Goal: Task Accomplishment & Management: Use online tool/utility

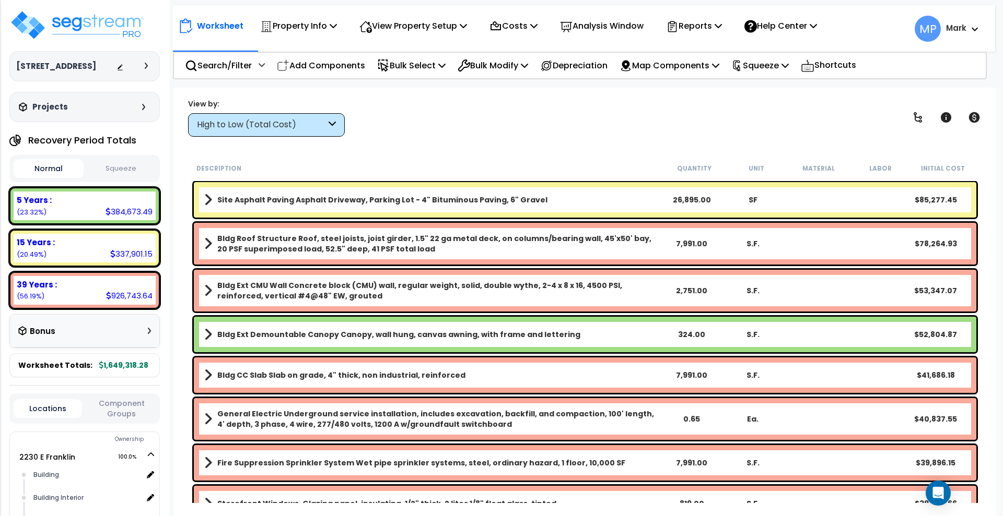
click at [307, 124] on div "High to Low (Total Cost)" at bounding box center [261, 125] width 129 height 12
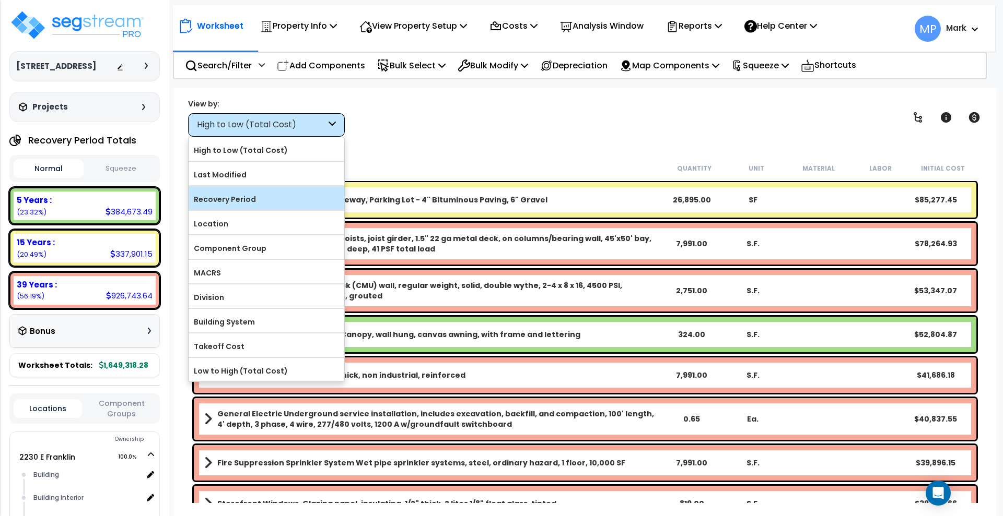
click at [268, 204] on label "Recovery Period" at bounding box center [267, 200] width 156 height 16
click at [0, 0] on input "Recovery Period" at bounding box center [0, 0] width 0 height 0
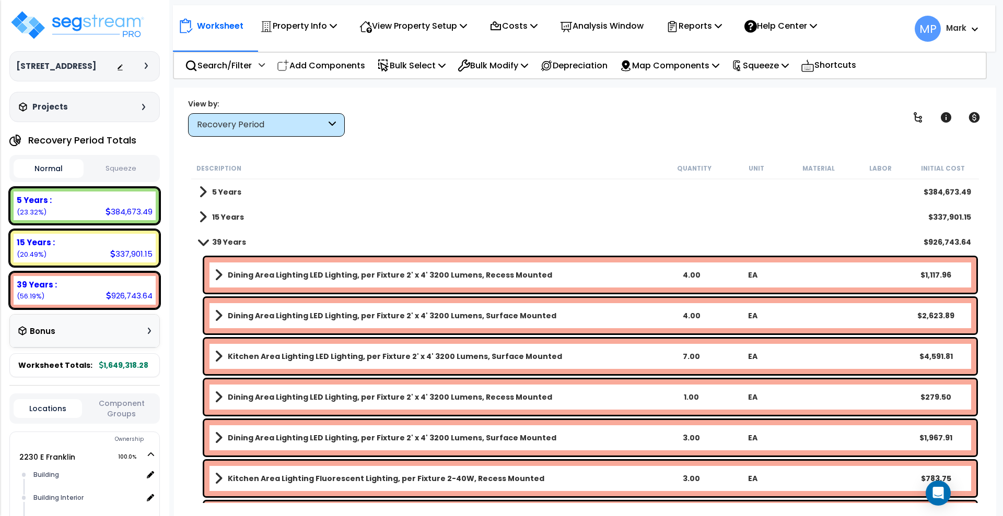
click at [225, 241] on b "39 Years" at bounding box center [229, 242] width 34 height 10
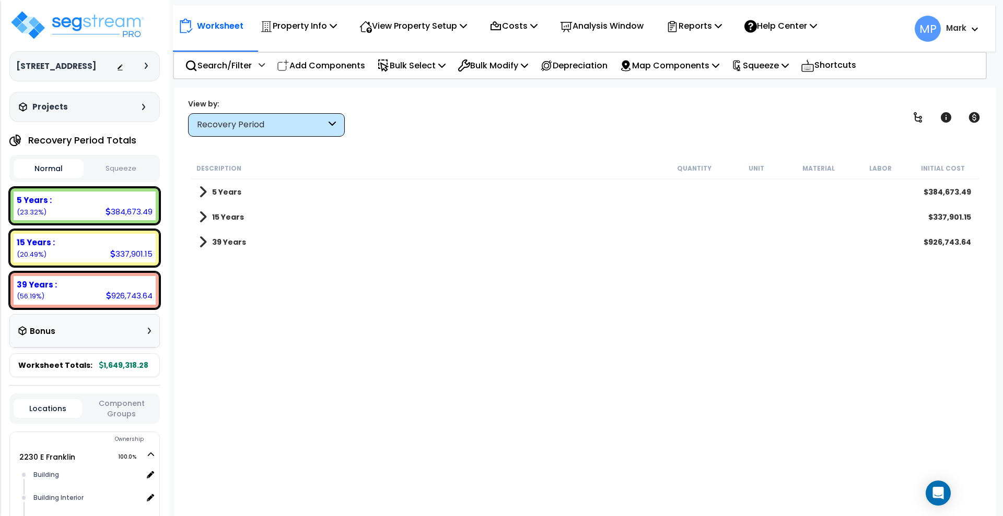
click at [227, 191] on b "5 Years" at bounding box center [226, 192] width 29 height 10
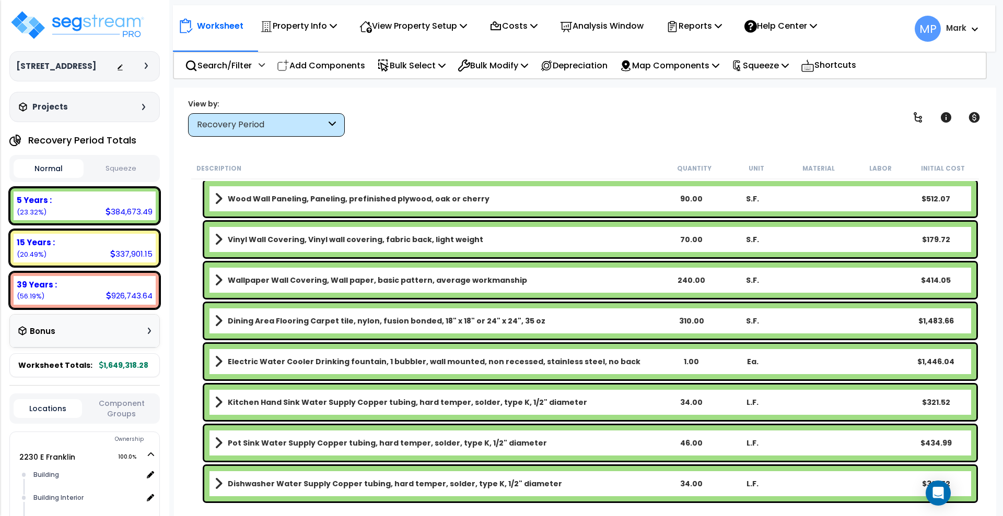
scroll to position [392, 0]
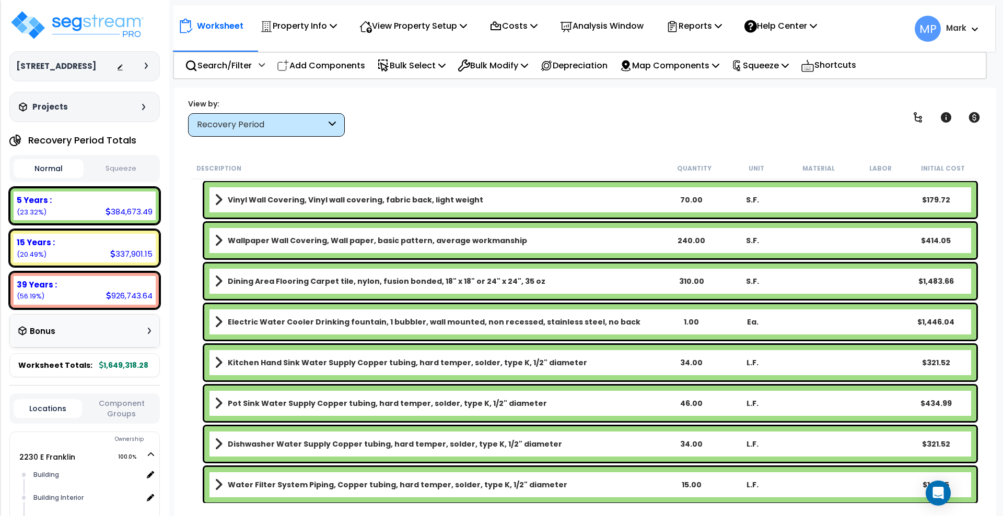
click at [621, 319] on link "Electric Water Cooler Drinking fountain, 1 bubbler, wall mounted, non recessed,…" at bounding box center [437, 322] width 445 height 15
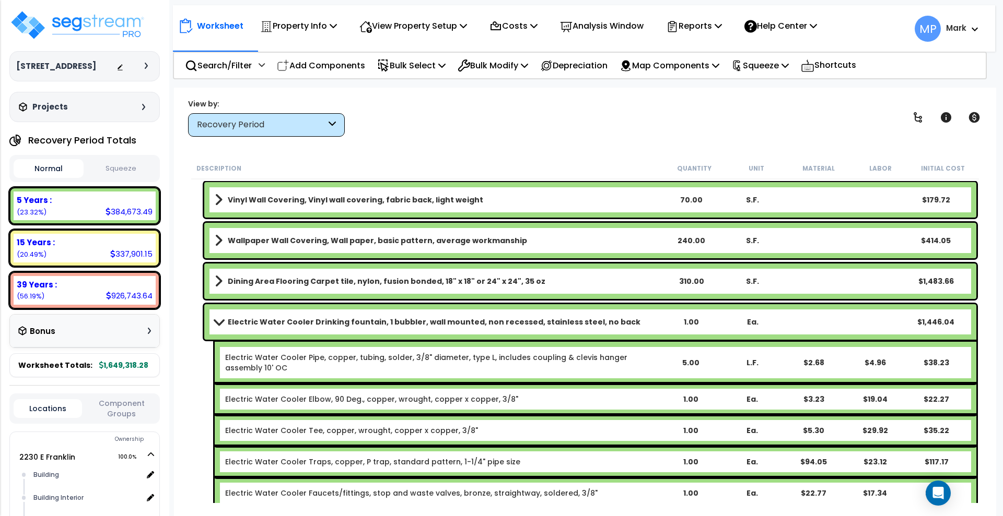
click at [621, 320] on link "Electric Water Cooler Drinking fountain, 1 bubbler, wall mounted, non recessed,…" at bounding box center [437, 322] width 445 height 15
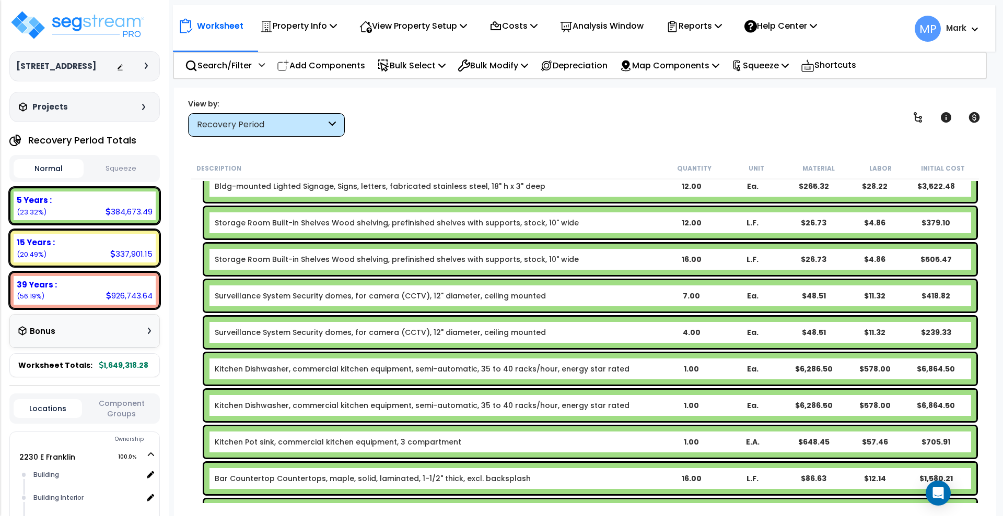
scroll to position [2154, 0]
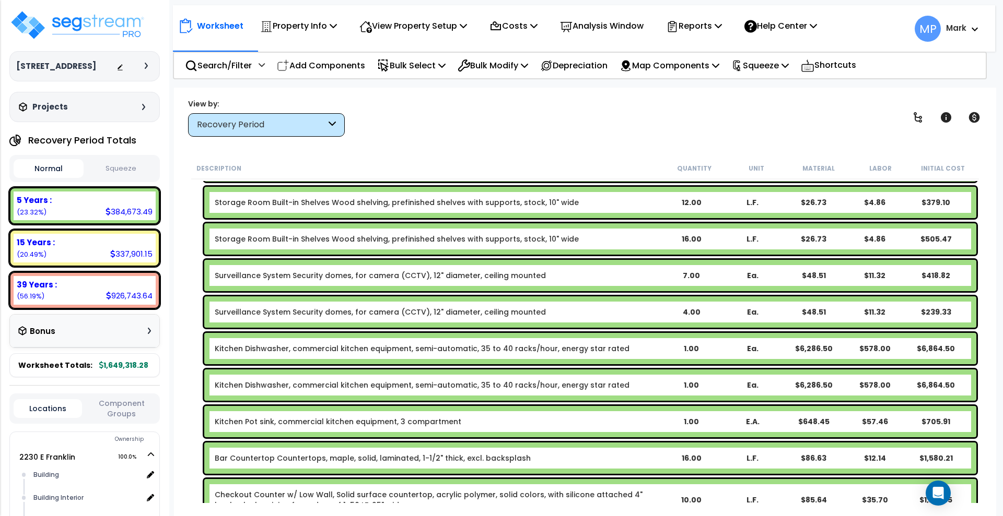
click at [625, 350] on b "Kitchen Dishwasher, commercial kitchen equipment, semi-automatic, 35 to 40 rack…" at bounding box center [437, 349] width 445 height 10
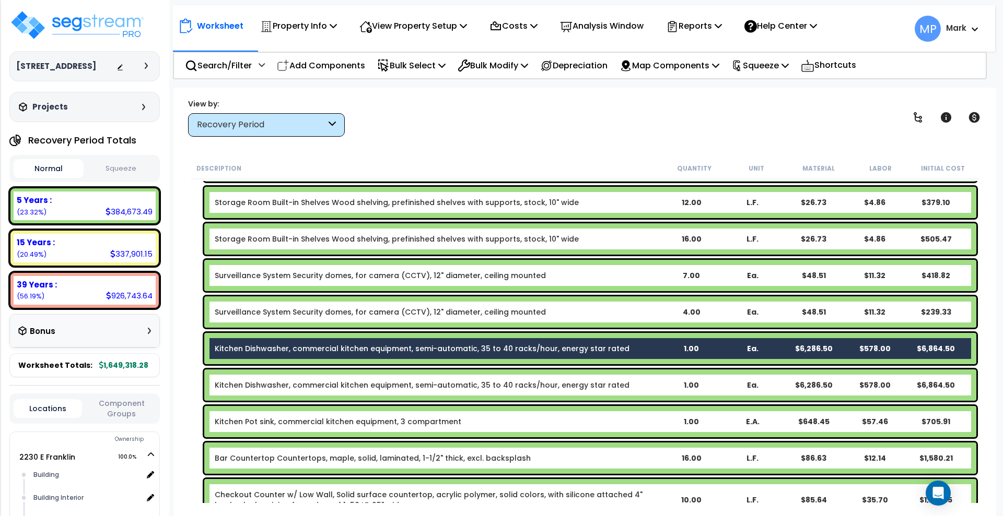
click at [625, 380] on b "Kitchen Dishwasher, commercial kitchen equipment, semi-automatic, 35 to 40 rack…" at bounding box center [437, 385] width 445 height 10
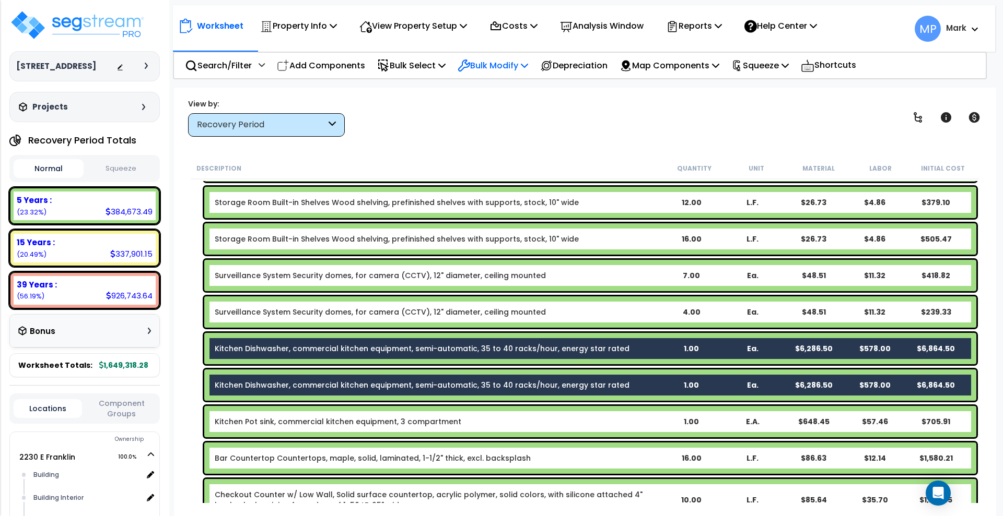
click at [488, 62] on p "Bulk Modify" at bounding box center [492, 65] width 70 height 14
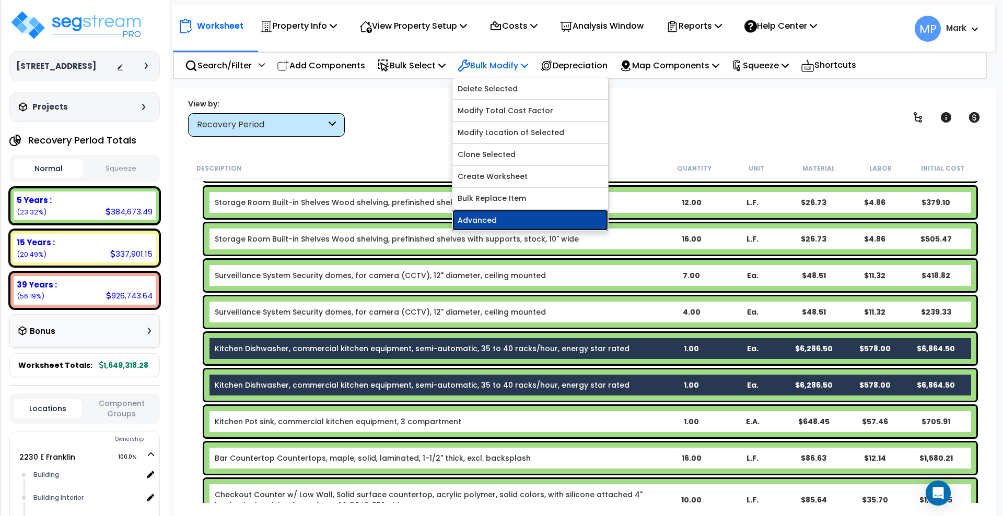
click at [513, 222] on link "Advanced" at bounding box center [530, 220] width 156 height 21
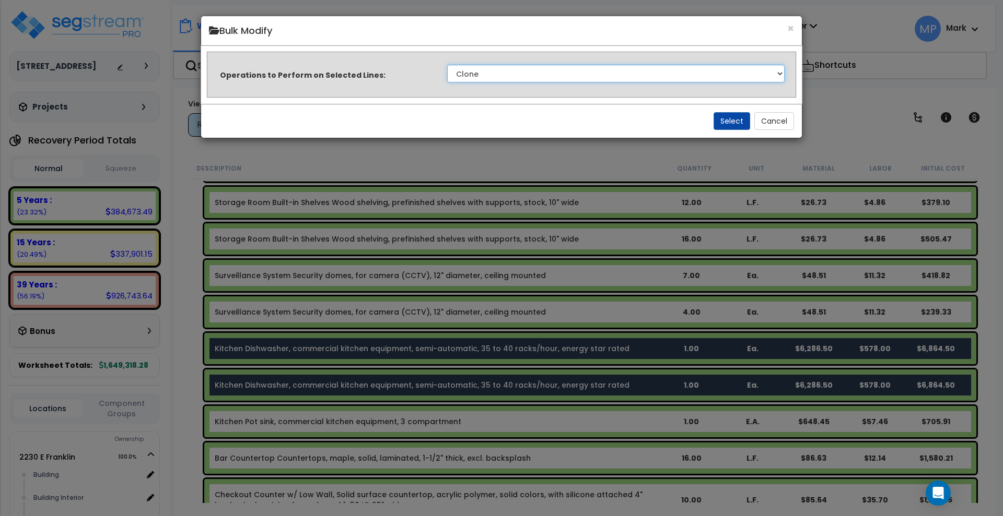
click at [487, 68] on select "Clone Delete Delete Zero Quantities Modify Component Group Modify Recovery Peri…" at bounding box center [615, 74] width 337 height 18
select select "updateMaterialCost"
click at [447, 65] on select "Clone Delete Delete Zero Quantities Modify Component Group Modify Recovery Peri…" at bounding box center [615, 74] width 337 height 18
click at [730, 123] on button "Select" at bounding box center [731, 121] width 37 height 18
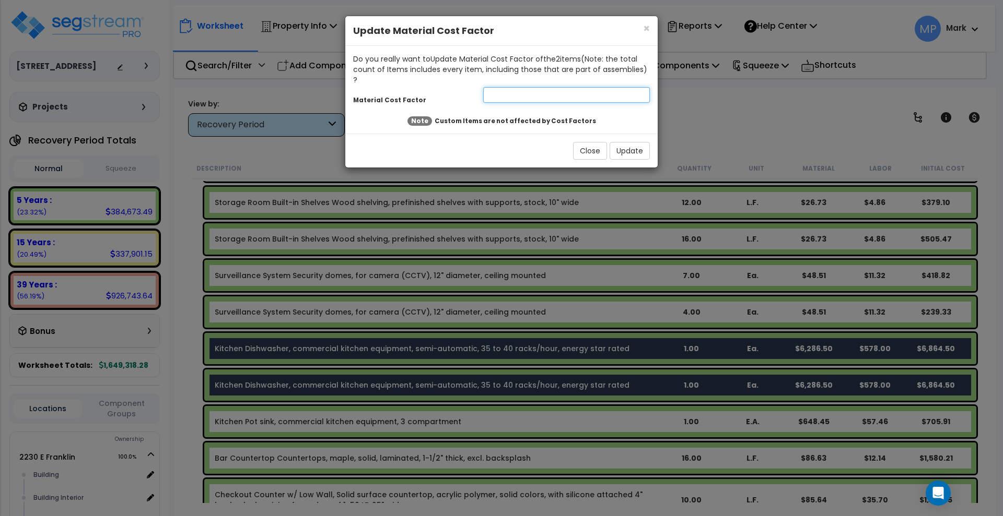
drag, startPoint x: 516, startPoint y: 86, endPoint x: 519, endPoint y: 75, distance: 10.8
click at [516, 87] on input "number" at bounding box center [566, 95] width 167 height 16
type input ".5"
click at [627, 142] on button "Update" at bounding box center [629, 151] width 40 height 18
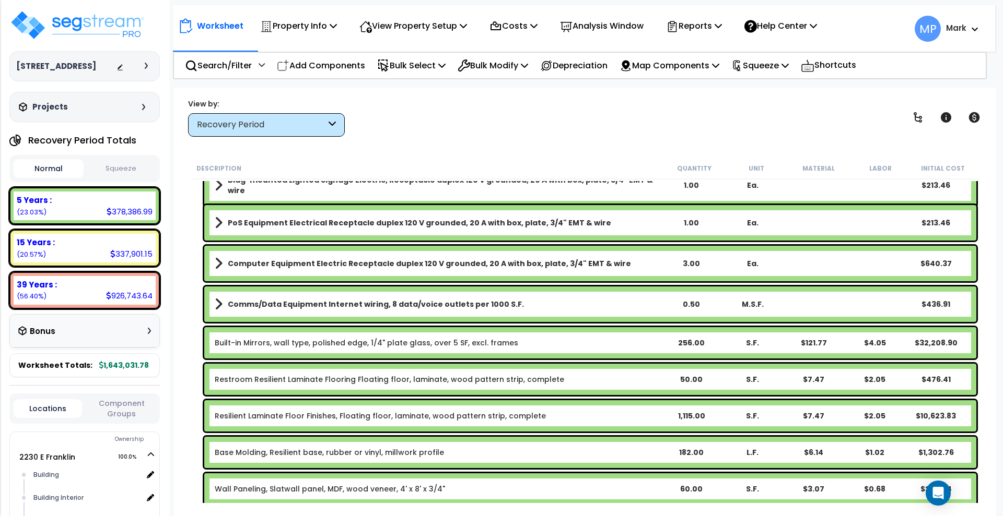
scroll to position [4765, 0]
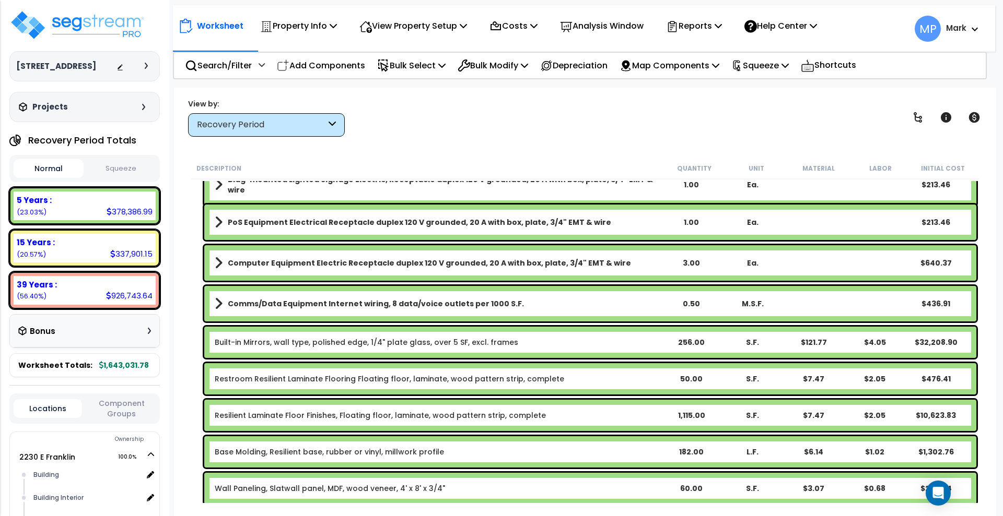
click at [523, 343] on b "Built-in Mirrors, wall type, polished edge, 1/4" plate glass, over 5 SF, excl. …" at bounding box center [437, 342] width 445 height 10
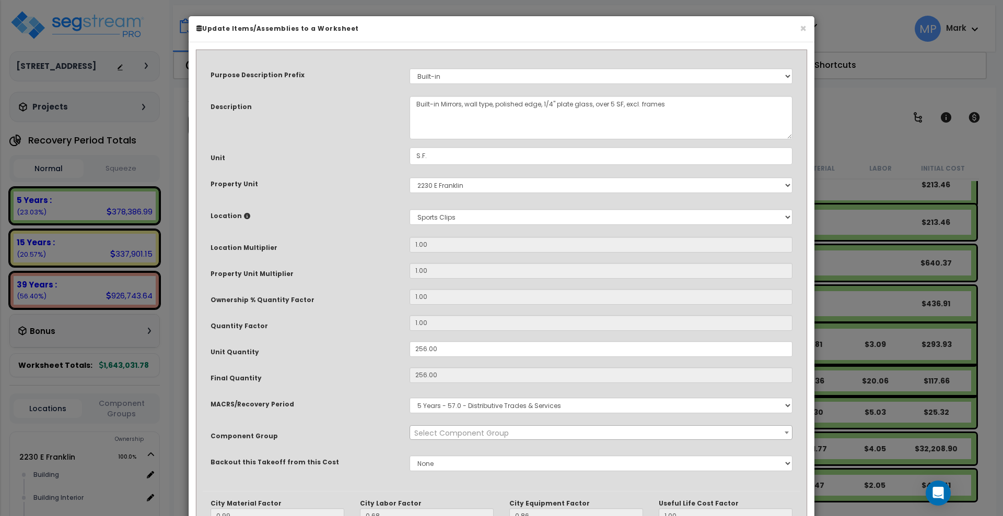
select select "14280"
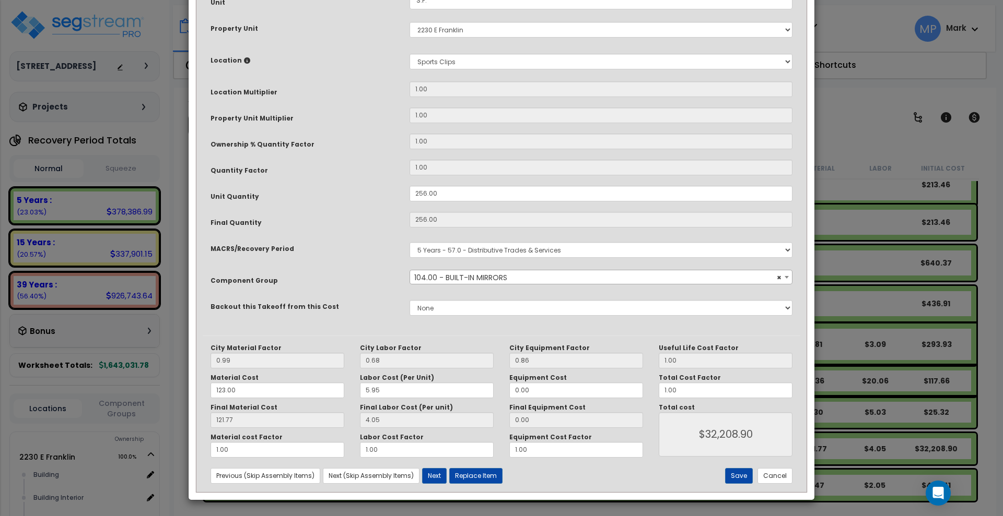
scroll to position [0, 0]
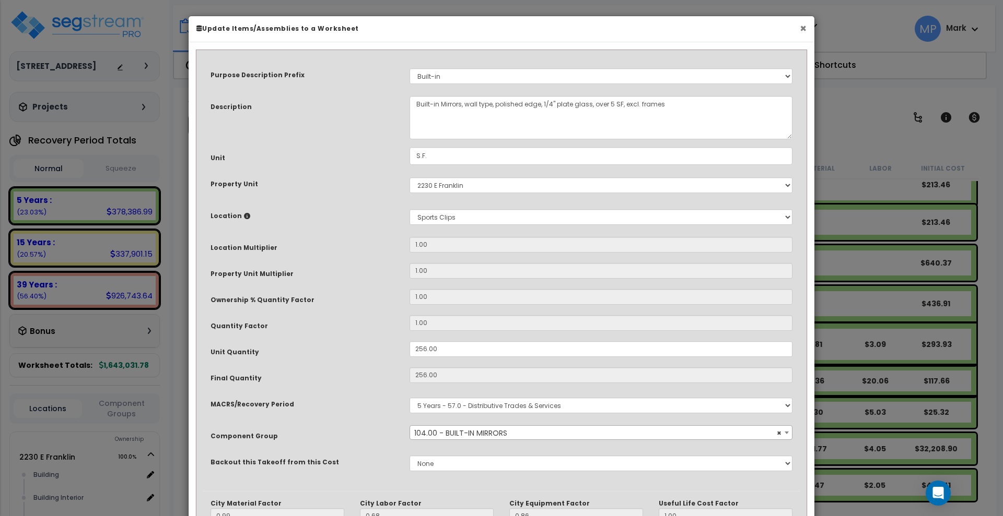
click at [803, 27] on button "×" at bounding box center [802, 28] width 7 height 11
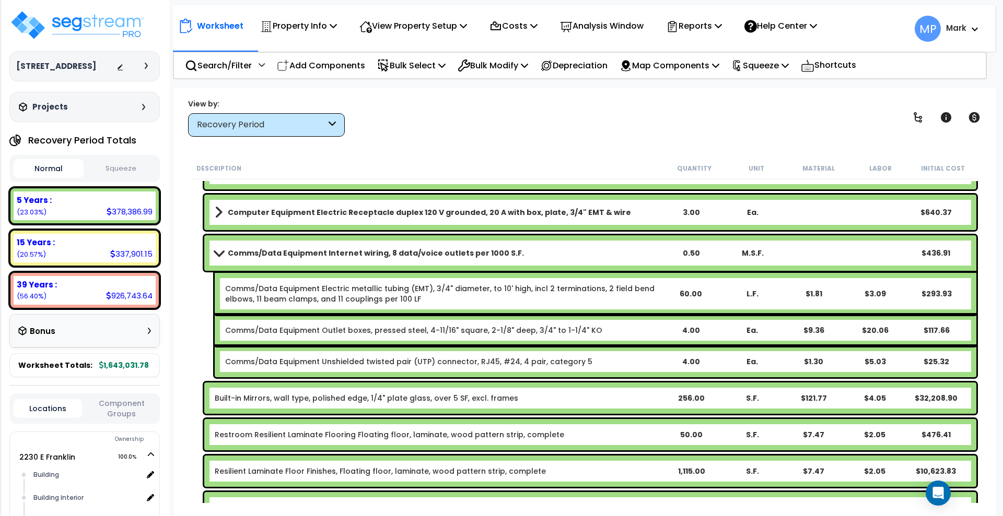
scroll to position [4830, 0]
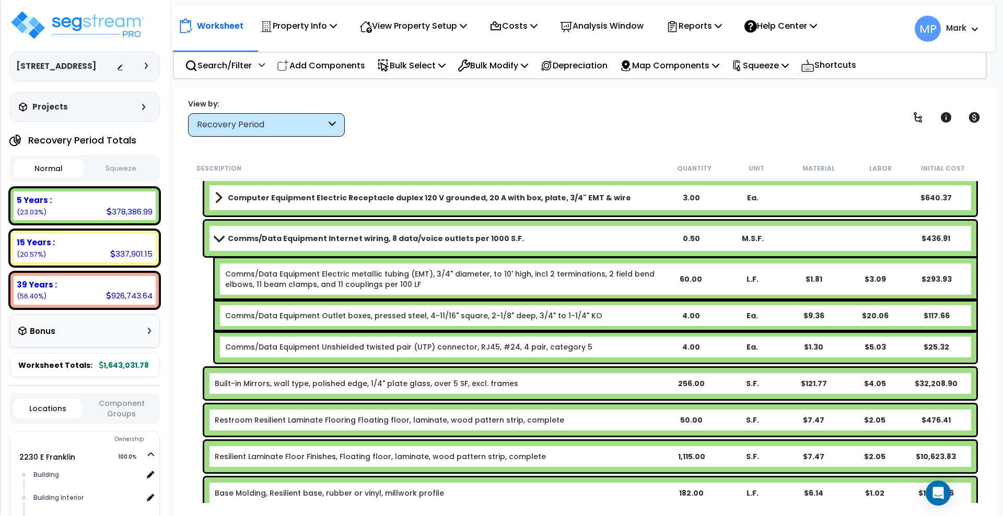
click at [526, 382] on b "Built-in Mirrors, wall type, polished edge, 1/4" plate glass, over 5 SF, excl. …" at bounding box center [437, 384] width 445 height 10
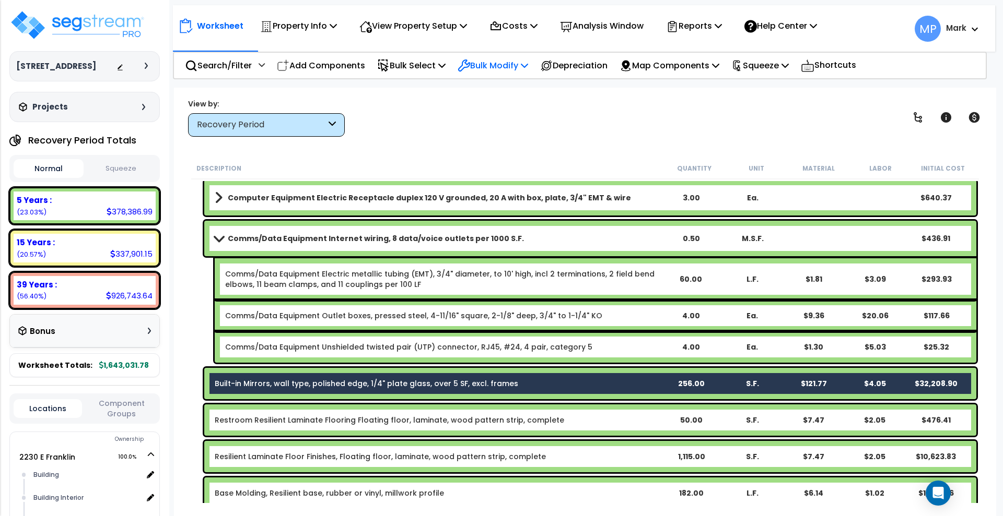
click at [527, 63] on p "Bulk Modify" at bounding box center [492, 65] width 70 height 14
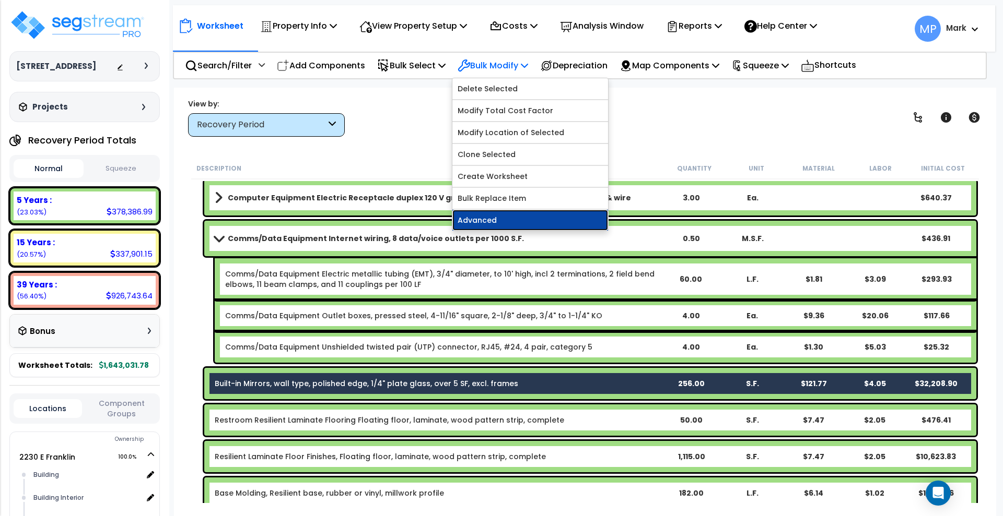
click at [513, 220] on link "Advanced" at bounding box center [530, 220] width 156 height 21
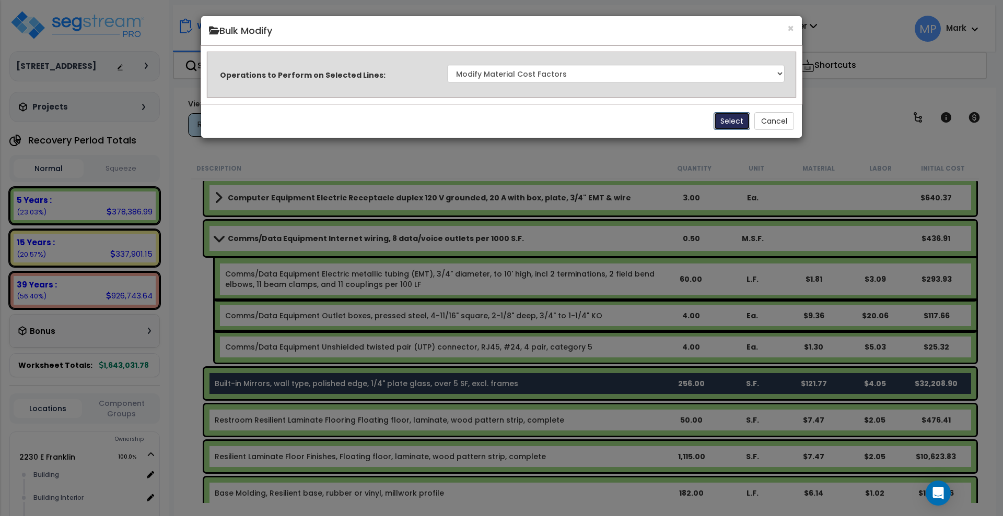
click at [734, 123] on button "Select" at bounding box center [731, 121] width 37 height 18
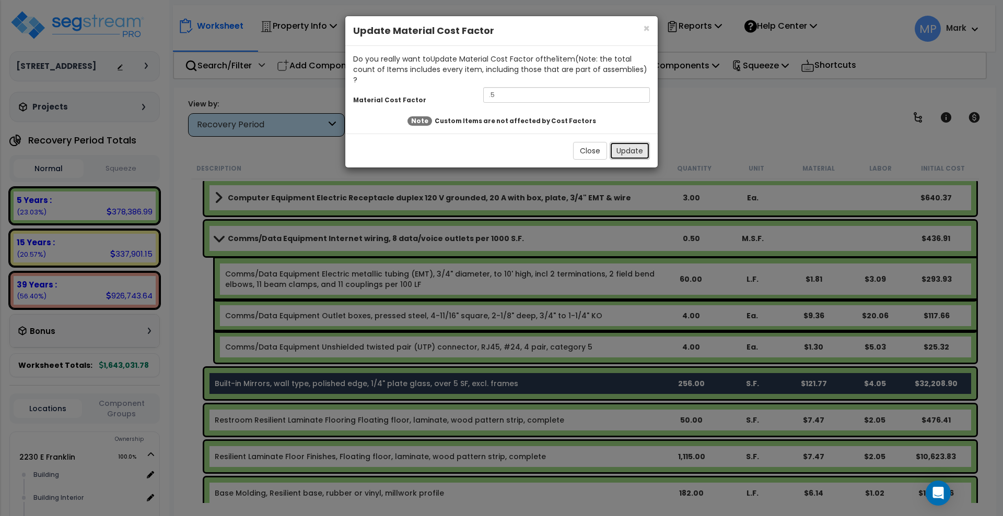
click at [627, 142] on button "Update" at bounding box center [629, 151] width 40 height 18
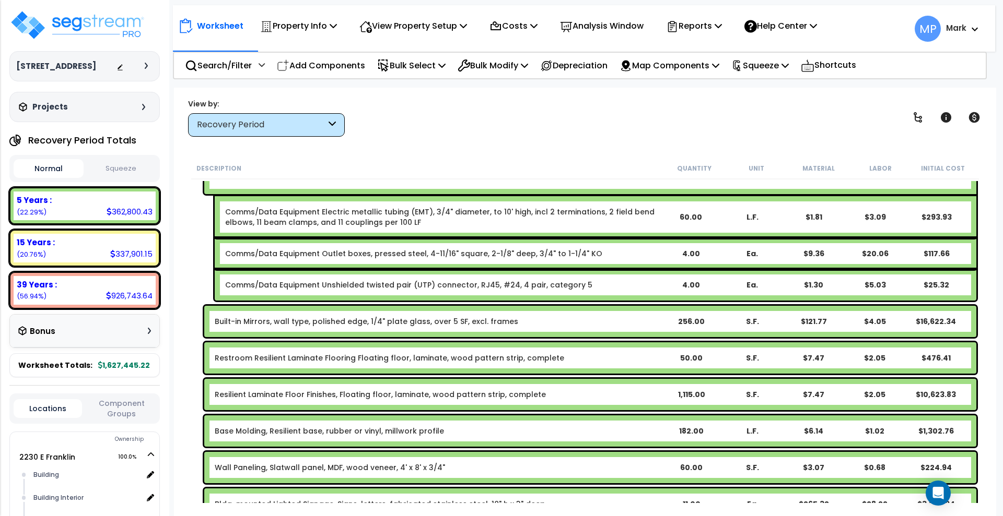
scroll to position [4895, 0]
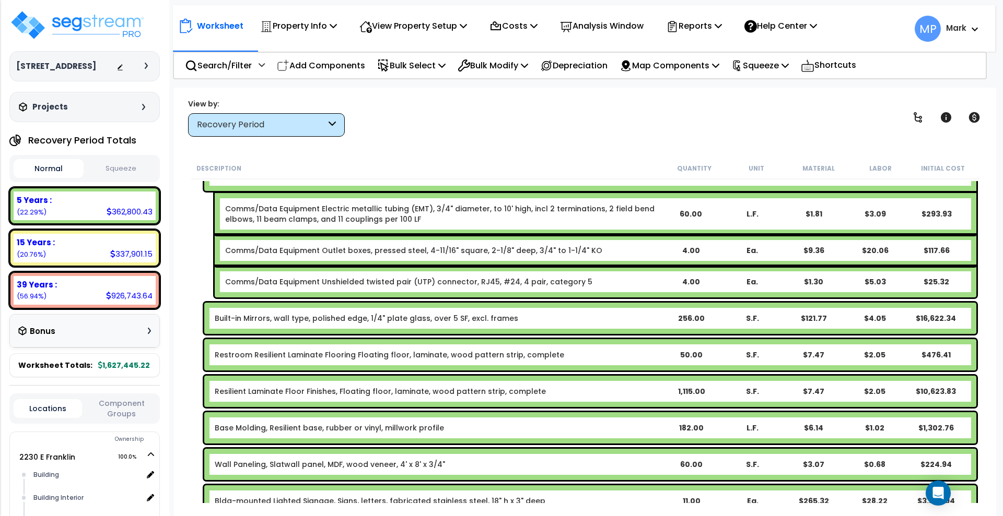
click at [532, 319] on b "Built-in Mirrors, wall type, polished edge, 1/4" plate glass, over 5 SF, excl. …" at bounding box center [437, 318] width 445 height 10
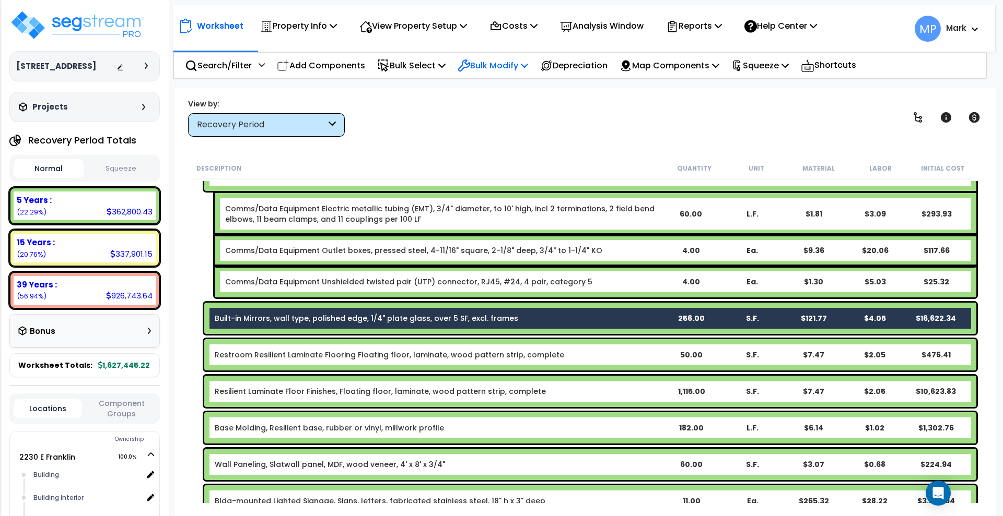
click at [510, 67] on p "Bulk Modify" at bounding box center [492, 65] width 70 height 14
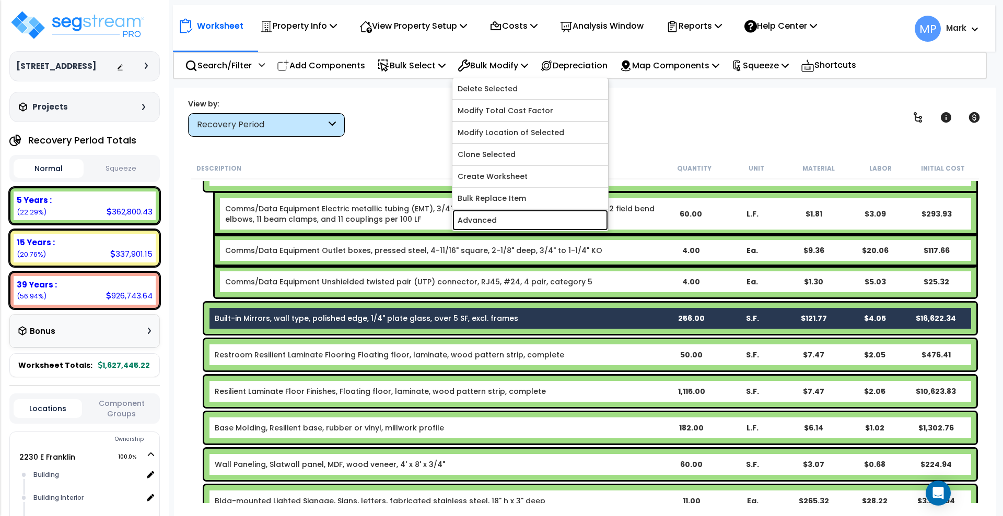
click at [527, 222] on link "Advanced" at bounding box center [530, 220] width 156 height 21
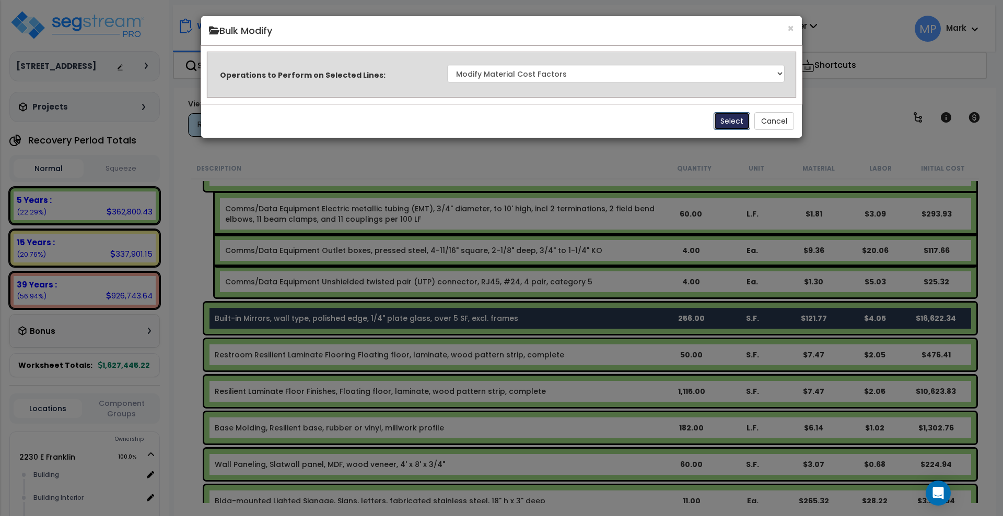
click at [733, 122] on button "Select" at bounding box center [731, 121] width 37 height 18
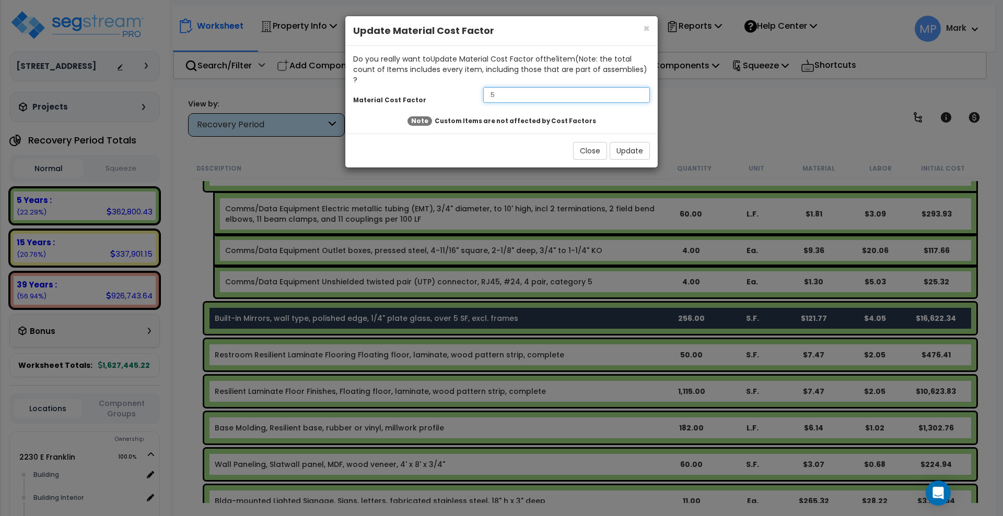
drag, startPoint x: 514, startPoint y: 88, endPoint x: 438, endPoint y: 83, distance: 76.4
click at [439, 85] on div "Material Cost Factor .5" at bounding box center [501, 96] width 312 height 22
type input ".35"
click at [632, 142] on button "Update" at bounding box center [629, 151] width 40 height 18
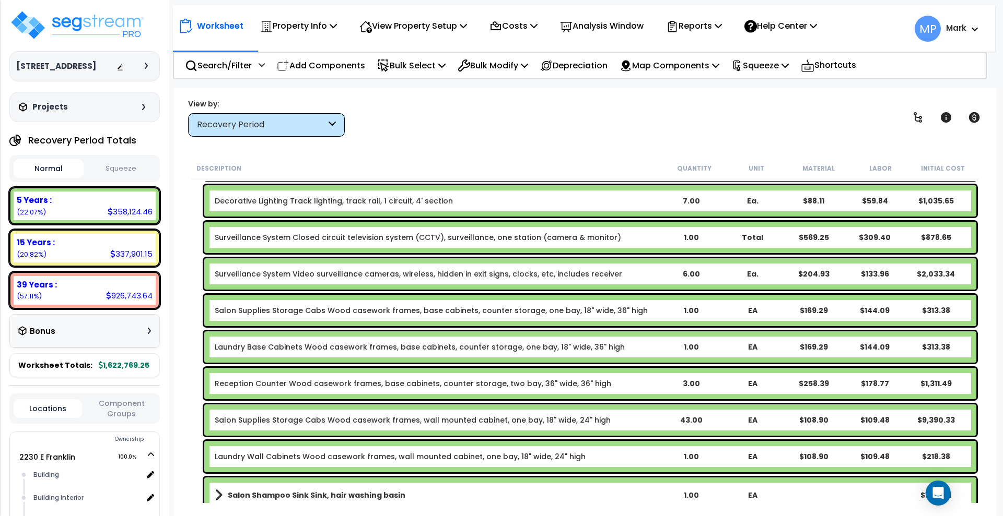
scroll to position [6201, 0]
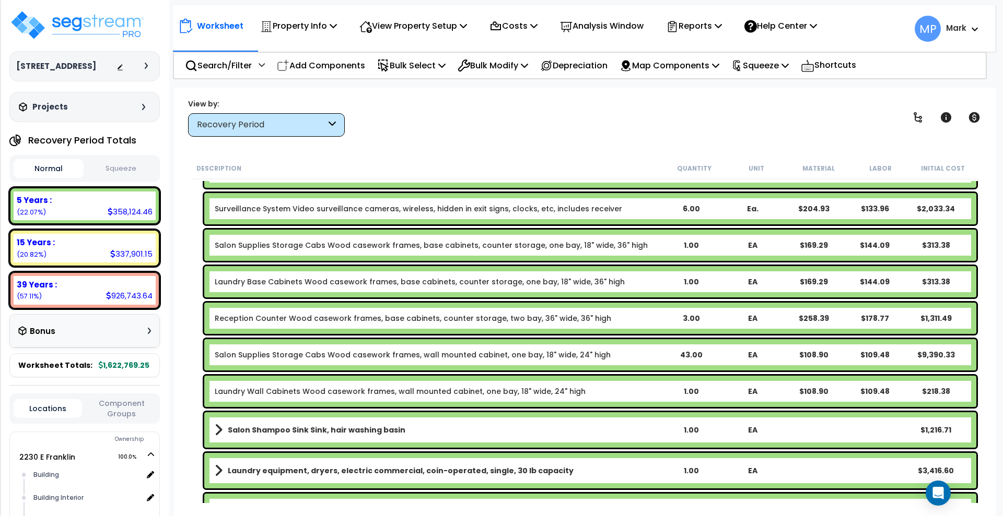
click at [628, 355] on b "Salon Supplies Storage Cabs Wood casework frames, wall mounted cabinet, one bay…" at bounding box center [437, 355] width 445 height 10
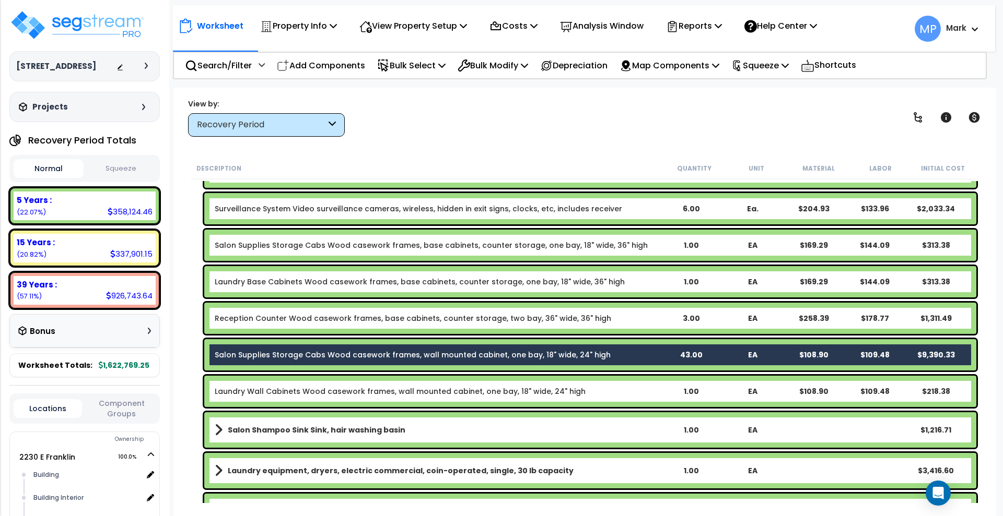
click at [585, 352] on link "Salon Supplies Storage Cabs Wood casework frames, wall mounted cabinet, one bay…" at bounding box center [413, 355] width 396 height 10
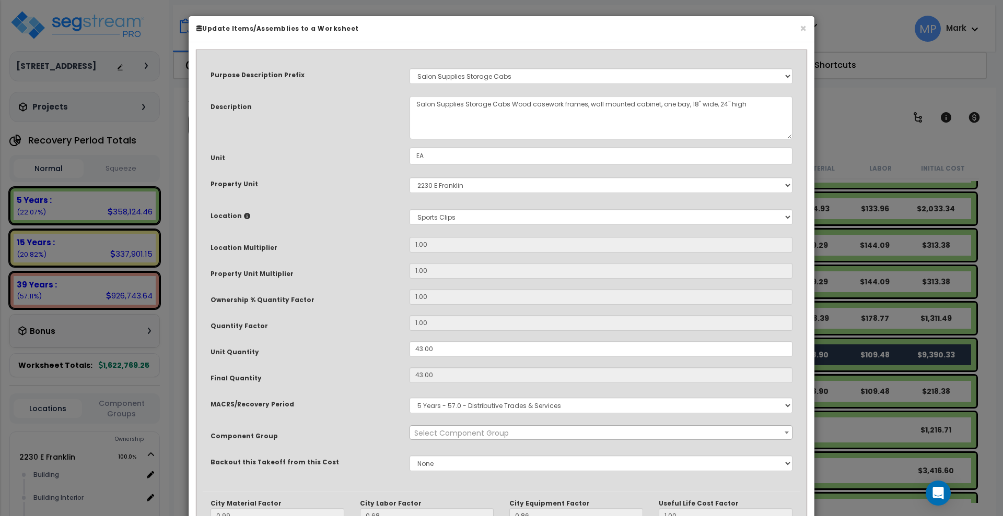
select select "13713"
drag, startPoint x: 747, startPoint y: 104, endPoint x: 655, endPoint y: 104, distance: 91.9
click at [655, 104] on textarea "Salon Supplies Storage Cabs Wood casework frames, wall mounted cabinet, one bay…" at bounding box center [600, 117] width 383 height 43
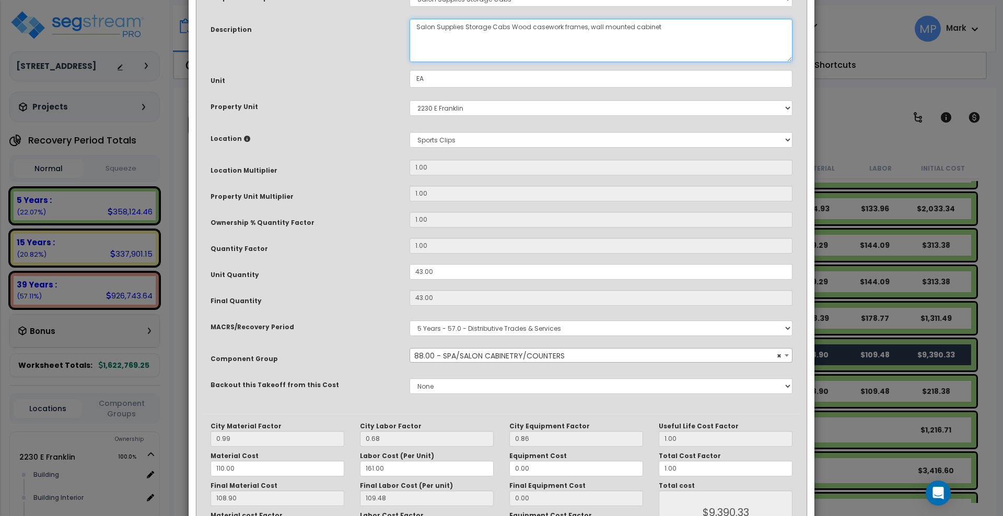
scroll to position [156, 0]
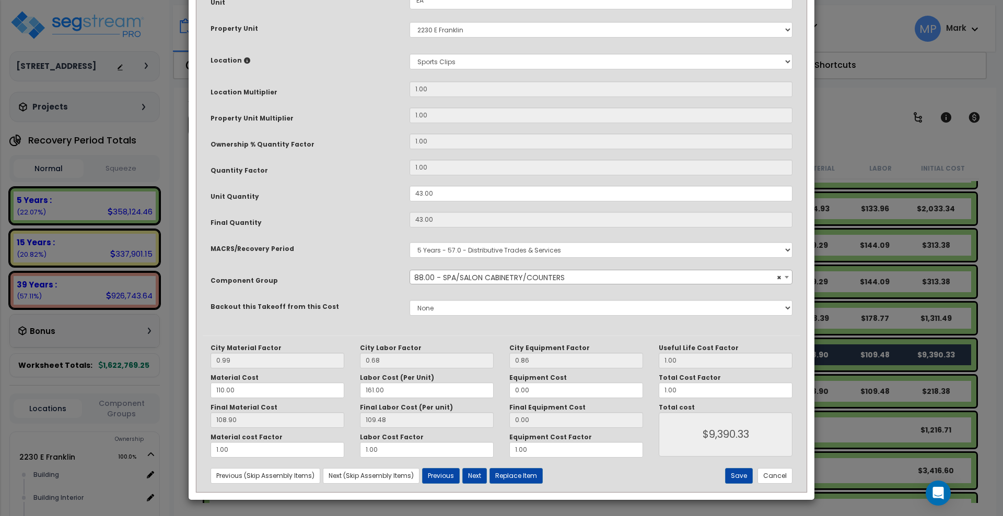
type textarea "Salon Supplies Storage Cabs Wood casework frames, wall mounted cabinet"
click at [745, 479] on button "Save" at bounding box center [739, 476] width 28 height 16
type input "9390.33"
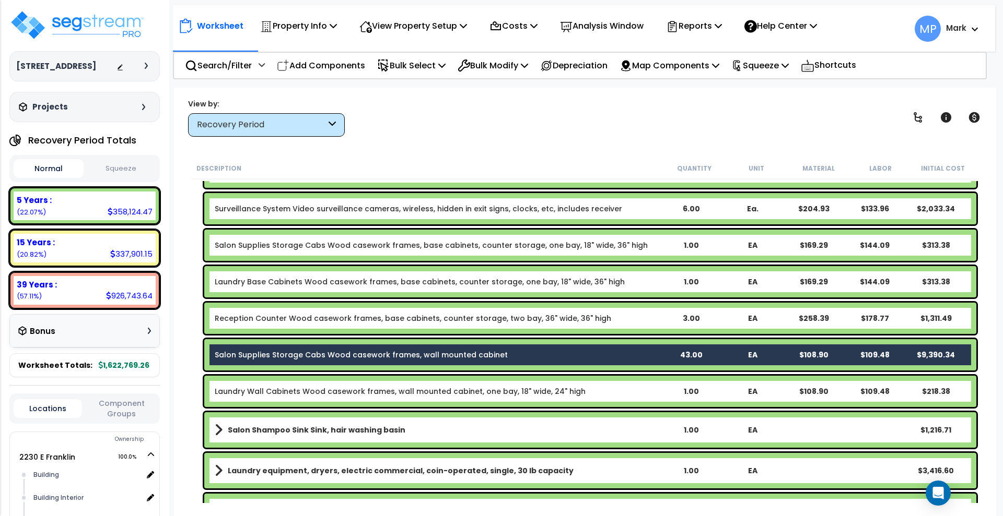
click at [490, 389] on link "Laundry Wall Cabinets Wood casework frames, wall mounted cabinet, one bay, 18" …" at bounding box center [400, 391] width 371 height 10
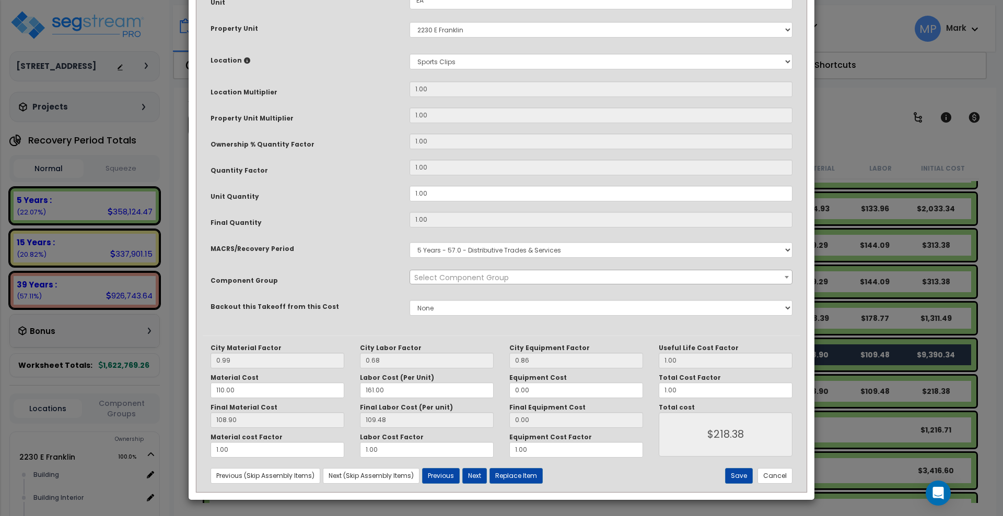
scroll to position [0, 0]
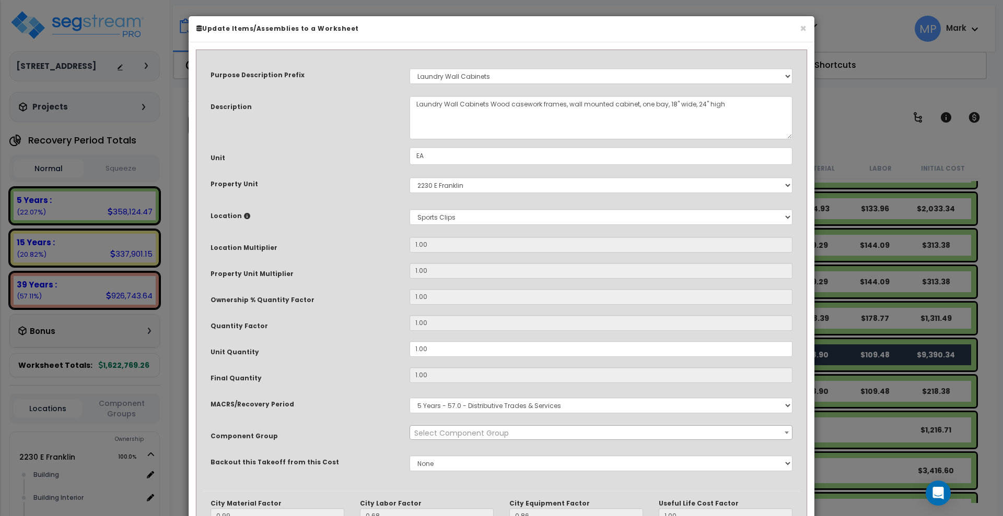
select select "13407"
drag, startPoint x: 731, startPoint y: 102, endPoint x: 634, endPoint y: 106, distance: 96.2
click at [634, 106] on textarea "Laundry Wall Cabinets Wood casework frames, wall mounted cabinet, one bay, 18" …" at bounding box center [600, 117] width 383 height 43
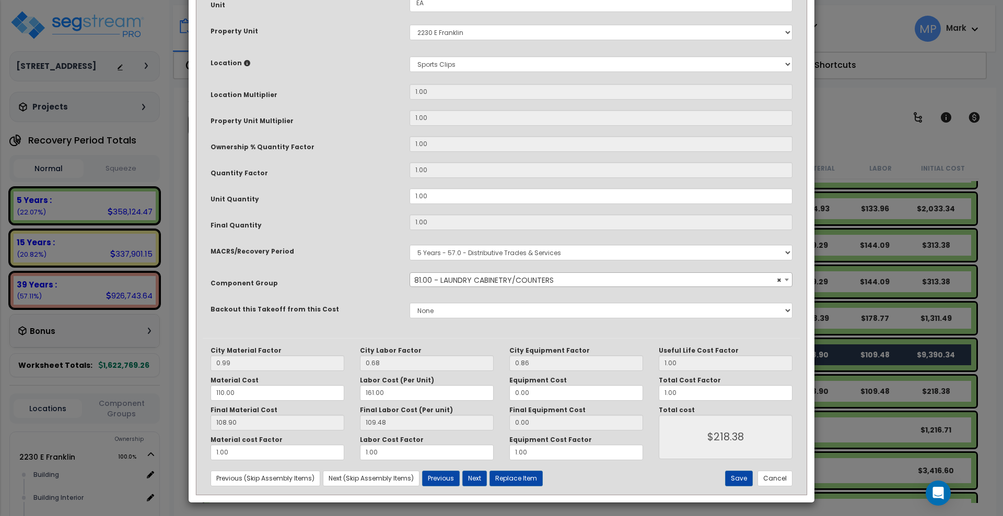
scroll to position [156, 0]
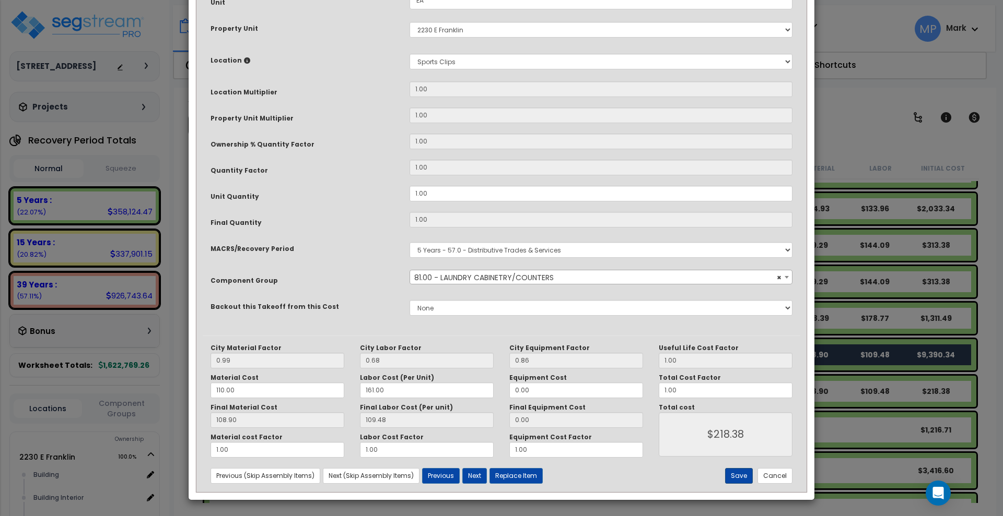
type textarea "Laundry Wall Cabinets Wood casework frames, wall mounted cabinet,"
click at [744, 472] on button "Save" at bounding box center [739, 476] width 28 height 16
type input "218.38"
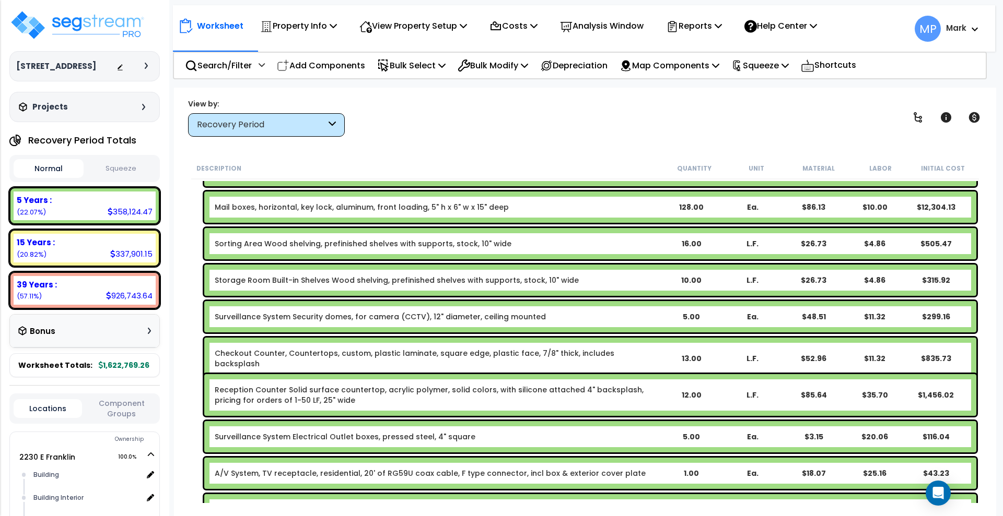
scroll to position [7898, 0]
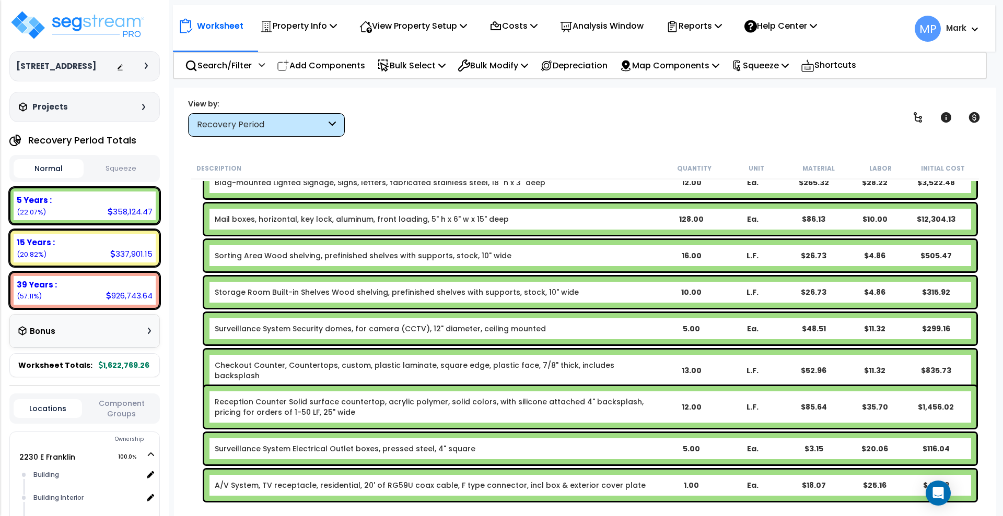
click at [607, 219] on b "Mail boxes, horizontal, key lock, aluminum, front loading, 5" h x 6" w x 15" de…" at bounding box center [437, 219] width 445 height 10
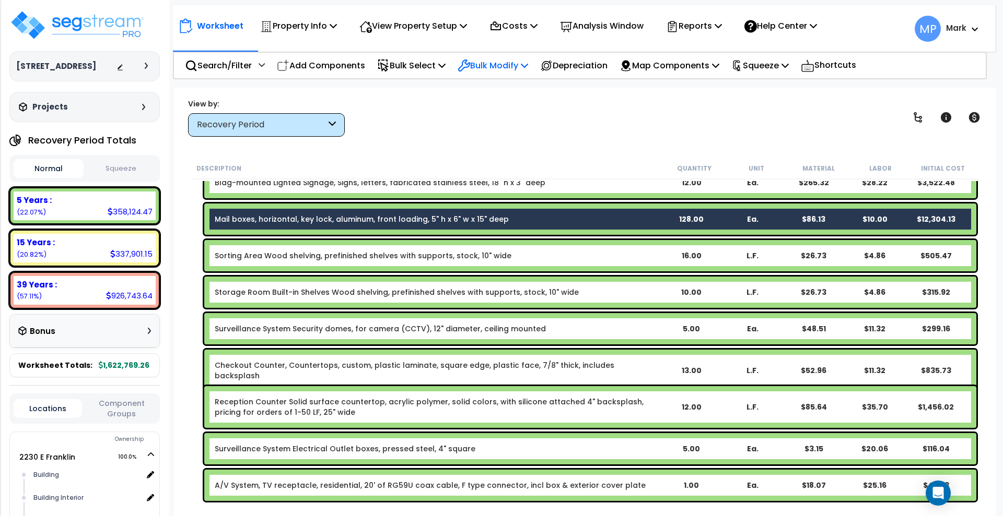
click at [502, 68] on p "Bulk Modify" at bounding box center [492, 65] width 70 height 14
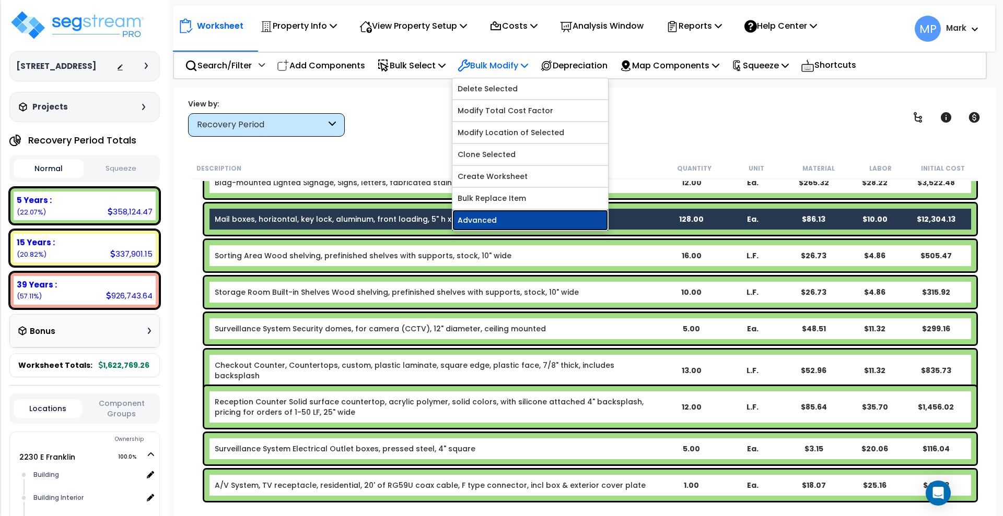
click at [520, 213] on link "Advanced" at bounding box center [530, 220] width 156 height 21
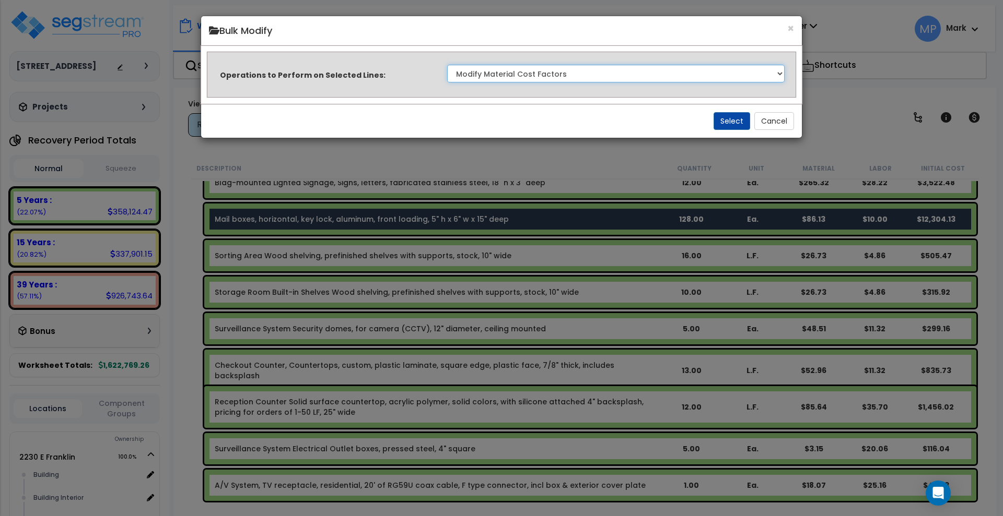
click at [596, 75] on select "Clone Delete Delete Zero Quantities Modify Component Group Modify Recovery Peri…" at bounding box center [615, 74] width 337 height 18
select select "update_quantity"
click at [447, 65] on select "Clone Delete Delete Zero Quantities Modify Component Group Modify Recovery Peri…" at bounding box center [615, 74] width 337 height 18
click at [735, 121] on button "Select" at bounding box center [731, 121] width 37 height 18
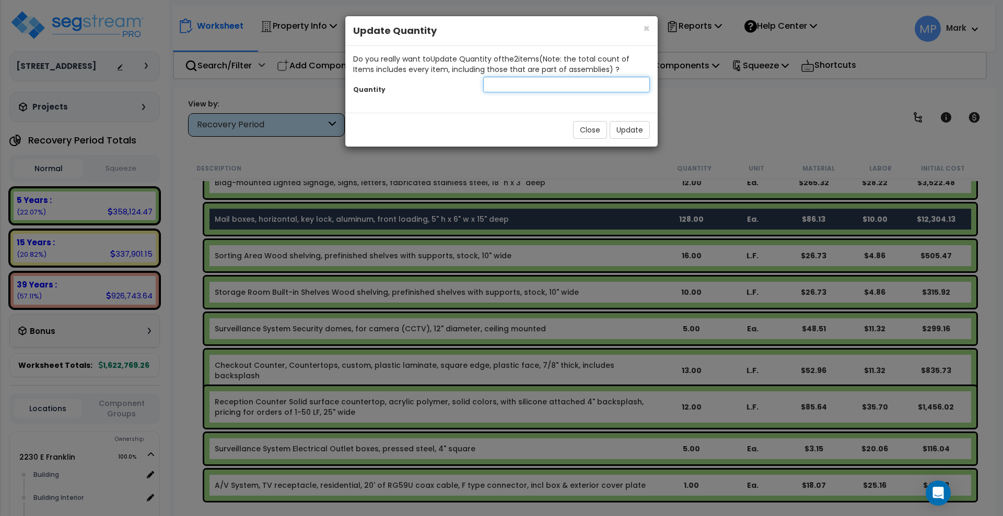
click at [539, 84] on input "number" at bounding box center [566, 85] width 167 height 16
type input "88"
click at [628, 129] on button "Update" at bounding box center [629, 130] width 40 height 18
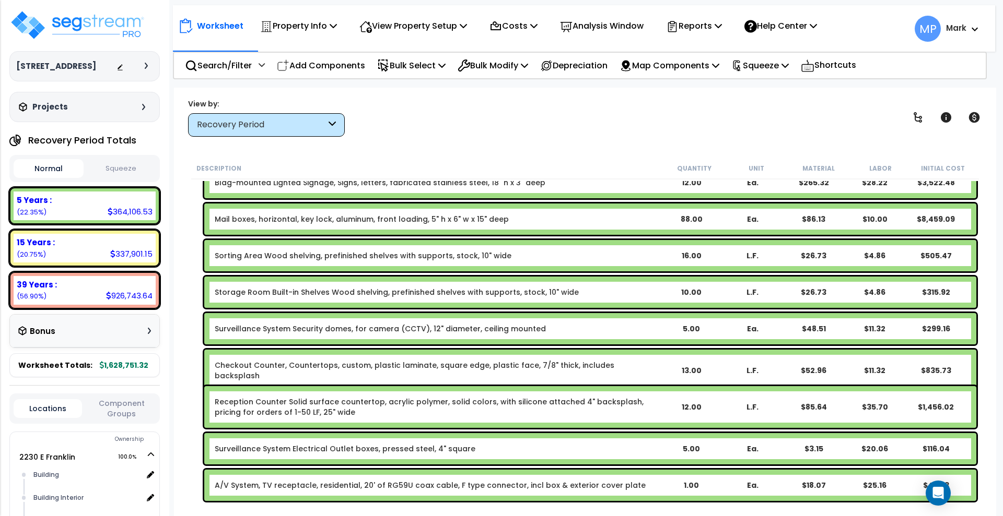
click at [519, 219] on b "Mail boxes, horizontal, key lock, aluminum, front loading, 5" h x 6" w x 15" de…" at bounding box center [437, 219] width 445 height 10
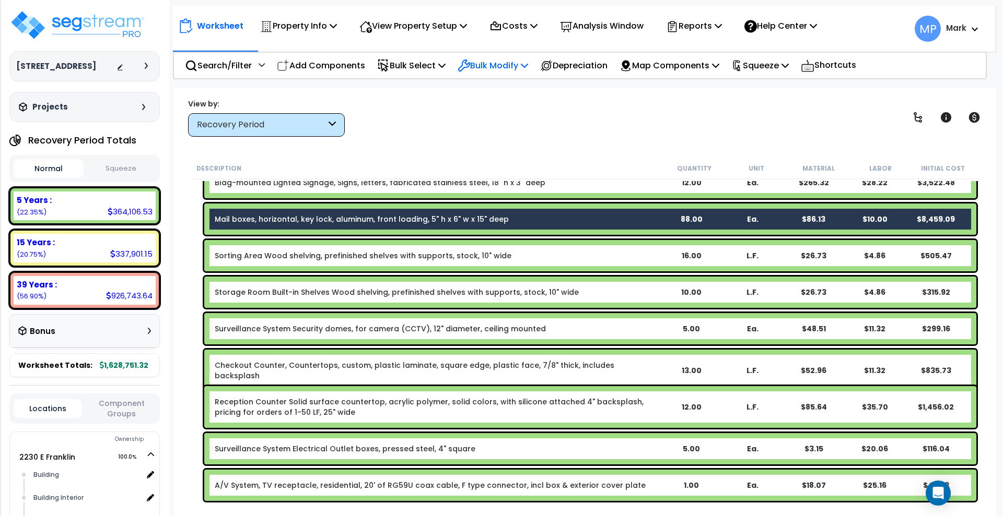
click at [519, 66] on p "Bulk Modify" at bounding box center [492, 65] width 70 height 14
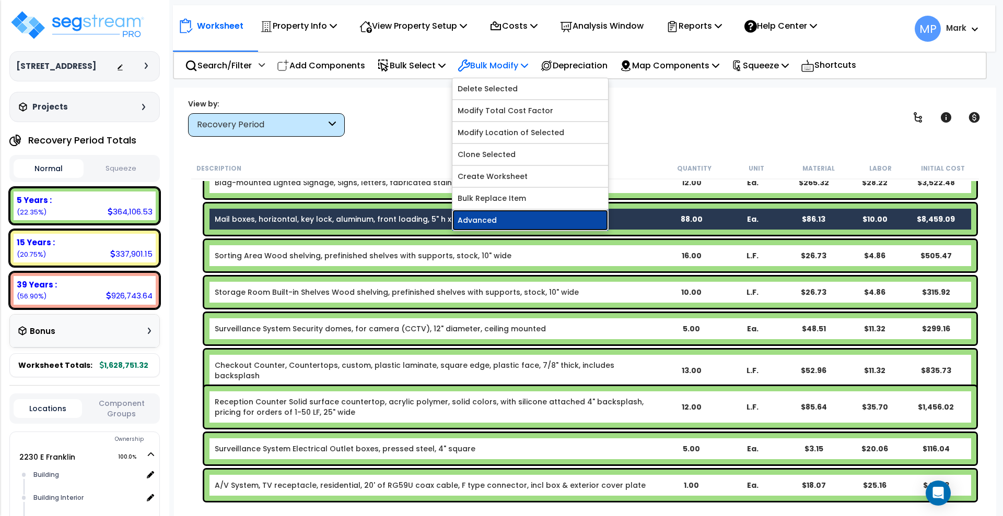
click at [502, 218] on link "Advanced" at bounding box center [530, 220] width 156 height 21
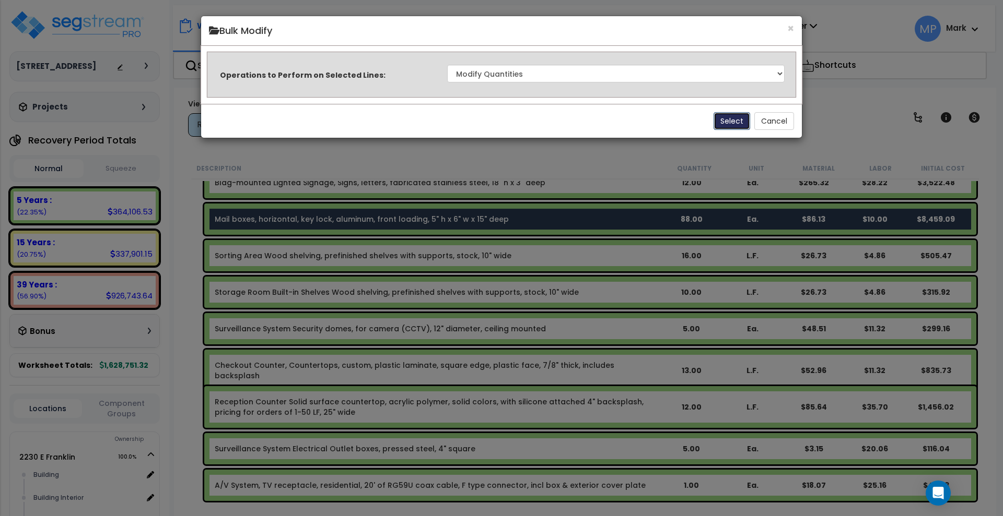
click at [731, 116] on button "Select" at bounding box center [731, 121] width 37 height 18
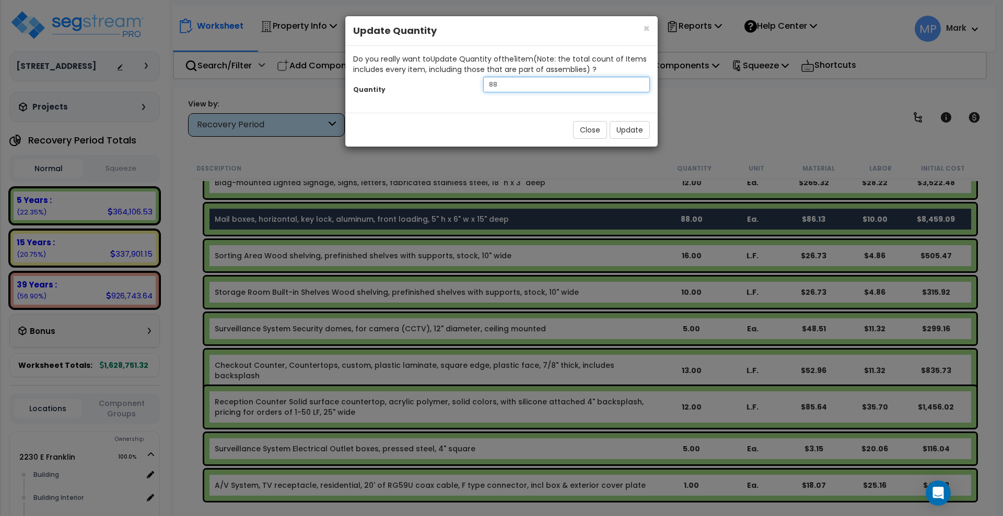
drag, startPoint x: 499, startPoint y: 80, endPoint x: 460, endPoint y: 84, distance: 39.3
click at [460, 84] on div "Quantity 88" at bounding box center [501, 86] width 312 height 22
type input "112"
click at [631, 132] on button "Update" at bounding box center [629, 130] width 40 height 18
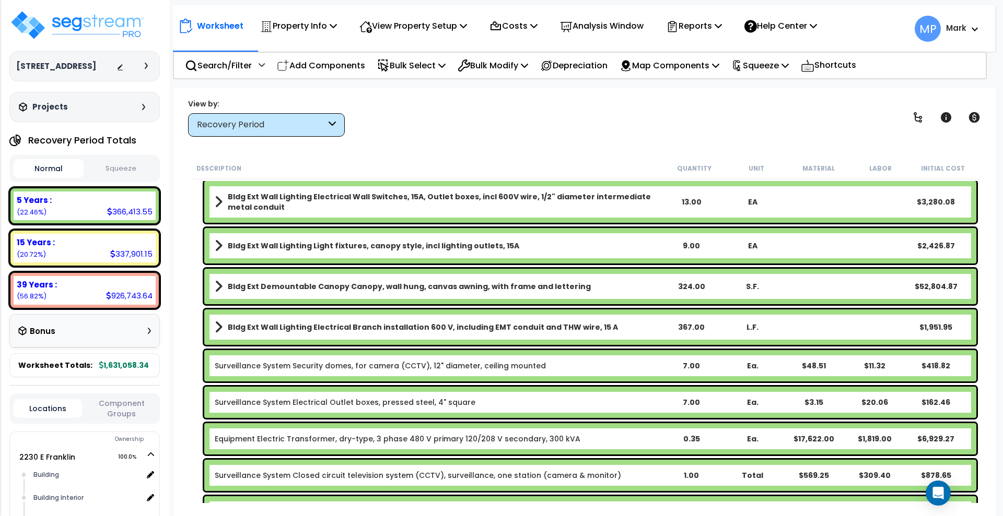
scroll to position [9269, 0]
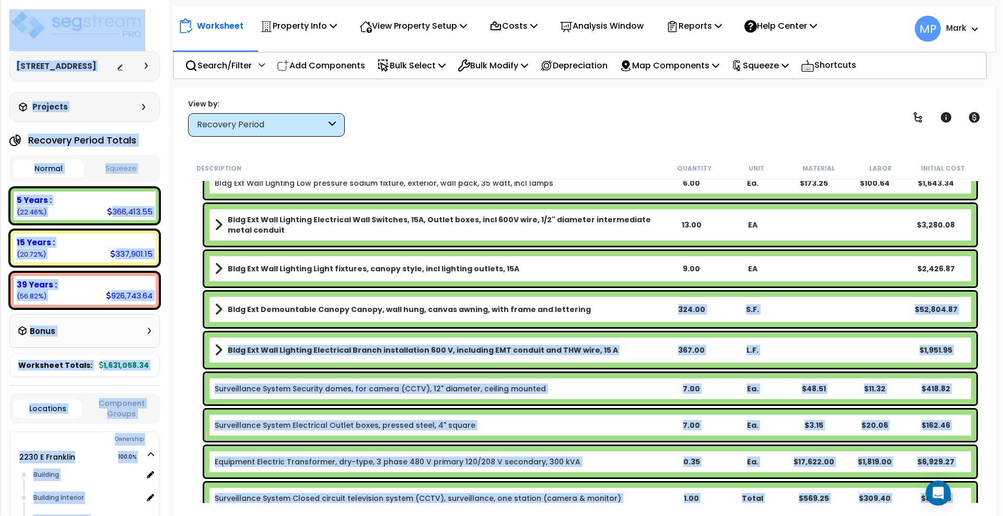
click at [590, 308] on link "Bldg Ext Demountable Canopy Canopy, wall hung, canvas awning, with frame and le…" at bounding box center [437, 309] width 445 height 15
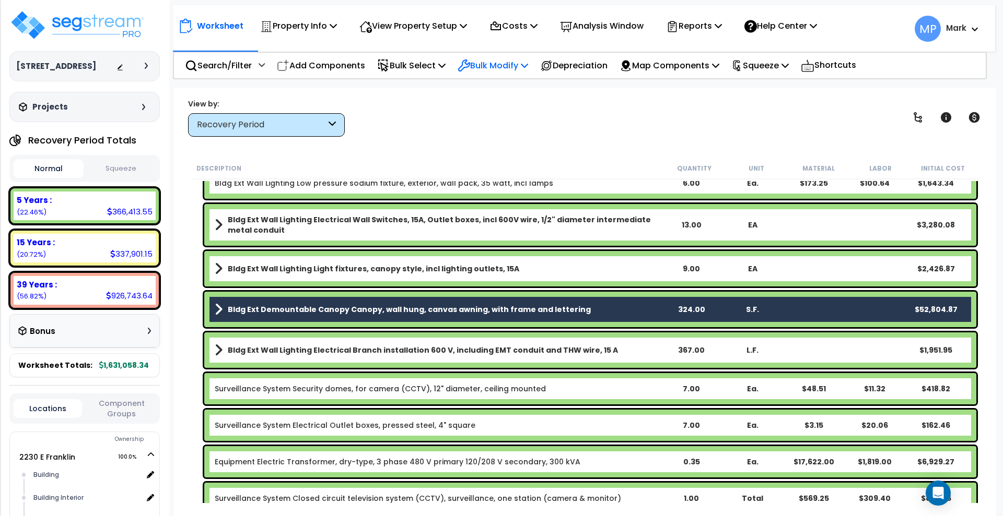
click at [512, 66] on p "Bulk Modify" at bounding box center [492, 65] width 70 height 14
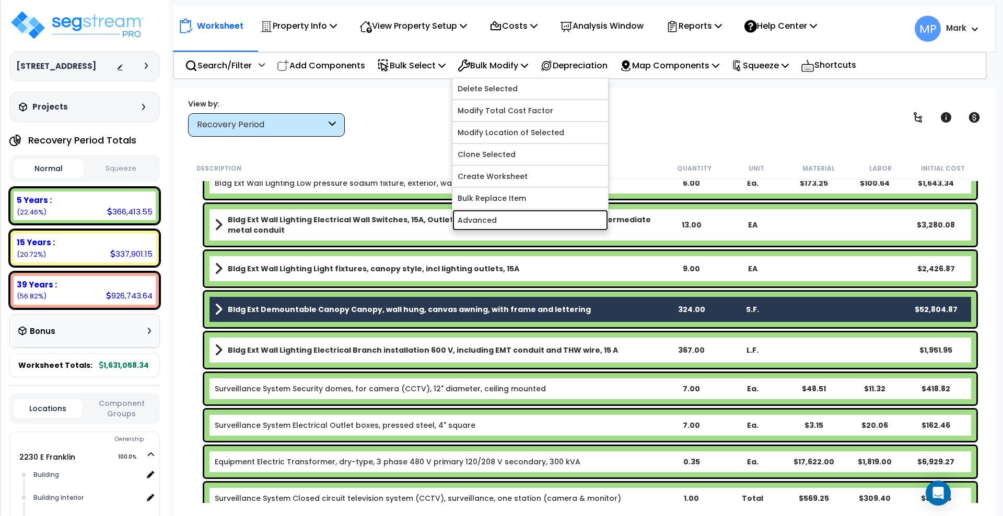
click at [519, 222] on link "Advanced" at bounding box center [530, 220] width 156 height 21
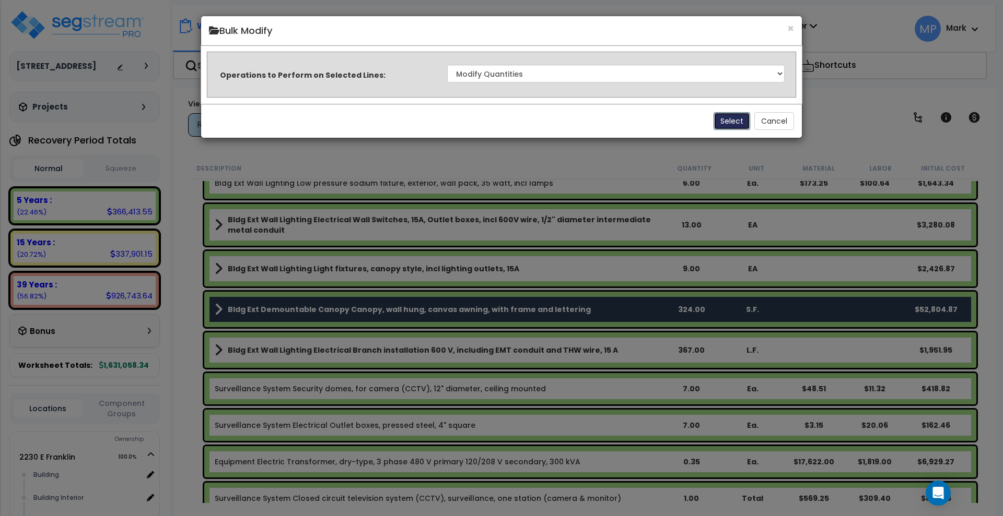
click at [737, 121] on button "Select" at bounding box center [731, 121] width 37 height 18
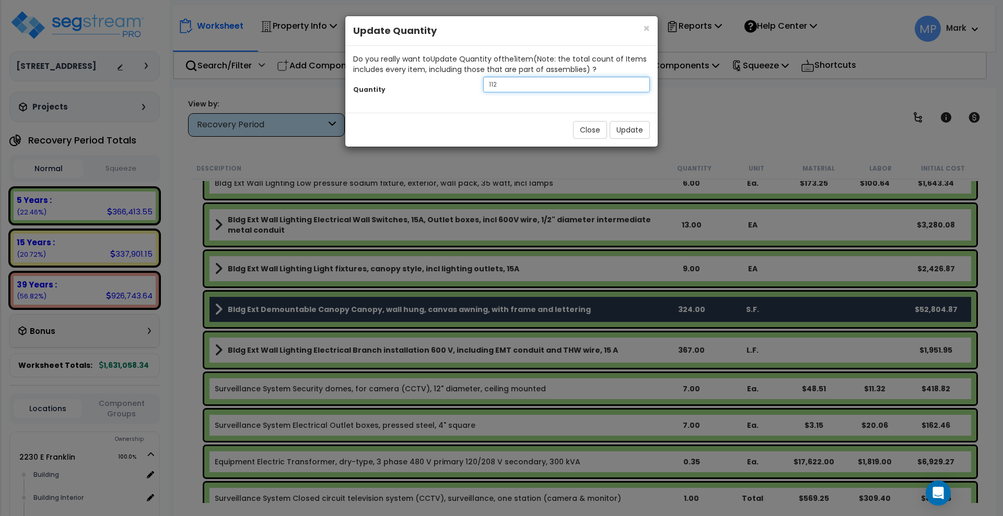
drag, startPoint x: 513, startPoint y: 89, endPoint x: 443, endPoint y: 84, distance: 70.1
click at [443, 84] on div "Quantity 112" at bounding box center [501, 86] width 312 height 22
type input "284"
click at [638, 128] on button "Update" at bounding box center [629, 130] width 40 height 18
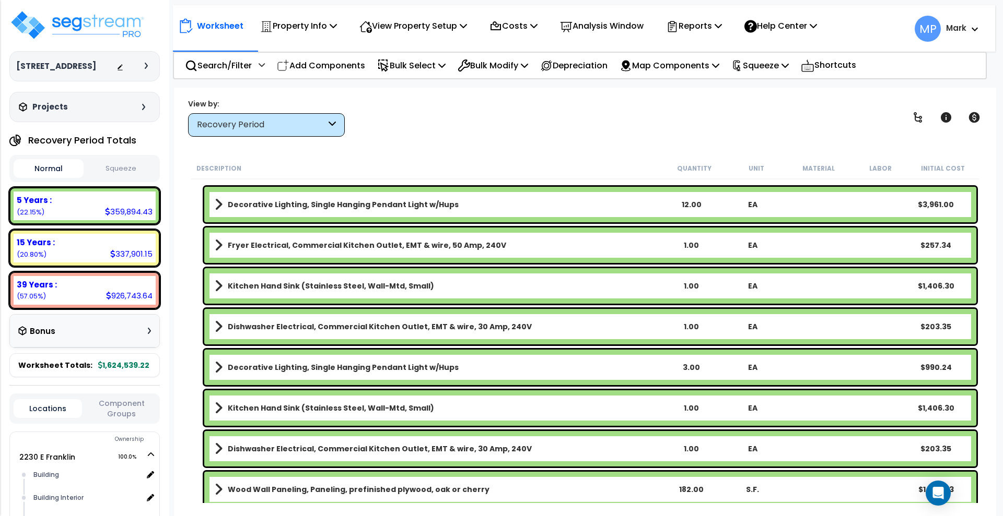
scroll to position [0, 0]
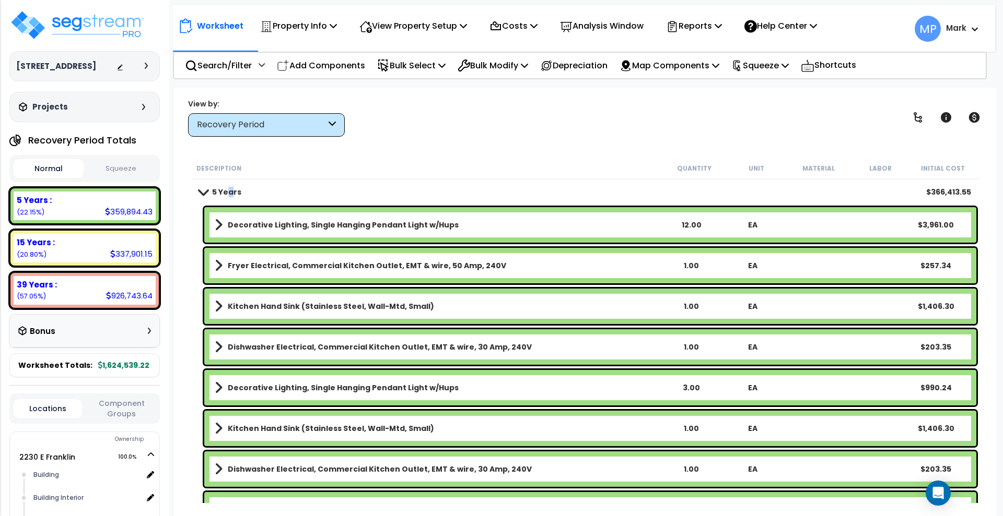
click at [230, 193] on b "5 Years" at bounding box center [226, 192] width 29 height 10
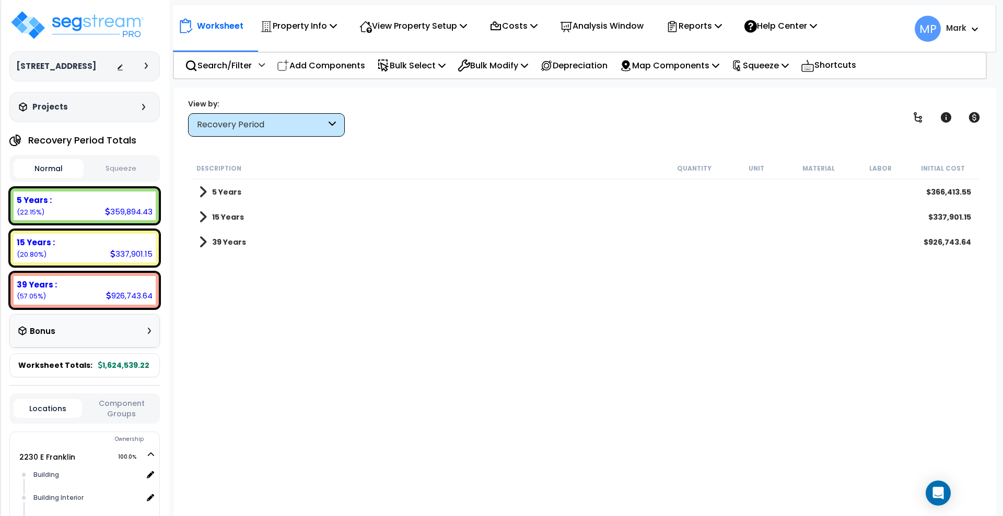
click at [229, 220] on b "15 Years" at bounding box center [228, 217] width 32 height 10
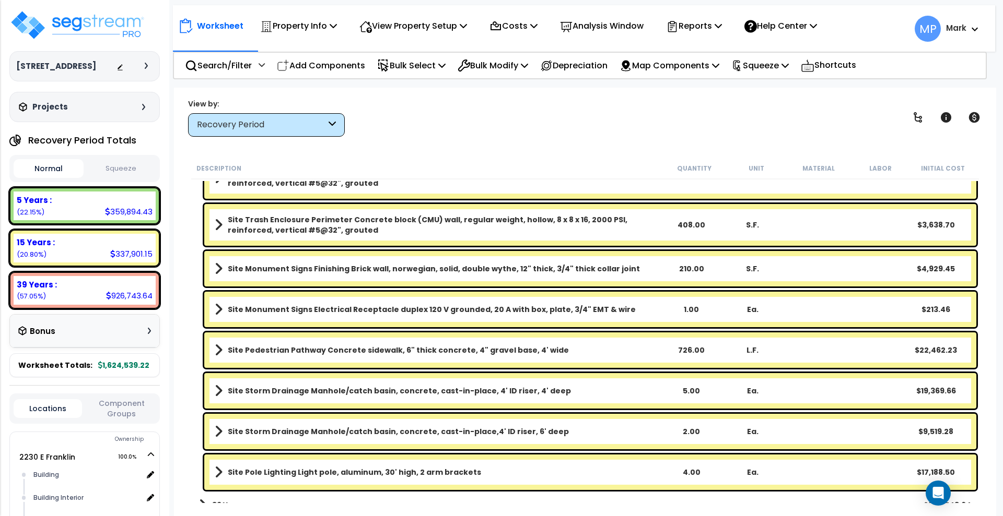
scroll to position [1630, 0]
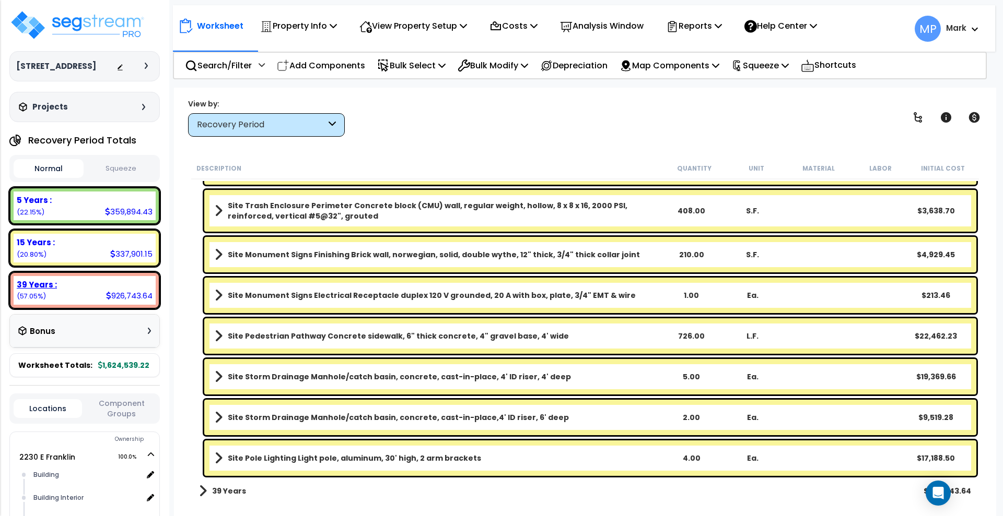
click at [86, 293] on div "39 Years : 926,743.64 (57.05%)" at bounding box center [85, 290] width 142 height 29
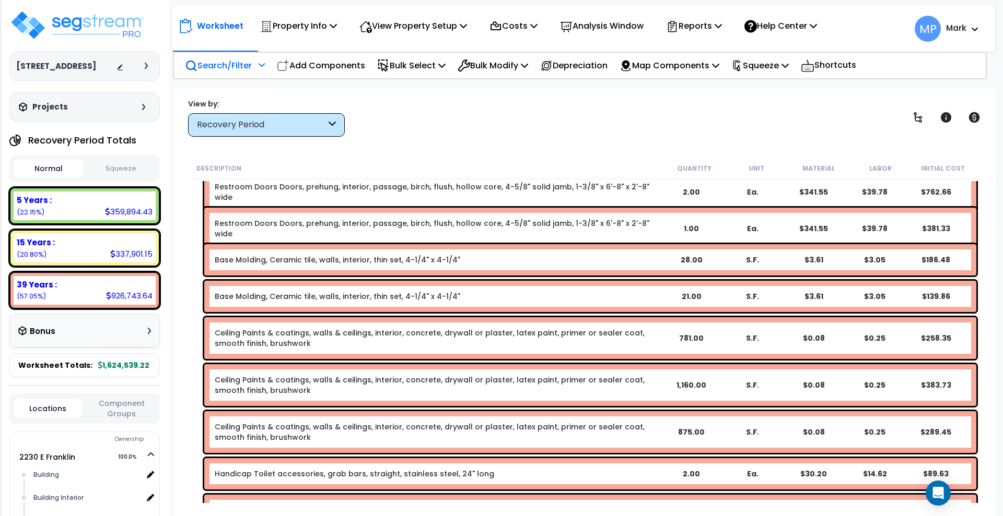
click at [235, 70] on p "Search/Filter" at bounding box center [218, 65] width 67 height 14
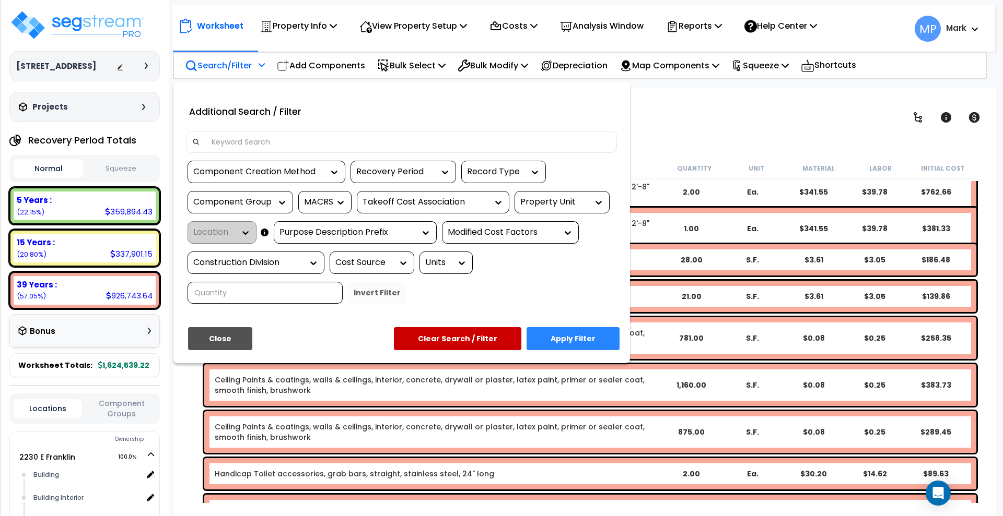
click at [252, 137] on input at bounding box center [408, 142] width 406 height 16
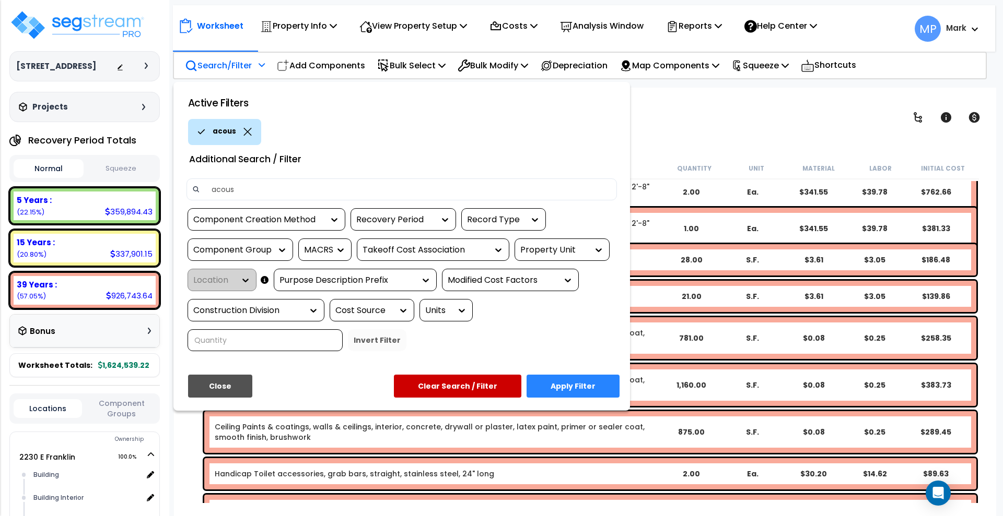
type input "acous"
click at [587, 389] on button "Apply Filter" at bounding box center [572, 386] width 93 height 23
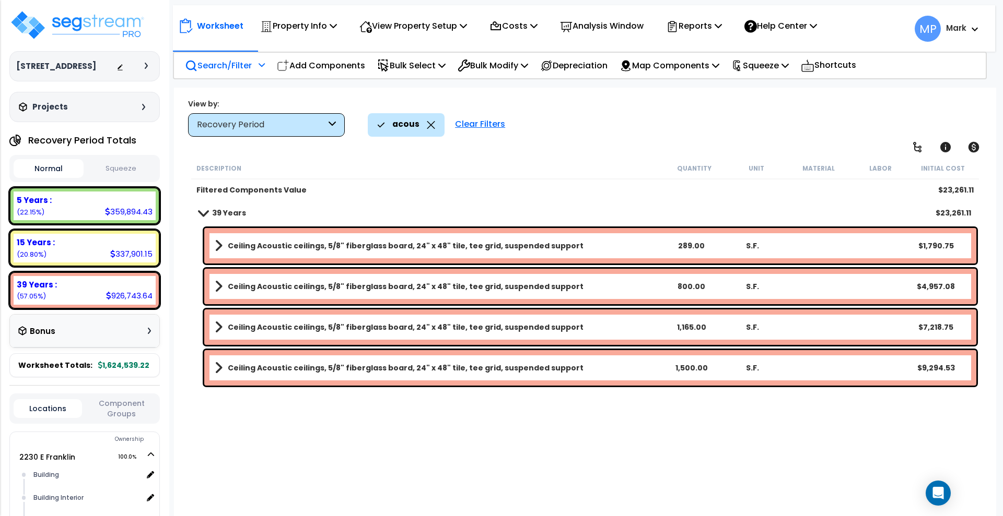
scroll to position [0, 0]
click at [629, 248] on link "Ceiling Acoustic ceilings, 5/8" fiberglass board, 24" x 48" tile, tee grid, sus…" at bounding box center [437, 246] width 445 height 15
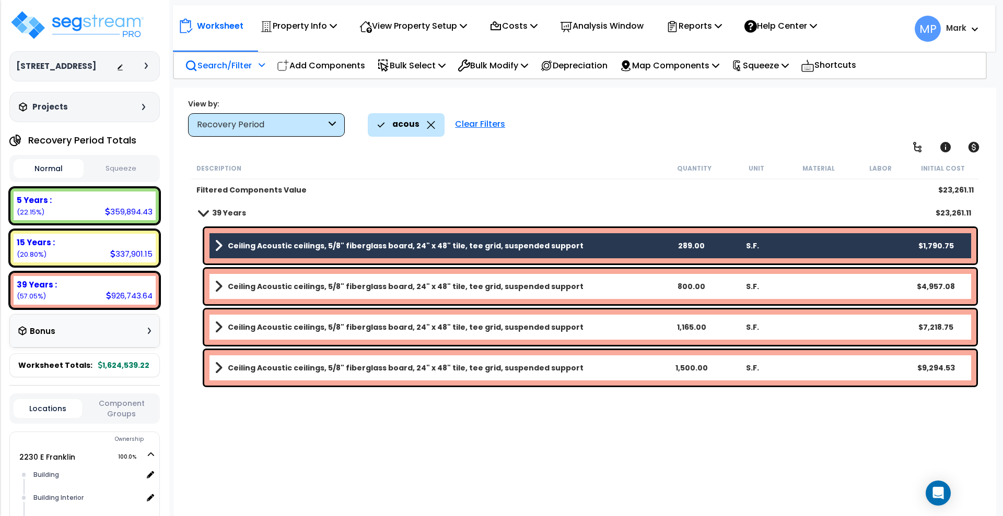
click at [628, 290] on link "Ceiling Acoustic ceilings, 5/8" fiberglass board, 24" x 48" tile, tee grid, sus…" at bounding box center [437, 286] width 445 height 15
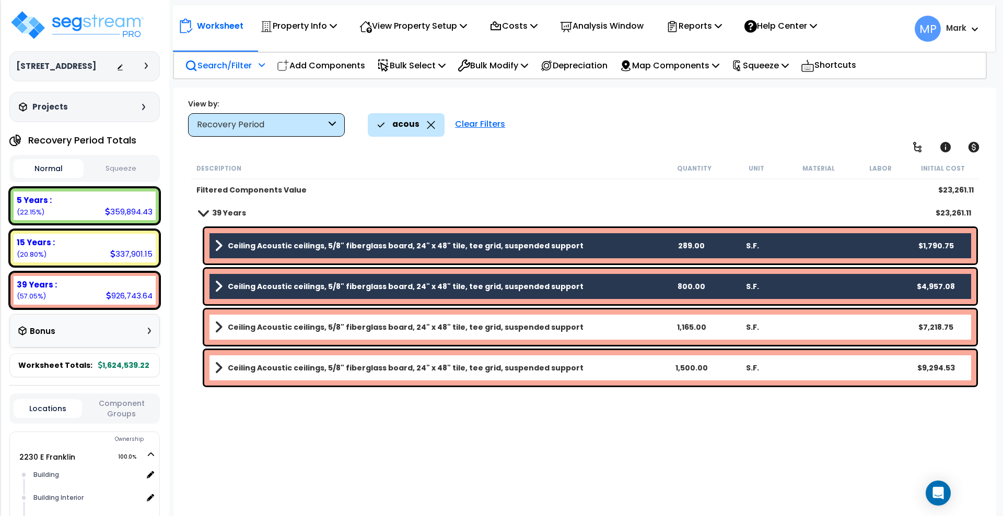
click at [624, 320] on link "Ceiling Acoustic ceilings, 5/8" fiberglass board, 24" x 48" tile, tee grid, sus…" at bounding box center [437, 327] width 445 height 15
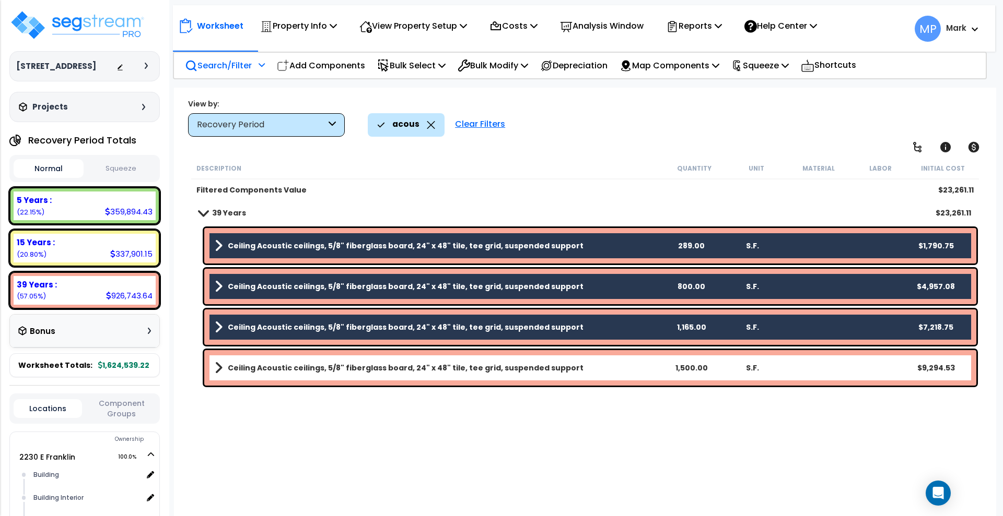
click at [627, 368] on link "Ceiling Acoustic ceilings, 5/8" fiberglass board, 24" x 48" tile, tee grid, sus…" at bounding box center [437, 368] width 445 height 15
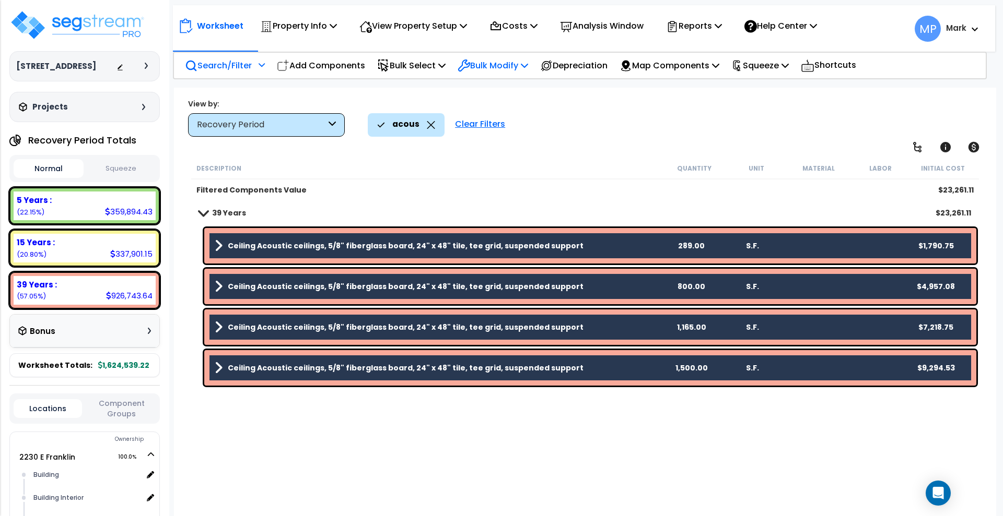
click at [500, 72] on p "Bulk Modify" at bounding box center [492, 65] width 70 height 14
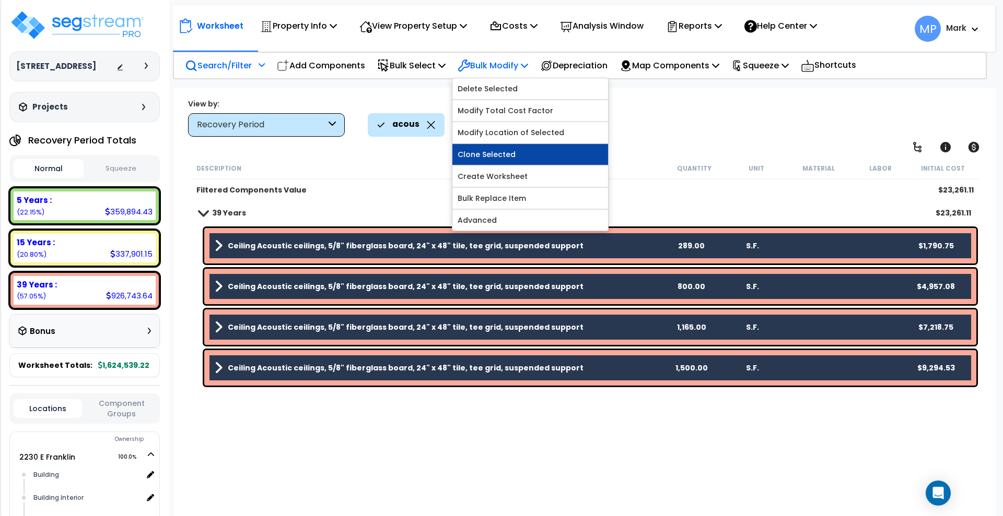
click at [515, 152] on link "Clone Selected" at bounding box center [530, 154] width 156 height 21
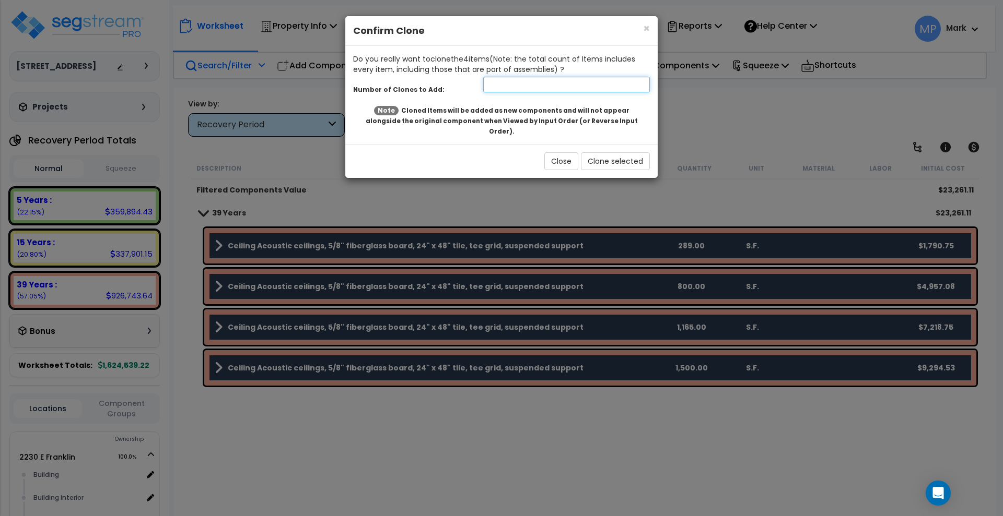
click at [514, 88] on input "number" at bounding box center [566, 85] width 167 height 16
type input "1"
click at [613, 152] on button "Clone selected" at bounding box center [615, 161] width 69 height 18
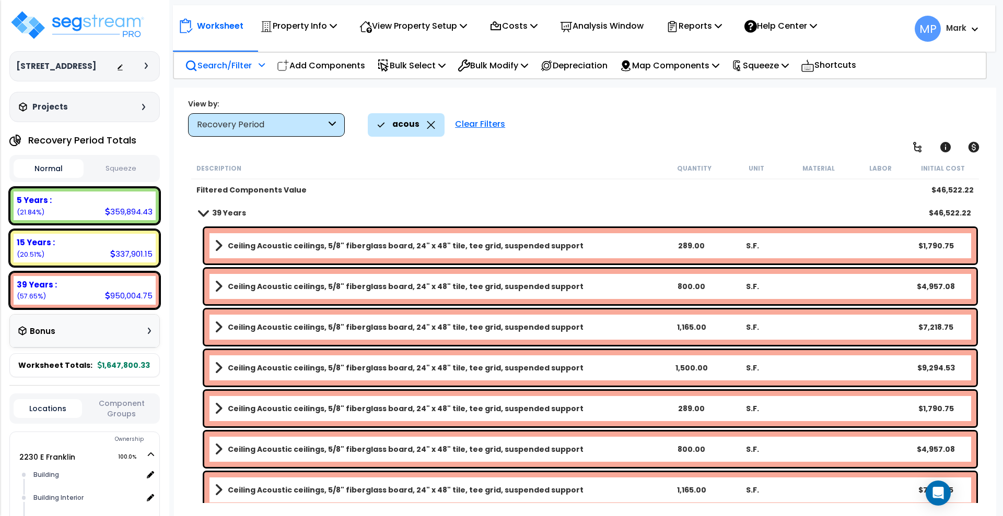
click at [591, 245] on link "Ceiling Acoustic ceilings, 5/8" fiberglass board, 24" x 48" tile, tee grid, sus…" at bounding box center [437, 246] width 445 height 15
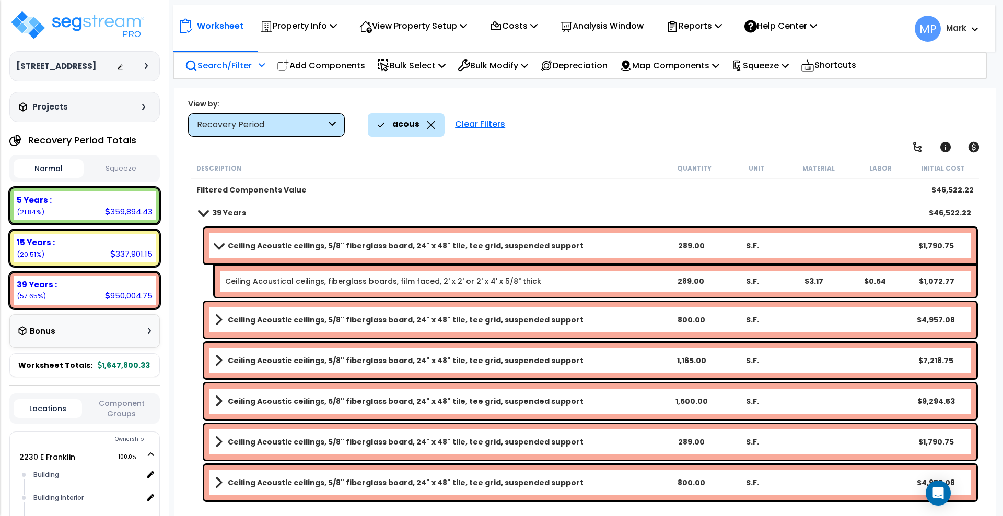
click at [606, 244] on link "Ceiling Acoustic ceilings, 5/8" fiberglass board, 24" x 48" tile, tee grid, sus…" at bounding box center [437, 246] width 445 height 15
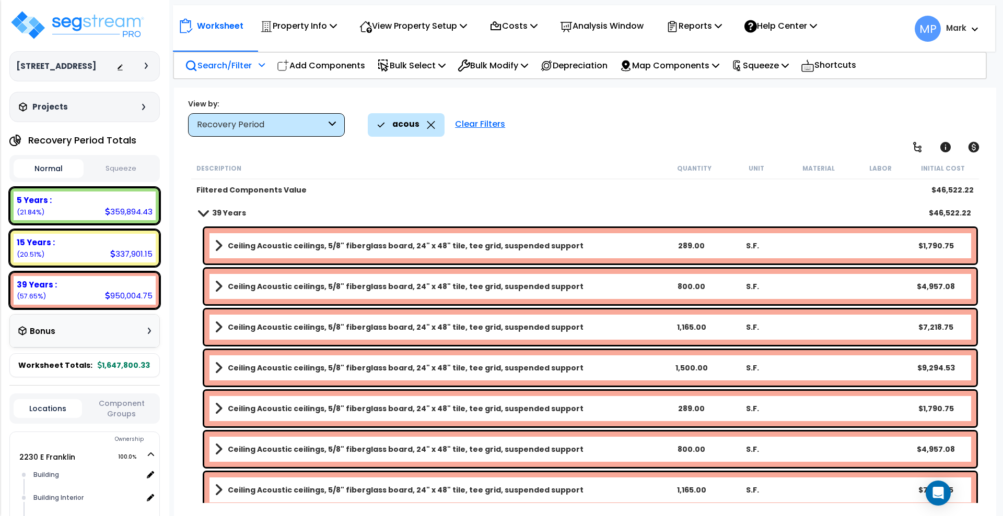
click at [606, 244] on link "Ceiling Acoustic ceilings, 5/8" fiberglass board, 24" x 48" tile, tee grid, sus…" at bounding box center [437, 246] width 445 height 15
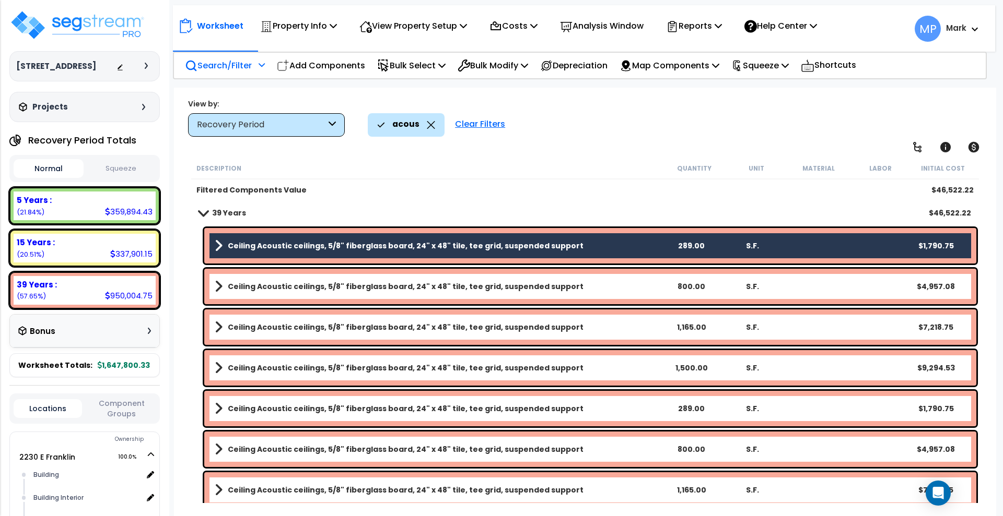
click at [609, 284] on link "Ceiling Acoustic ceilings, 5/8" fiberglass board, 24" x 48" tile, tee grid, sus…" at bounding box center [437, 286] width 445 height 15
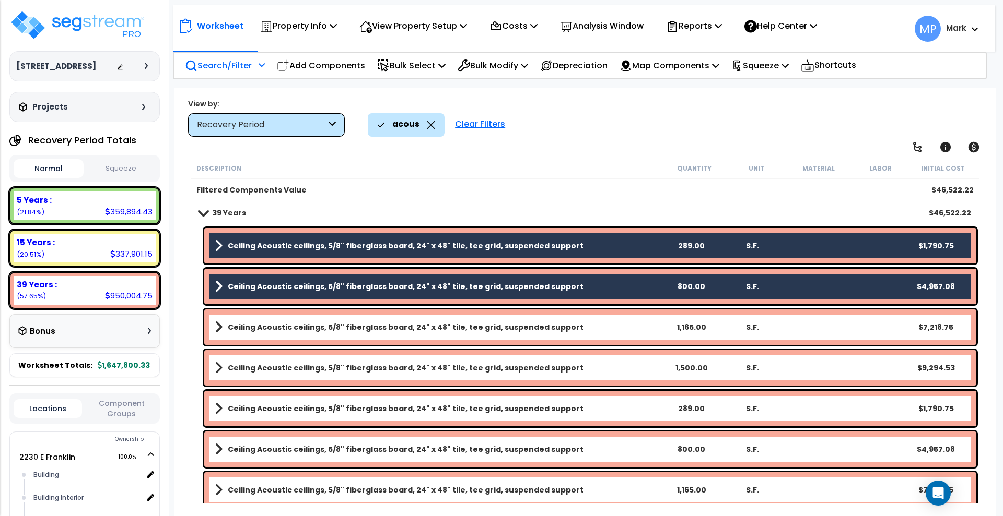
click at [609, 321] on link "Ceiling Acoustic ceilings, 5/8" fiberglass board, 24" x 48" tile, tee grid, sus…" at bounding box center [437, 327] width 445 height 15
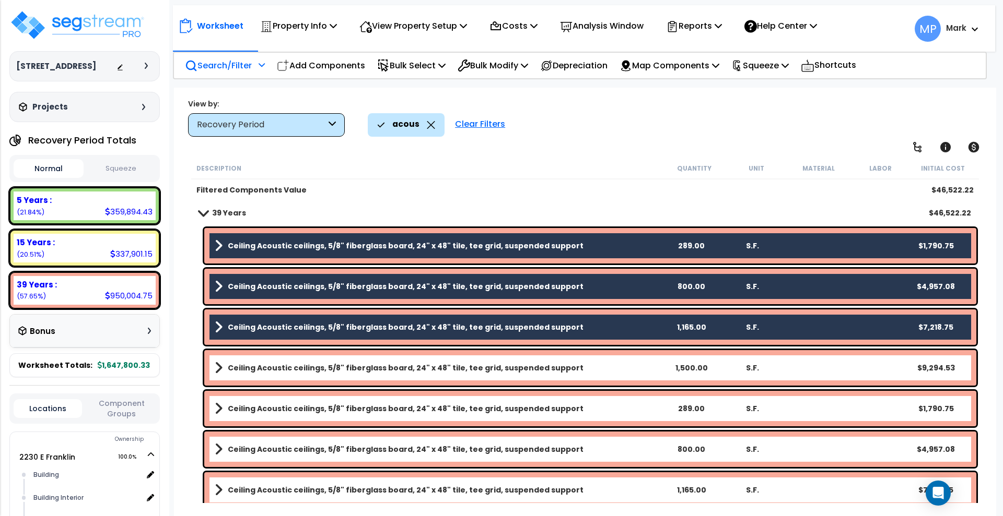
click at [606, 364] on link "Ceiling Acoustic ceilings, 5/8" fiberglass board, 24" x 48" tile, tee grid, sus…" at bounding box center [437, 368] width 445 height 15
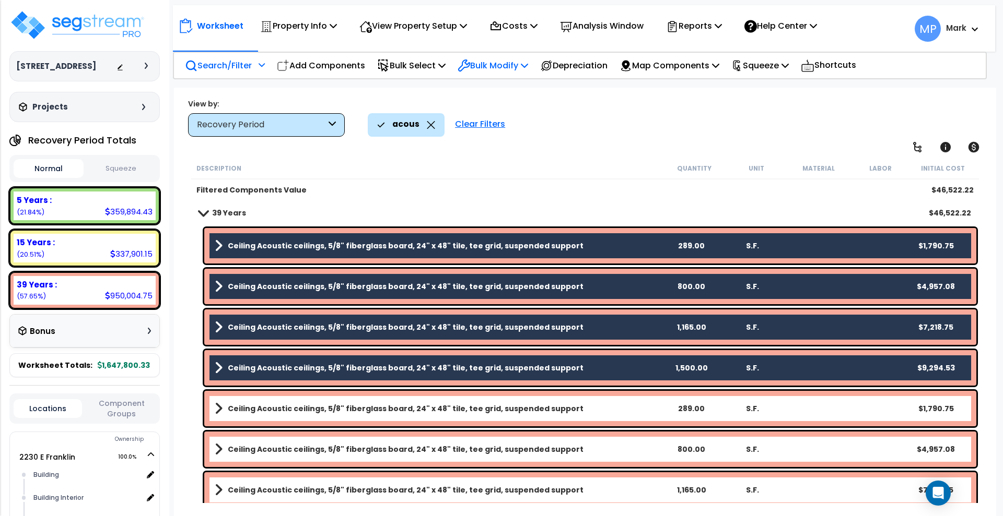
click at [528, 67] on icon at bounding box center [524, 65] width 7 height 8
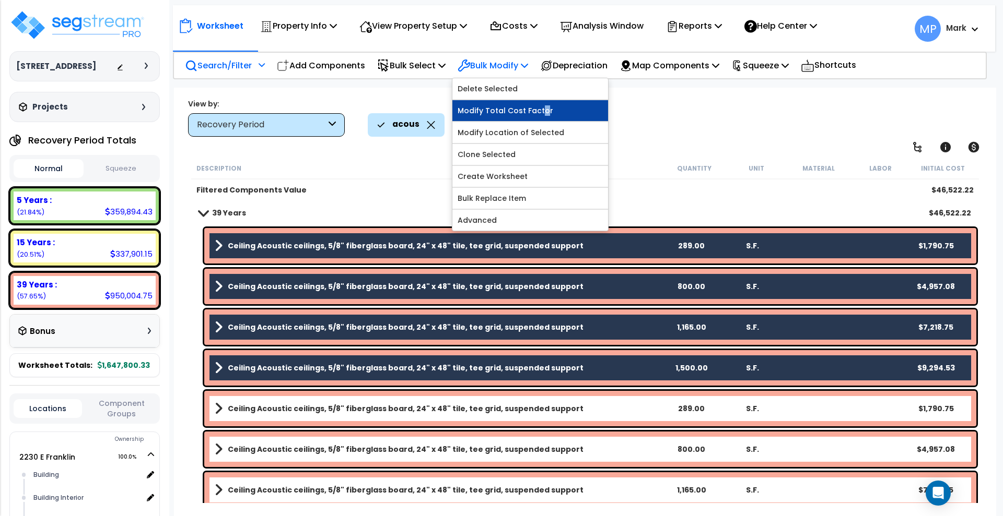
click at [548, 109] on link "Modify Total Cost Factor" at bounding box center [530, 110] width 156 height 21
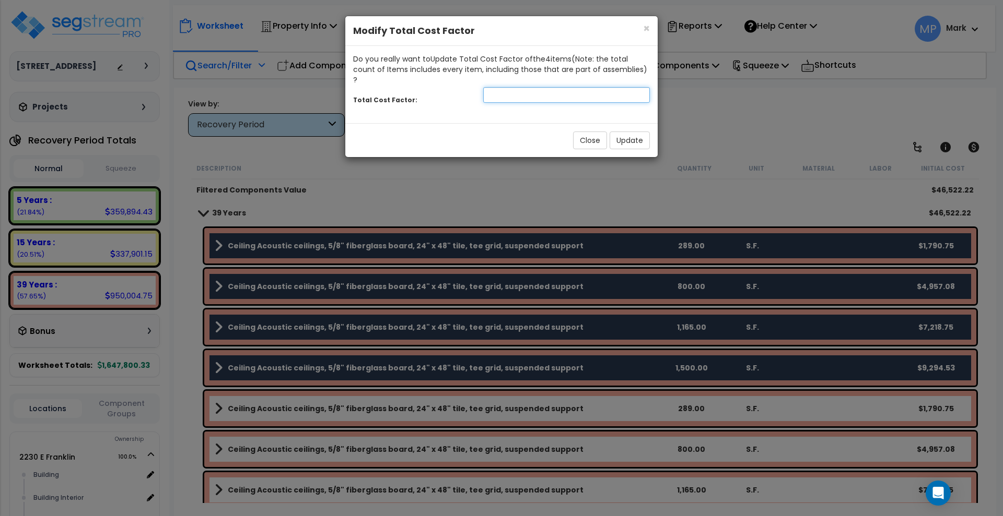
click at [517, 87] on input "number" at bounding box center [566, 95] width 167 height 16
type input "0.5"
click at [639, 136] on button "Update" at bounding box center [629, 141] width 40 height 18
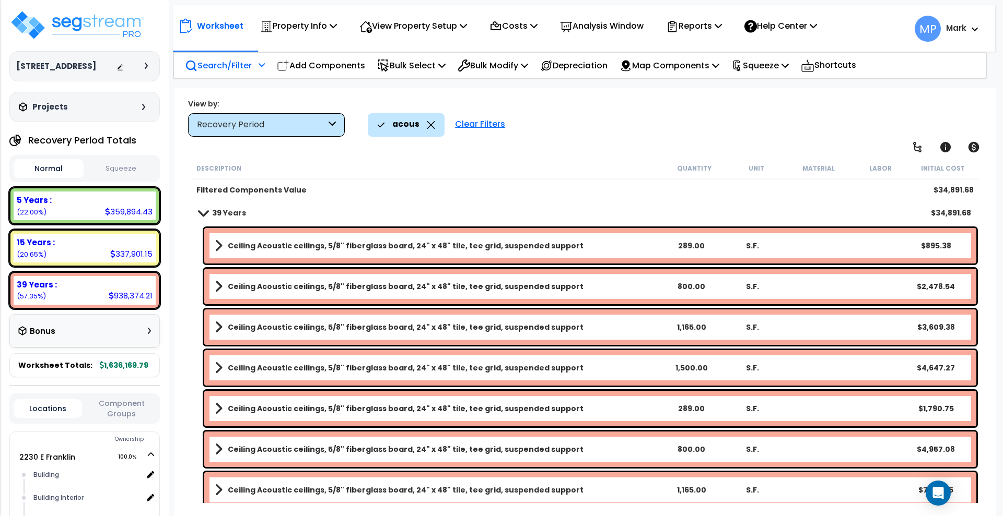
click at [611, 414] on link "Ceiling Acoustic ceilings, 5/8" fiberglass board, 24" x 48" tile, tee grid, sus…" at bounding box center [437, 409] width 445 height 15
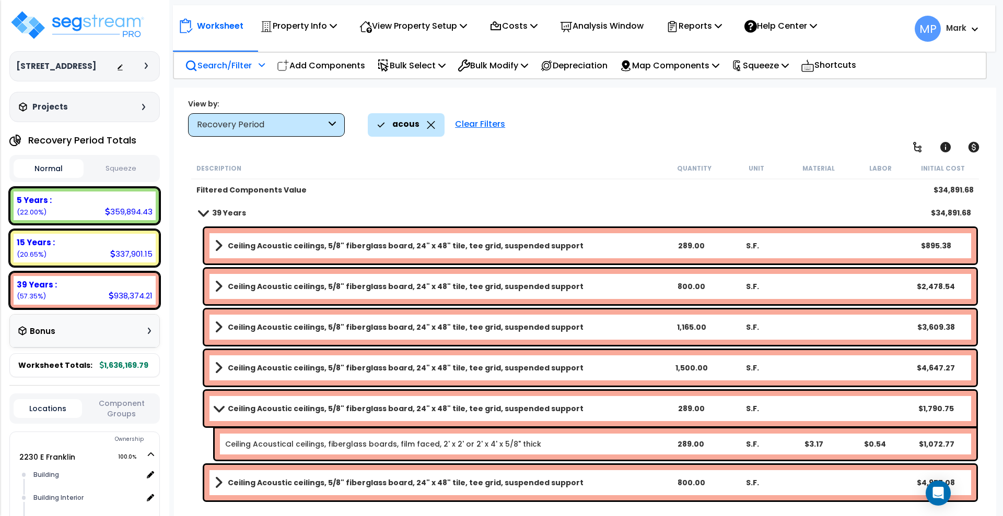
click at [611, 414] on link "Ceiling Acoustic ceilings, 5/8" fiberglass board, 24" x 48" tile, tee grid, sus…" at bounding box center [437, 409] width 445 height 15
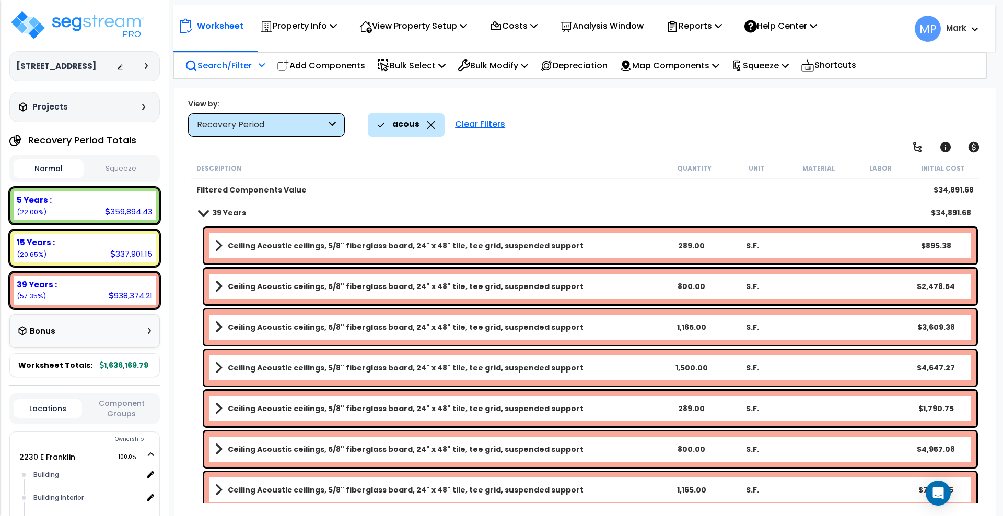
click at [611, 413] on link "Ceiling Acoustic ceilings, 5/8" fiberglass board, 24" x 48" tile, tee grid, sus…" at bounding box center [437, 409] width 445 height 15
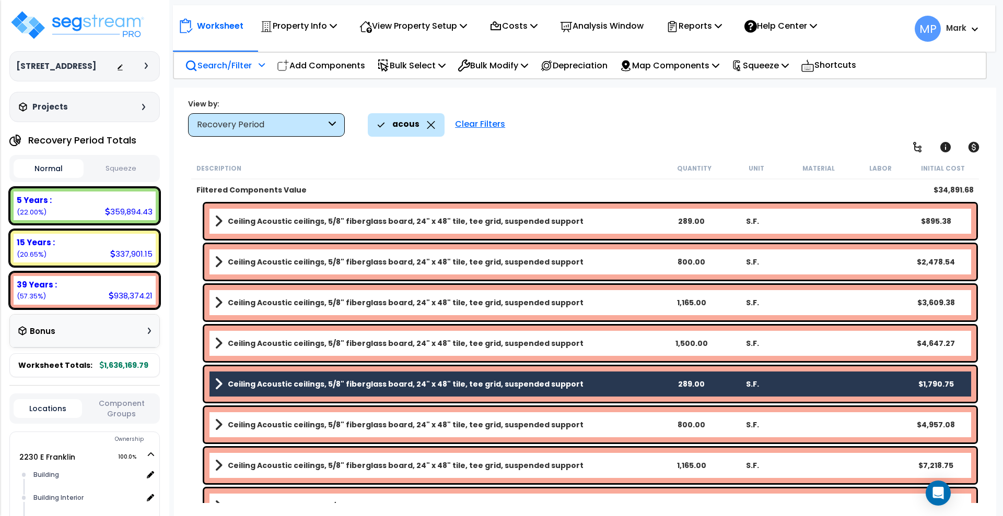
scroll to position [48, 0]
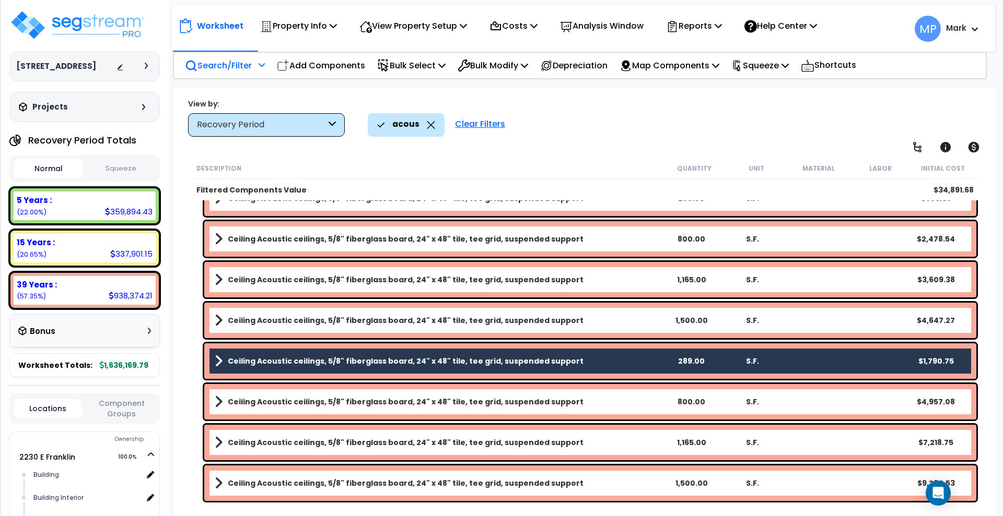
click at [591, 408] on link "Ceiling Acoustic ceilings, 5/8" fiberglass board, 24" x 48" tile, tee grid, sus…" at bounding box center [437, 402] width 445 height 15
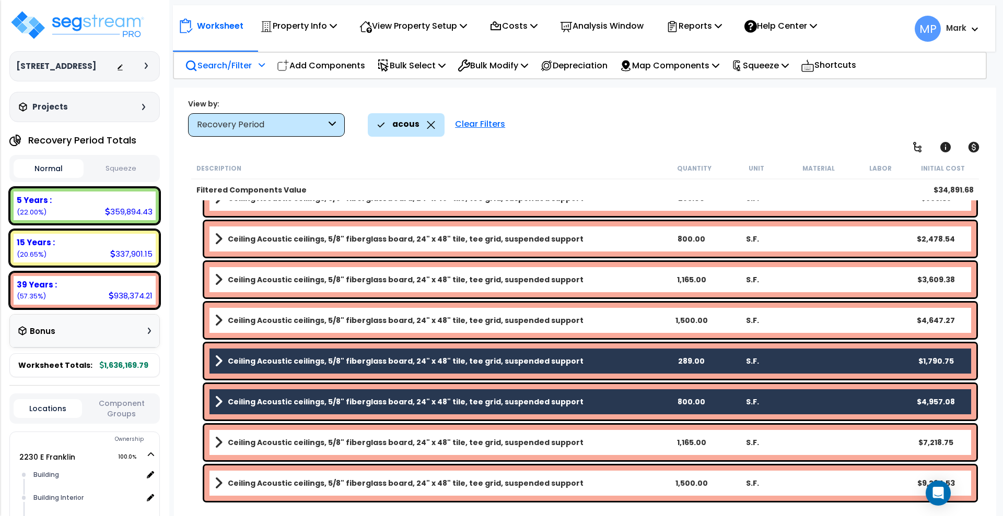
click at [587, 440] on link "Ceiling Acoustic ceilings, 5/8" fiberglass board, 24" x 48" tile, tee grid, sus…" at bounding box center [437, 443] width 445 height 15
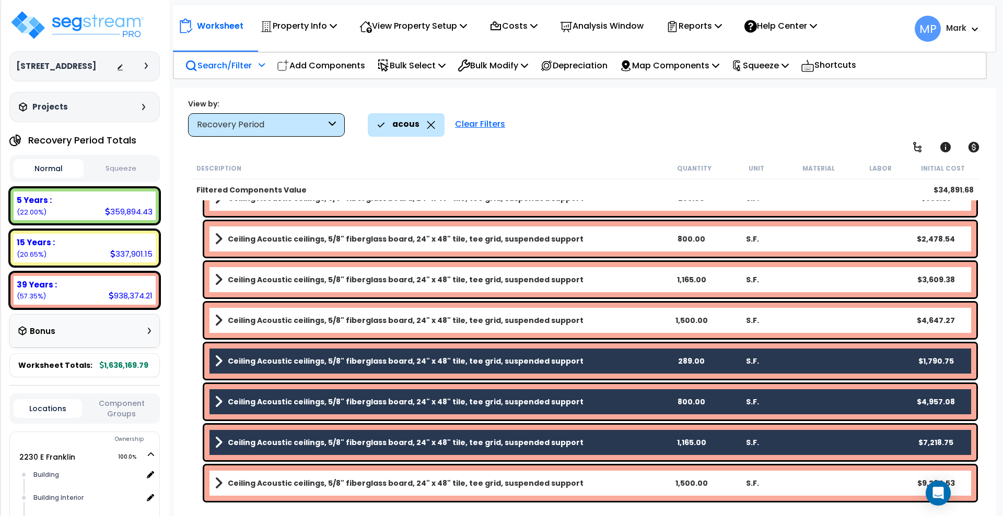
click at [592, 480] on link "Ceiling Acoustic ceilings, 5/8" fiberglass board, 24" x 48" tile, tee grid, sus…" at bounding box center [437, 483] width 445 height 15
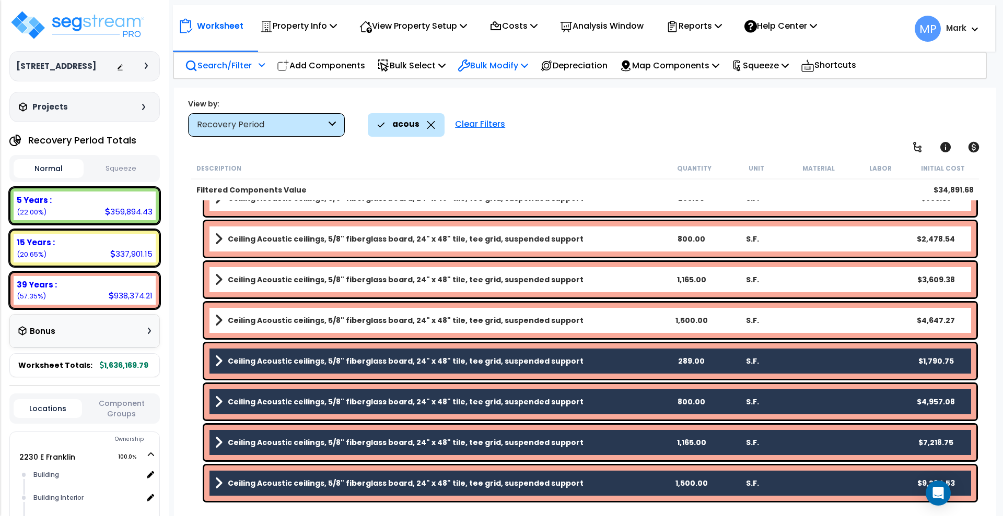
click at [527, 66] on p "Bulk Modify" at bounding box center [492, 65] width 70 height 14
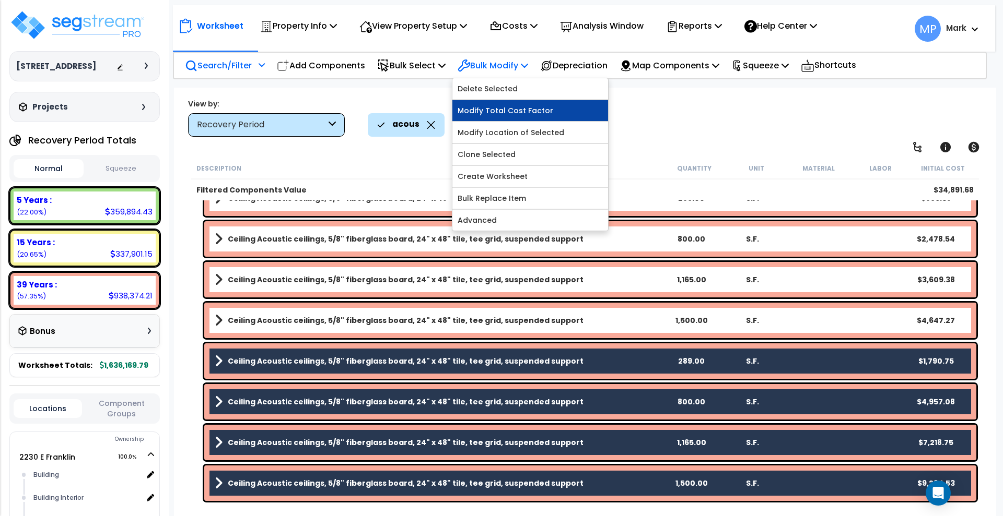
click at [502, 113] on link "Modify Total Cost Factor" at bounding box center [530, 110] width 156 height 21
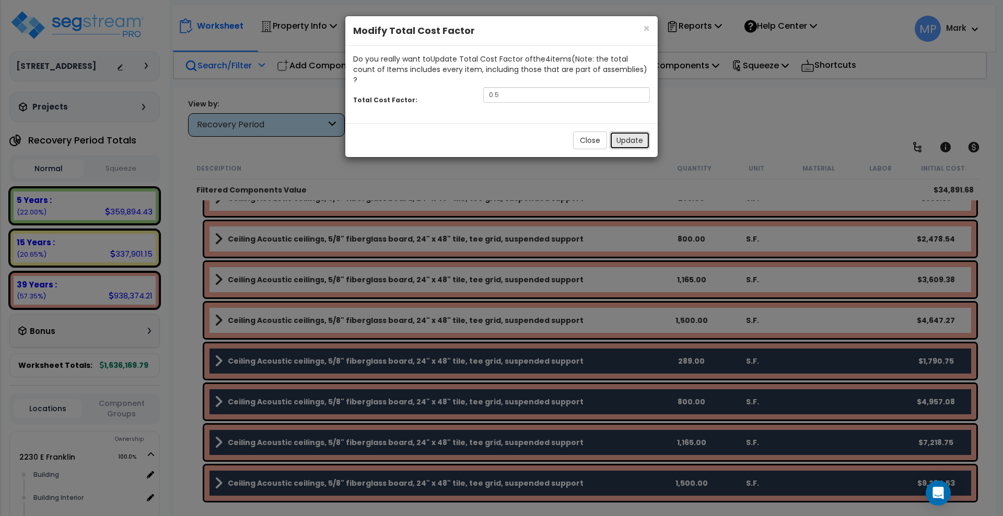
click at [634, 132] on button "Update" at bounding box center [629, 141] width 40 height 18
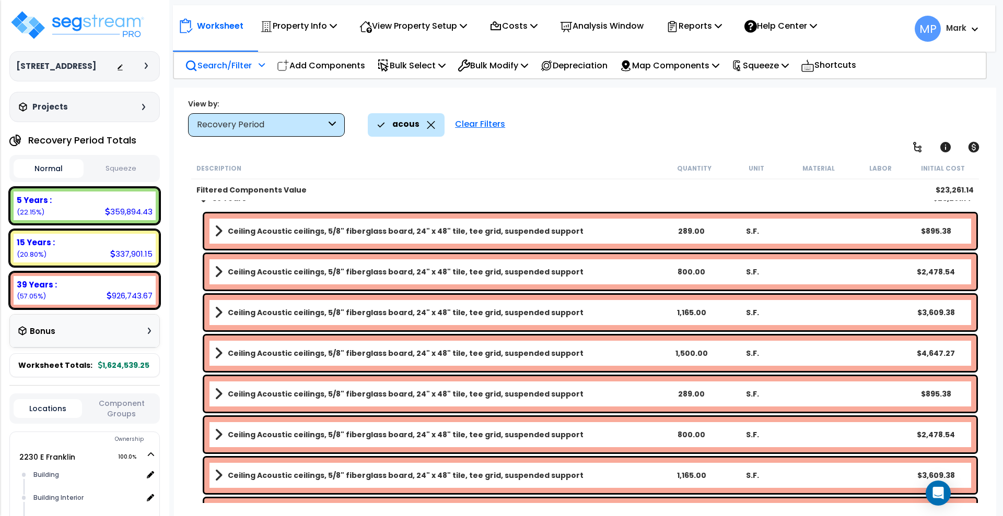
scroll to position [0, 0]
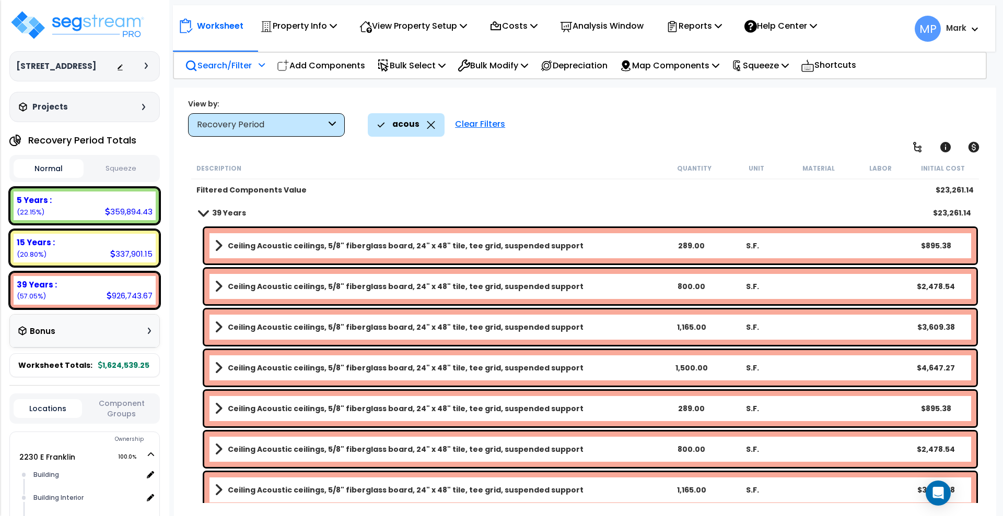
click at [596, 245] on link "Ceiling Acoustic ceilings, 5/8" fiberglass board, 24" x 48" tile, tee grid, sus…" at bounding box center [437, 246] width 445 height 15
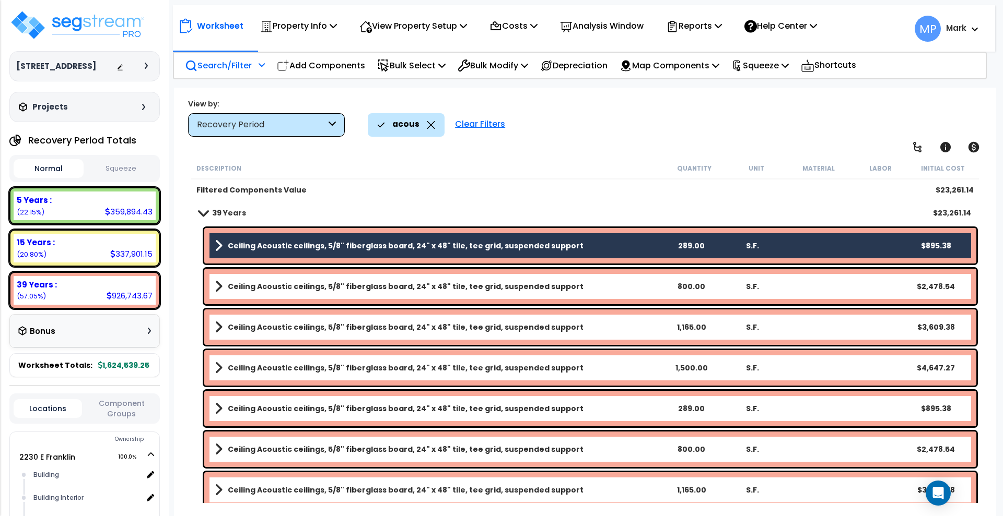
click at [604, 287] on link "Ceiling Acoustic ceilings, 5/8" fiberglass board, 24" x 48" tile, tee grid, sus…" at bounding box center [437, 286] width 445 height 15
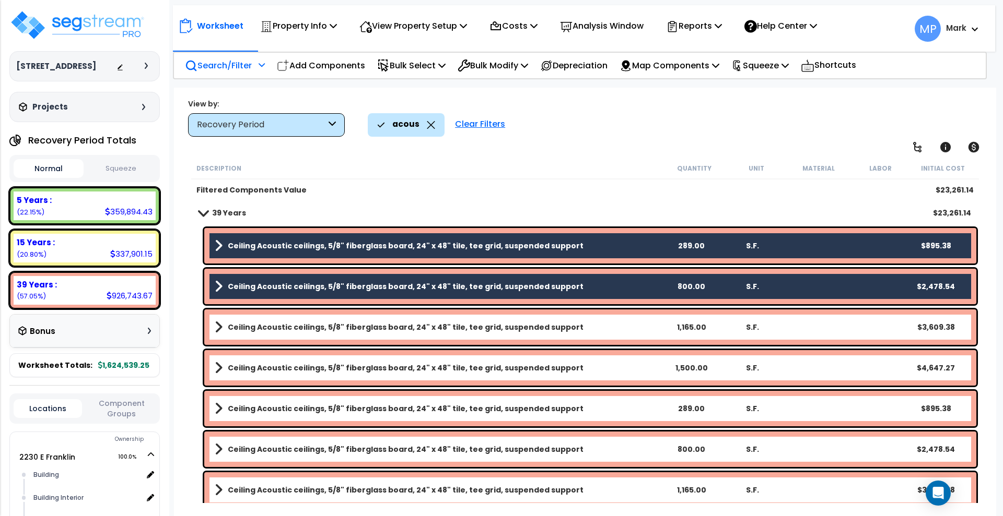
drag, startPoint x: 593, startPoint y: 325, endPoint x: 586, endPoint y: 343, distance: 19.0
click at [592, 326] on link "Ceiling Acoustic ceilings, 5/8" fiberglass board, 24" x 48" tile, tee grid, sus…" at bounding box center [437, 327] width 445 height 15
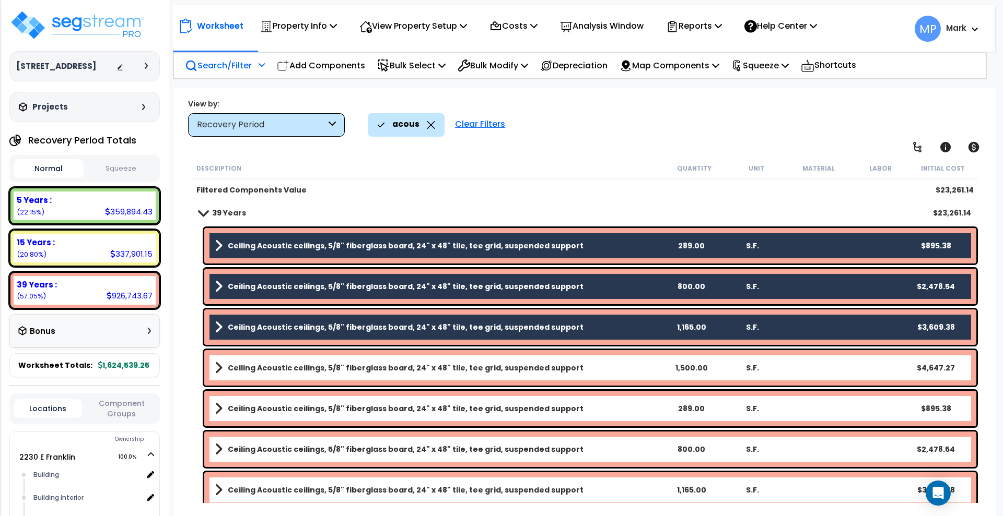
click at [576, 372] on link "Ceiling Acoustic ceilings, 5/8" fiberglass board, 24" x 48" tile, tee grid, sus…" at bounding box center [437, 368] width 445 height 15
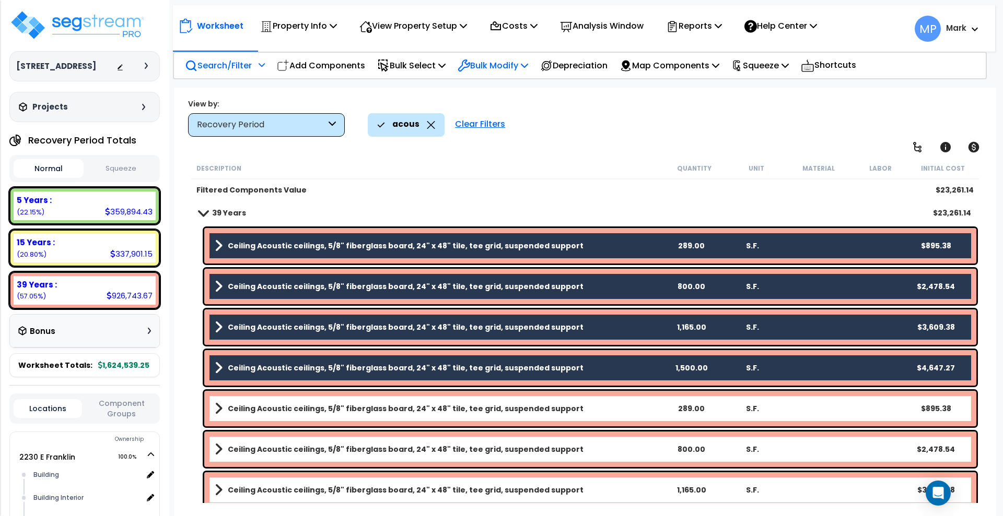
click at [528, 66] on p "Bulk Modify" at bounding box center [492, 65] width 70 height 14
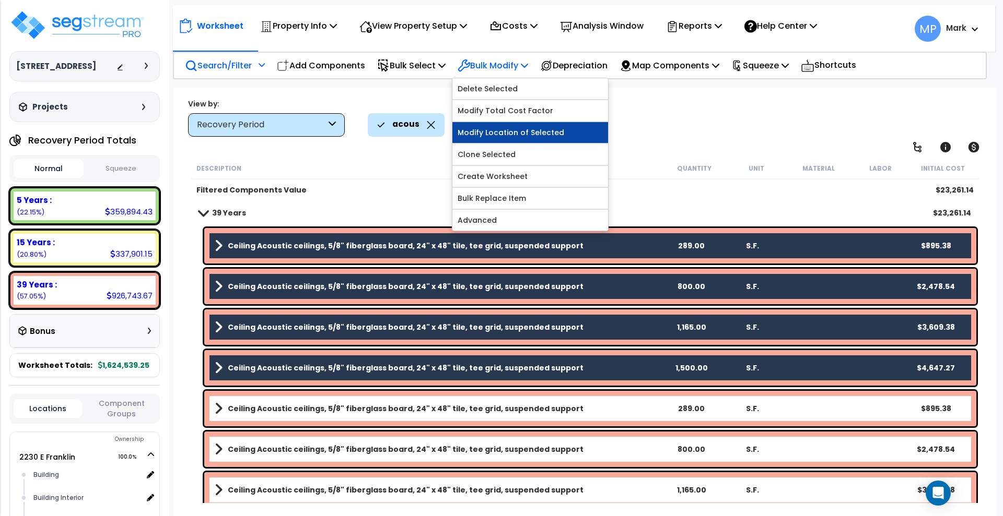
click at [531, 133] on link "Modify Location of Selected" at bounding box center [530, 132] width 156 height 21
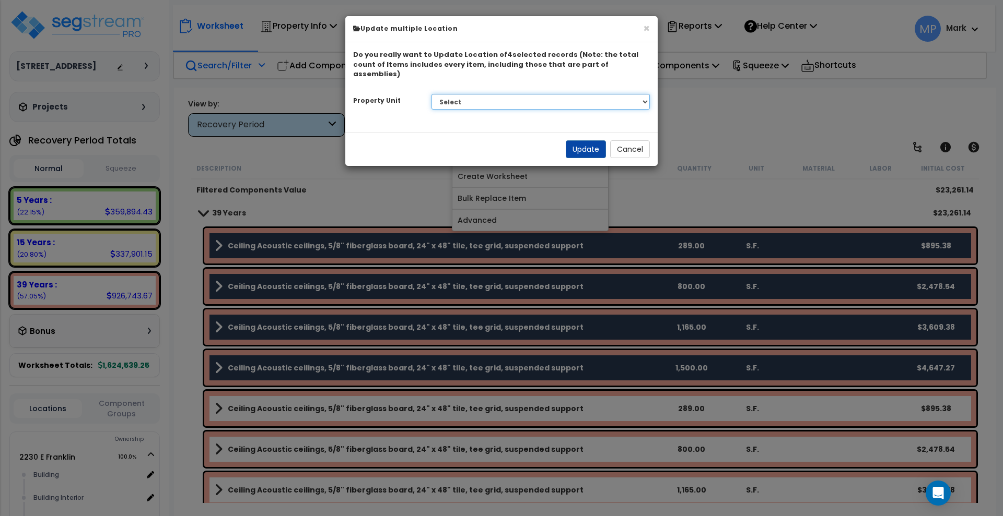
click at [617, 95] on select "Select 2230 E Franklin Site Improvements" at bounding box center [540, 102] width 219 height 16
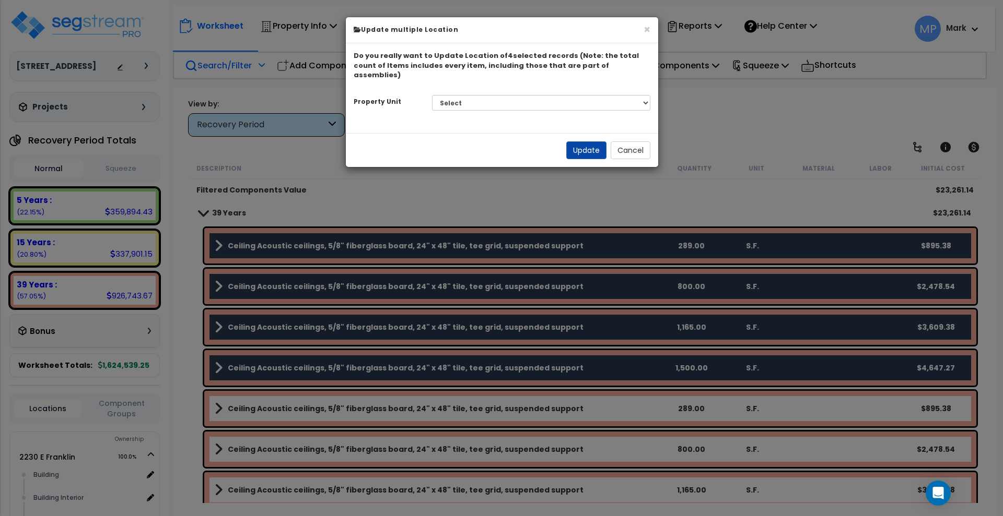
click at [393, 117] on div "Do you really want to Update Location of 4 selected records (Note: the total co…" at bounding box center [502, 88] width 312 height 90
click at [625, 143] on button "Cancel" at bounding box center [630, 151] width 40 height 18
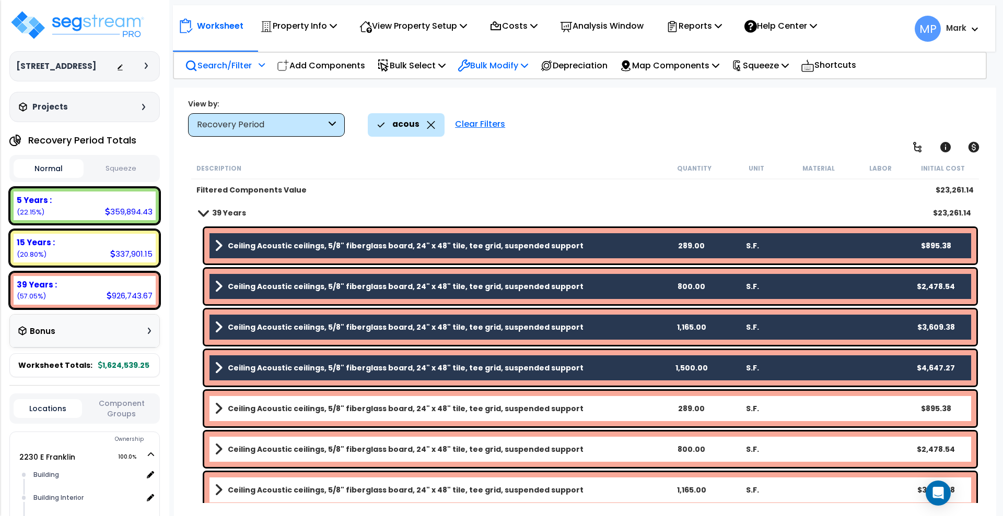
click at [528, 66] on icon at bounding box center [524, 65] width 7 height 8
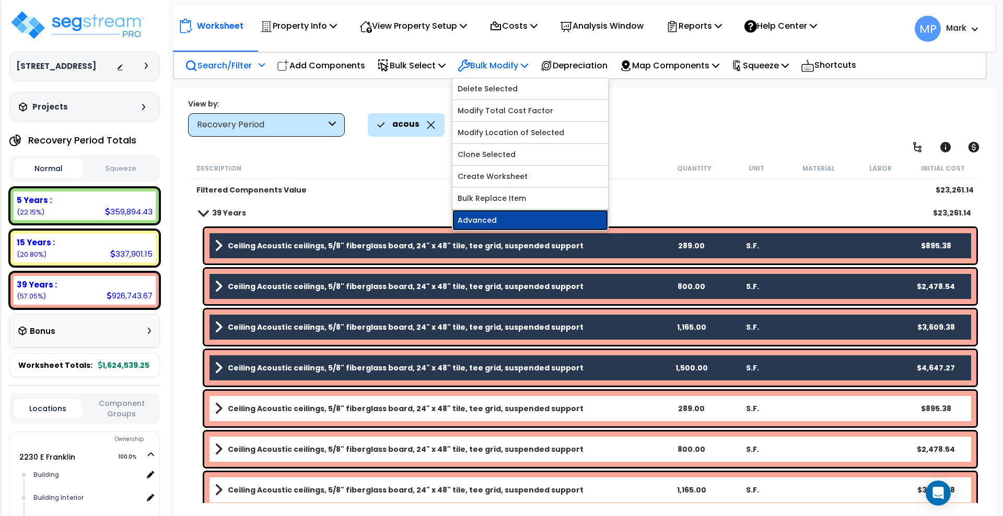
click at [532, 219] on link "Advanced" at bounding box center [530, 220] width 156 height 21
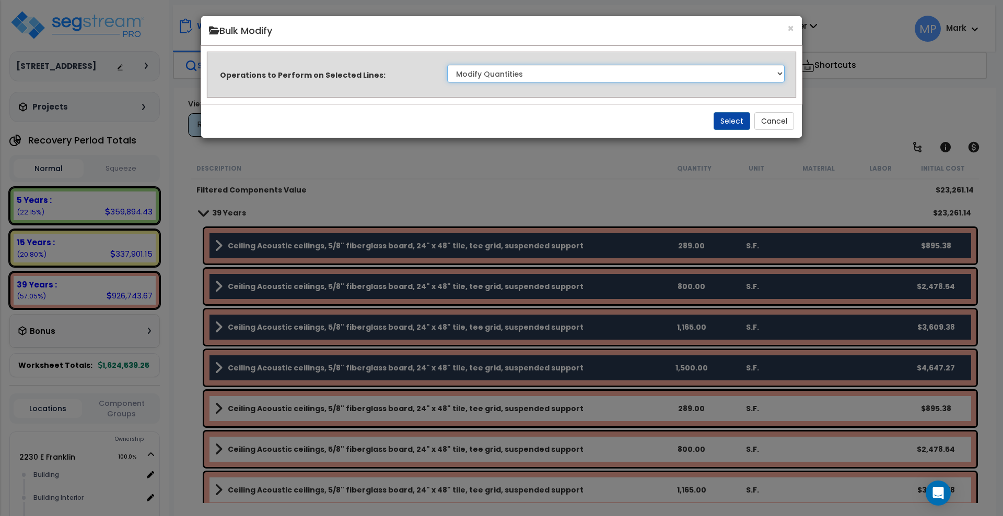
click at [744, 74] on select "Clone Delete Delete Zero Quantities Modify Component Group Modify Recovery Peri…" at bounding box center [615, 74] width 337 height 18
select select "modifyRecoveryPeriod"
click at [447, 65] on select "Clone Delete Delete Zero Quantities Modify Component Group Modify Recovery Peri…" at bounding box center [615, 74] width 337 height 18
click at [732, 119] on button "Select" at bounding box center [731, 121] width 37 height 18
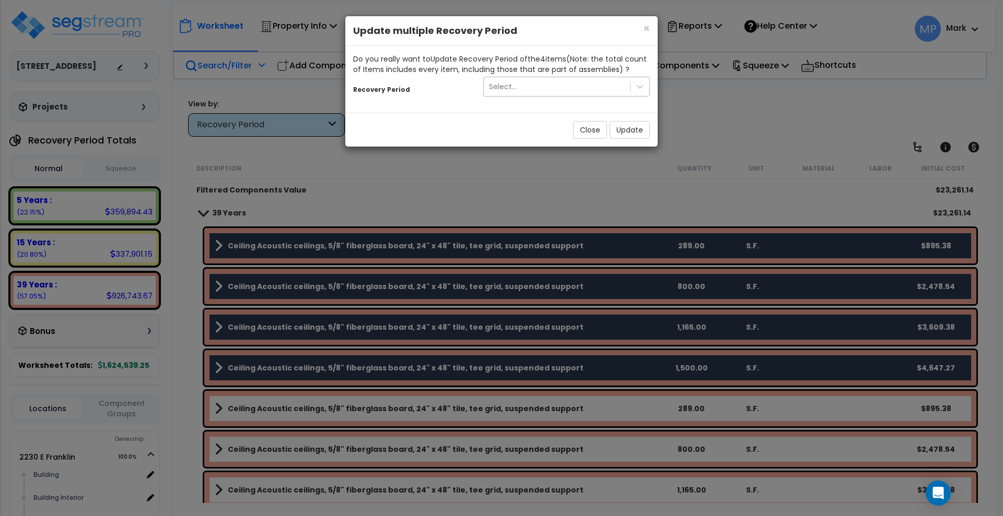
click at [618, 90] on div "Select..." at bounding box center [557, 86] width 146 height 17
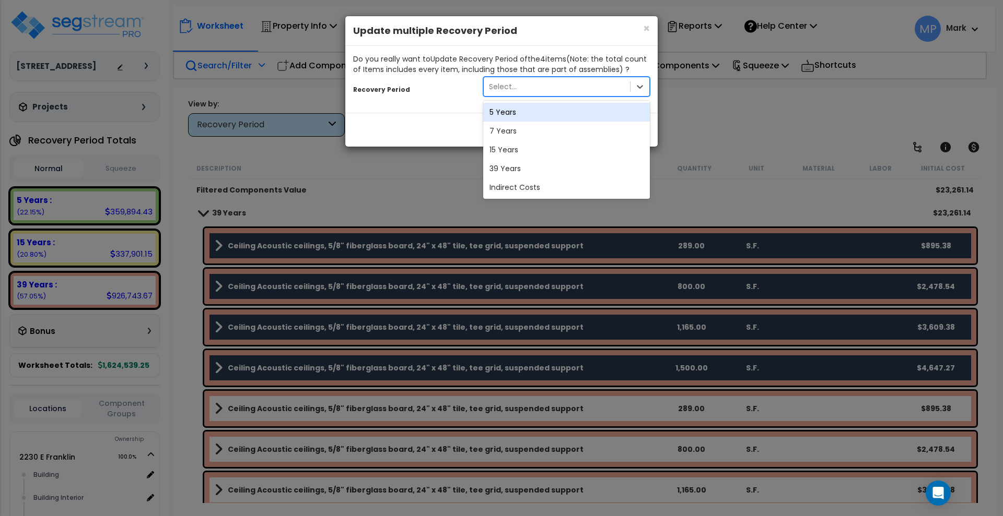
click at [551, 114] on div "5 Years" at bounding box center [566, 112] width 167 height 19
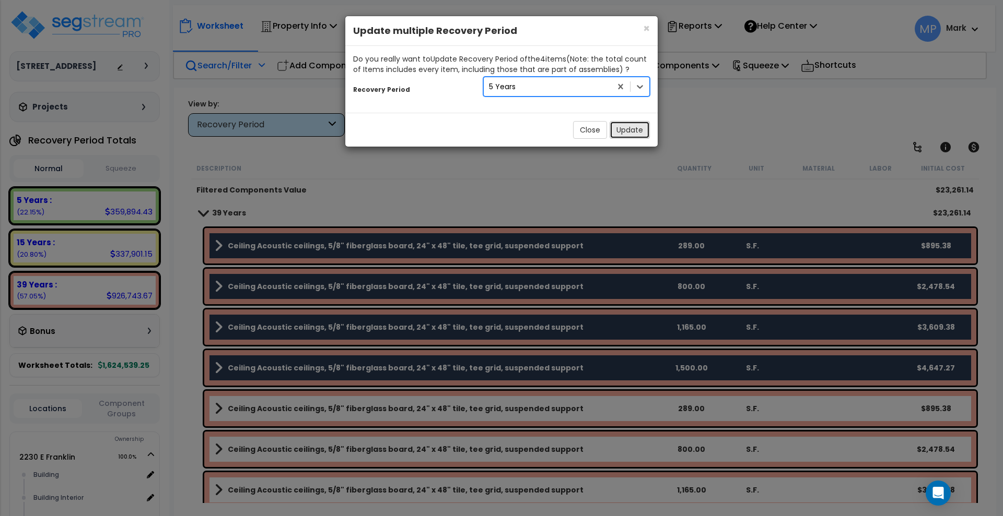
click at [628, 130] on button "Update" at bounding box center [629, 130] width 40 height 18
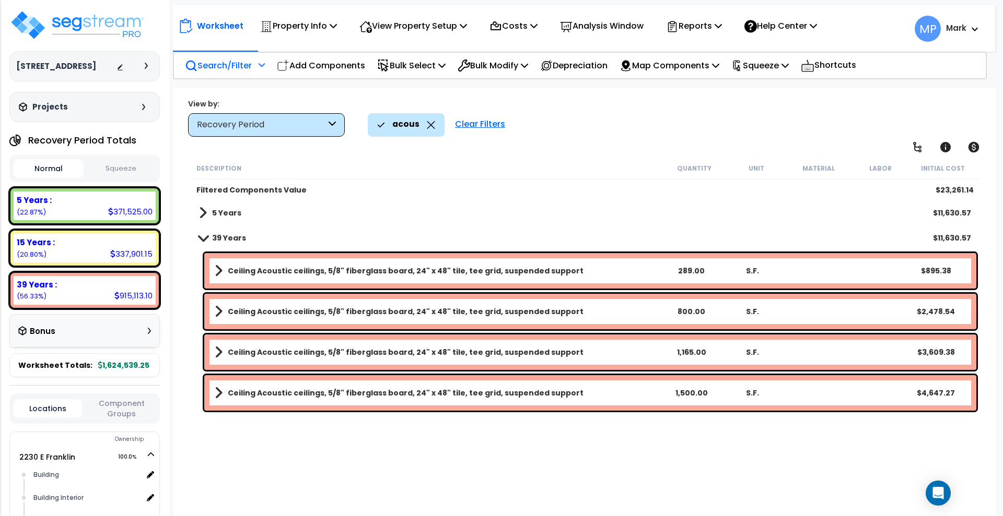
click at [265, 216] on div "5 Years $11,630.57" at bounding box center [585, 213] width 782 height 25
click at [232, 214] on b "5 Years" at bounding box center [226, 213] width 29 height 10
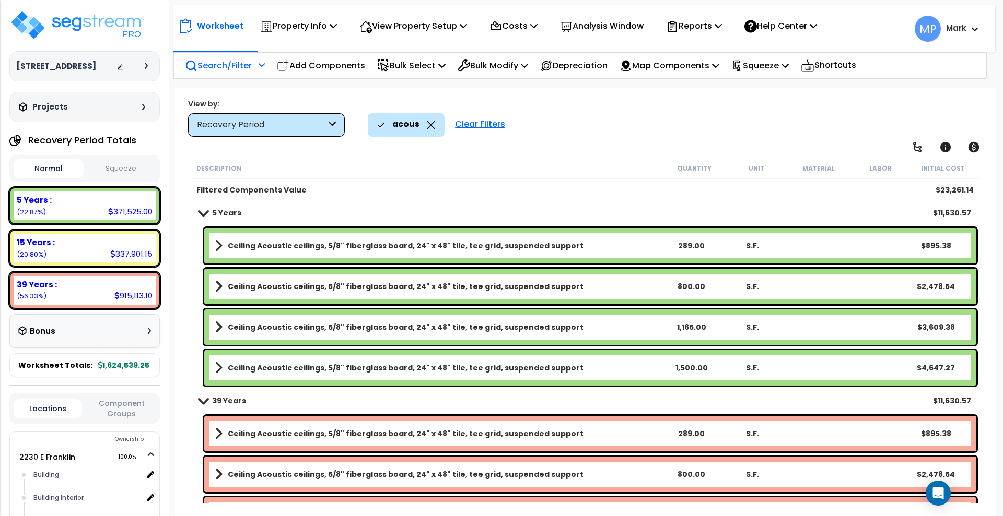
click at [509, 246] on b "Ceiling Acoustic ceilings, 5/8" fiberglass board, 24" x 48" tile, tee grid, sus…" at bounding box center [406, 246] width 356 height 10
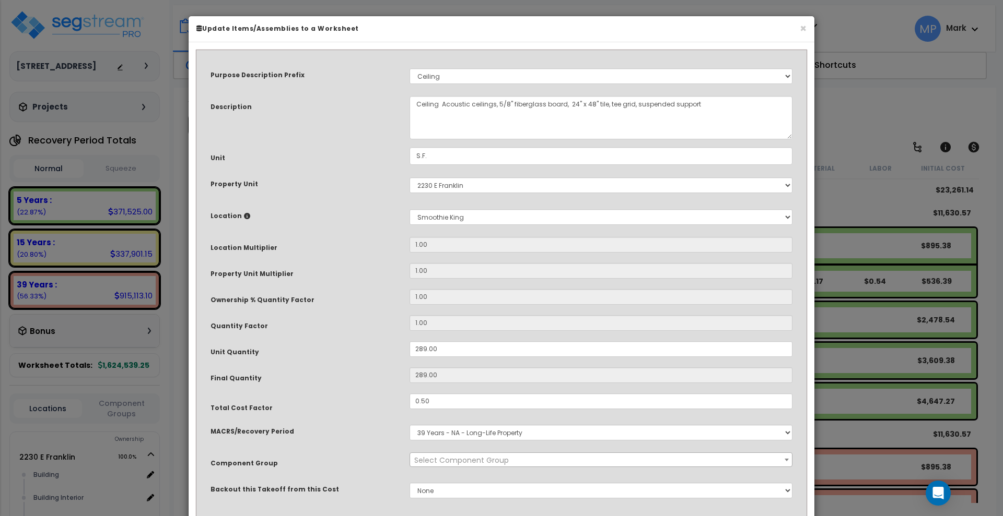
select select "15810"
drag, startPoint x: 698, startPoint y: 109, endPoint x: 608, endPoint y: 103, distance: 89.5
click at [606, 105] on textarea "Ceiling Acoustic ceilings, 5/8" fiberglass board, 24" x 48" tile, tee grid, sus…" at bounding box center [600, 117] width 383 height 43
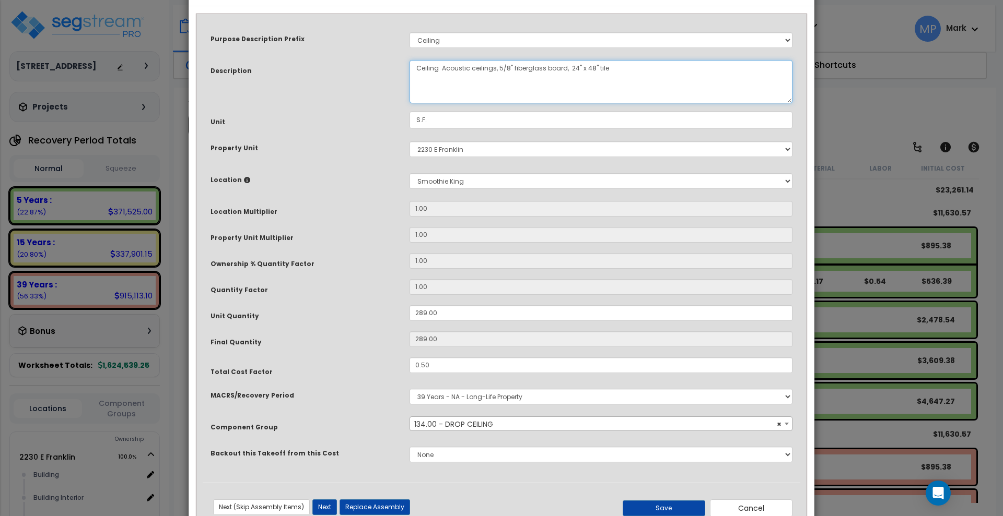
scroll to position [69, 0]
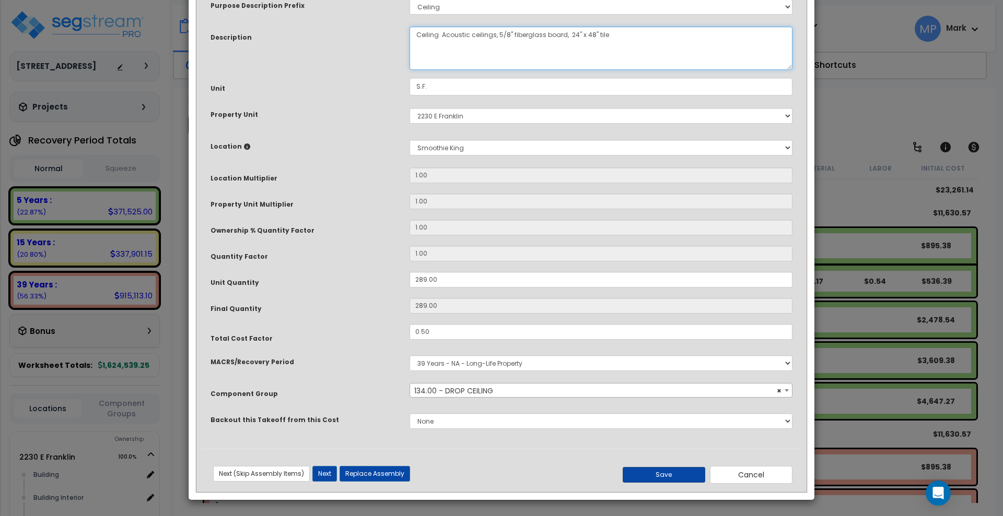
type textarea "Ceiling Acoustic ceilings, 5/8" fiberglass board, 24" x 48" tile"
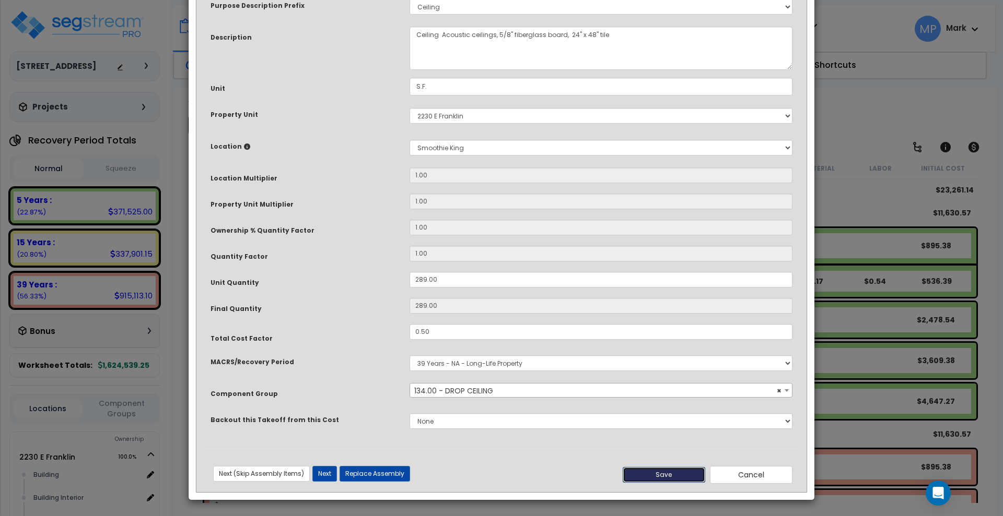
click at [695, 475] on button "Save" at bounding box center [663, 475] width 83 height 16
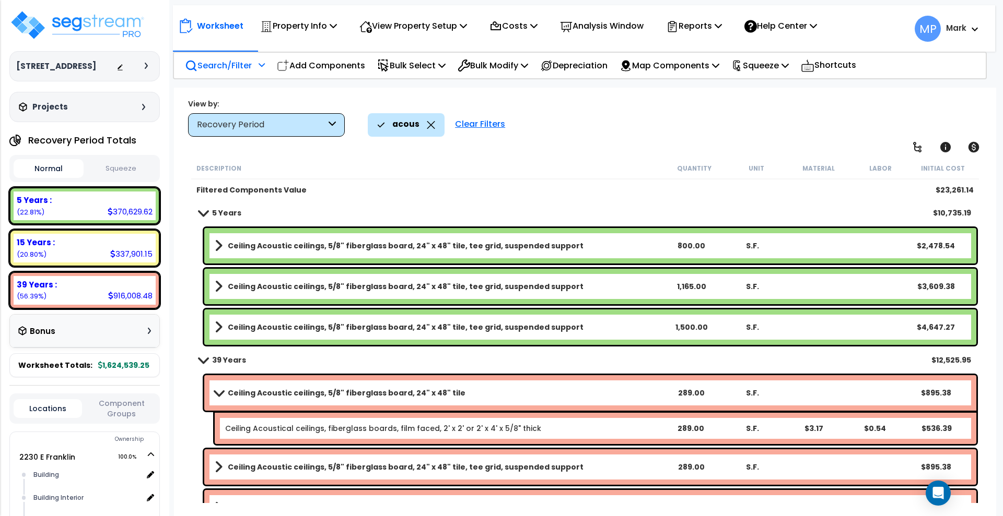
scroll to position [0, 0]
click at [225, 214] on b "5 Years" at bounding box center [226, 213] width 29 height 10
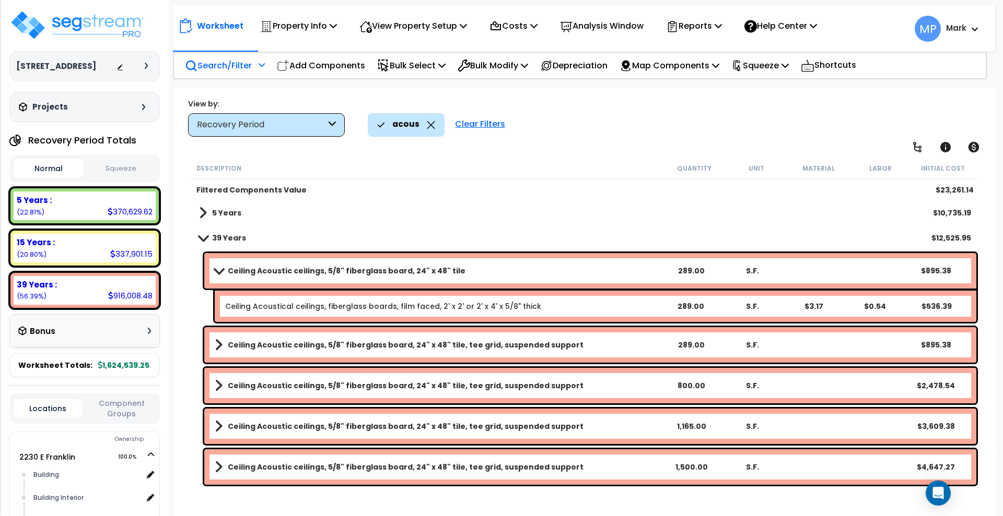
click at [225, 214] on b "5 Years" at bounding box center [226, 213] width 29 height 10
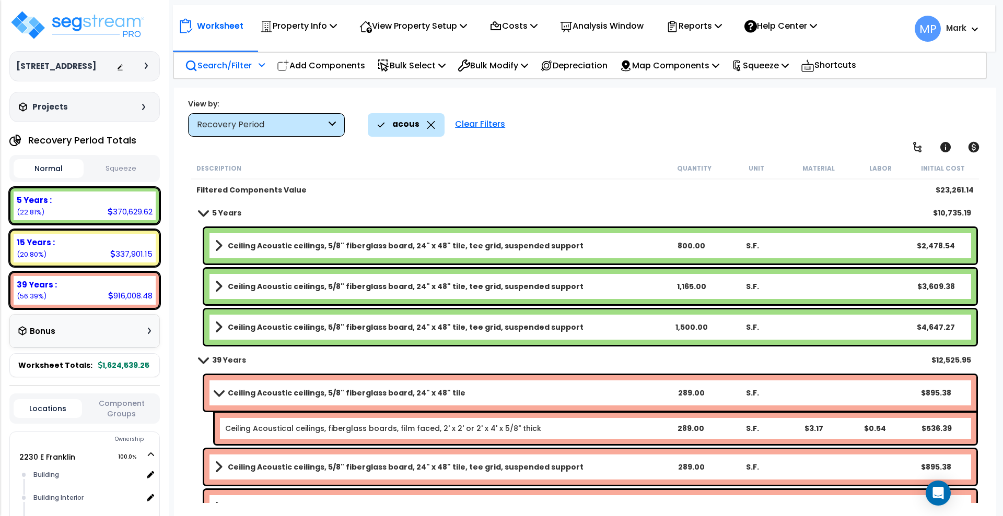
click at [511, 243] on b "Ceiling Acoustic ceilings, 5/8" fiberglass board, 24" x 48" tile, tee grid, sus…" at bounding box center [406, 246] width 356 height 10
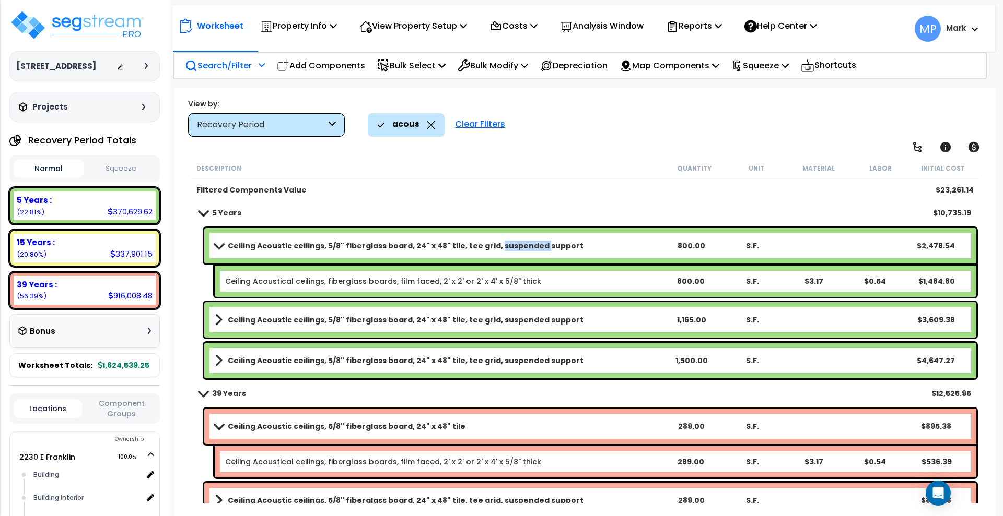
click at [511, 243] on b "Ceiling Acoustic ceilings, 5/8" fiberglass board, 24" x 48" tile, tee grid, sus…" at bounding box center [406, 246] width 356 height 10
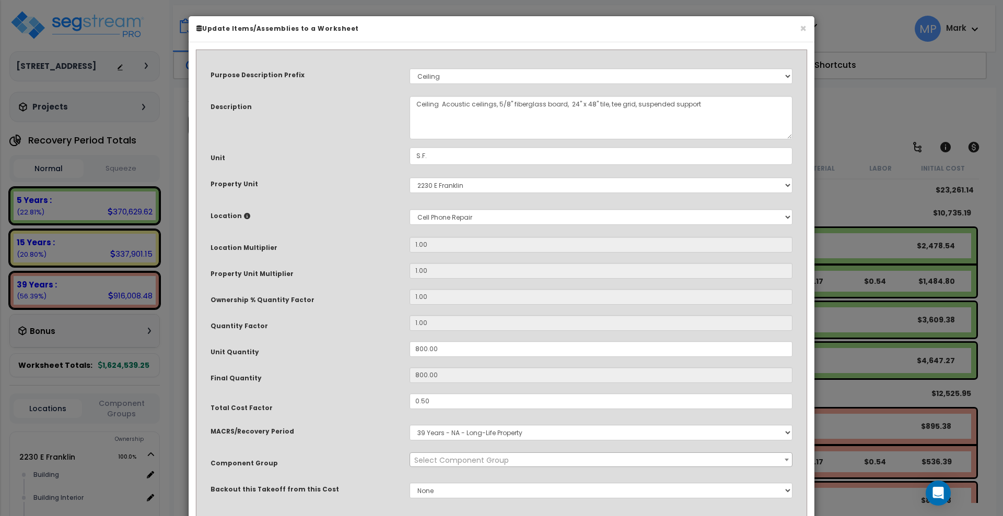
select select "15810"
drag, startPoint x: 703, startPoint y: 104, endPoint x: 604, endPoint y: 104, distance: 99.7
click at [604, 104] on textarea "Ceiling Acoustic ceilings, 5/8" fiberglass board, 24" x 48" tile, tee grid, sus…" at bounding box center [600, 117] width 383 height 43
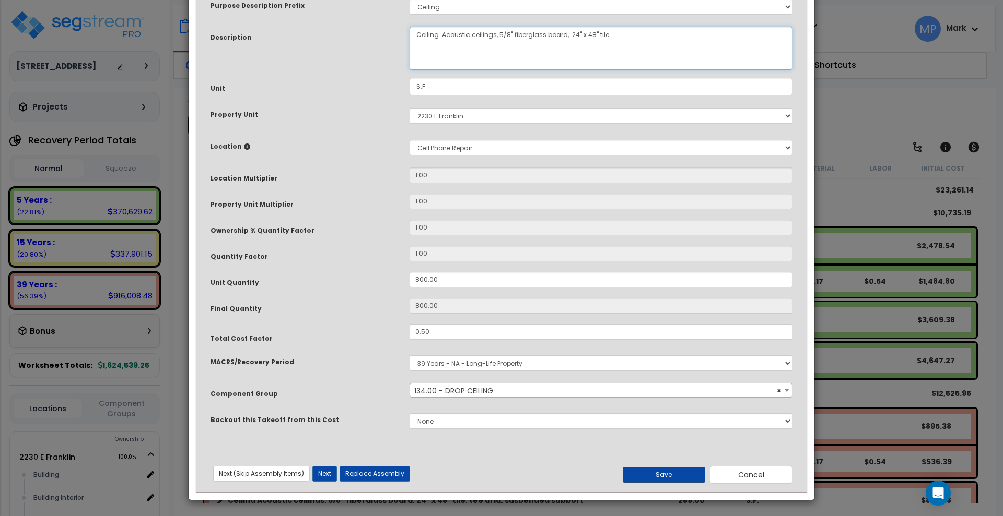
type textarea "Ceiling Acoustic ceilings, 5/8" fiberglass board, 24" x 48" tile"
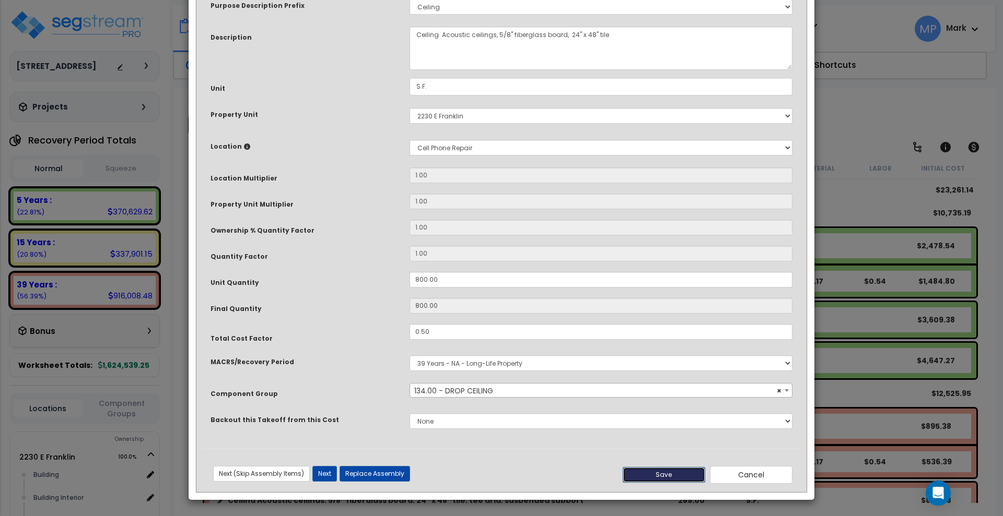
click at [678, 470] on button "Save" at bounding box center [663, 475] width 83 height 16
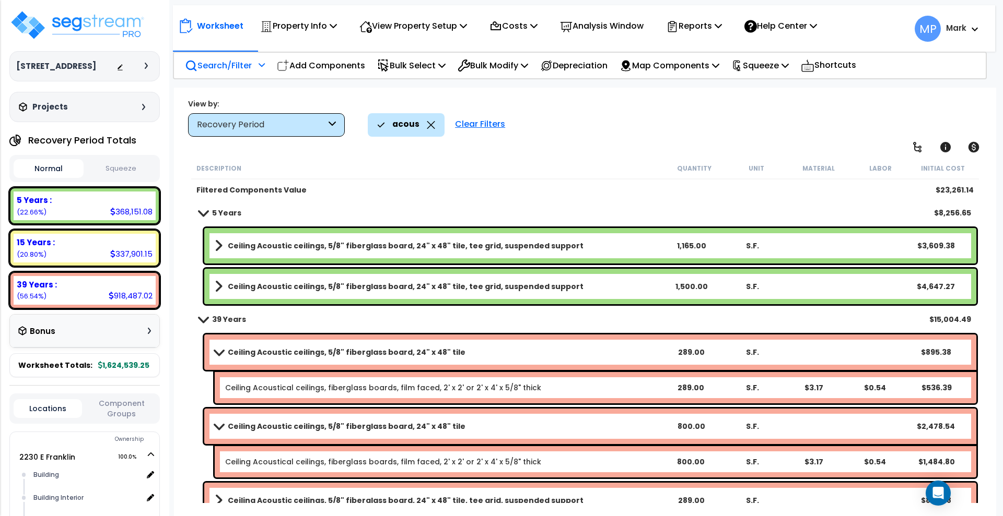
click at [503, 243] on b "Ceiling Acoustic ceilings, 5/8" fiberglass board, 24" x 48" tile, tee grid, sus…" at bounding box center [406, 246] width 356 height 10
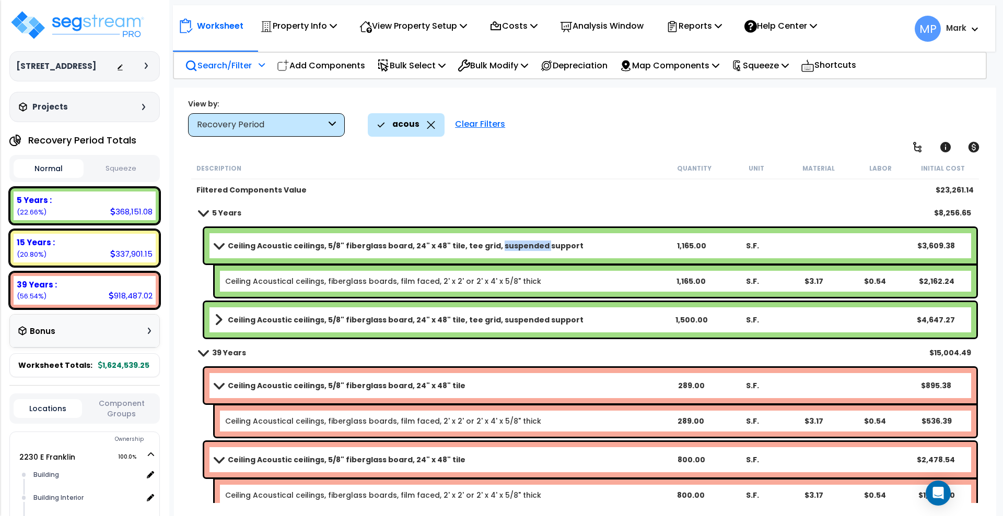
click at [503, 243] on b "Ceiling Acoustic ceilings, 5/8" fiberglass board, 24" x 48" tile, tee grid, sus…" at bounding box center [406, 246] width 356 height 10
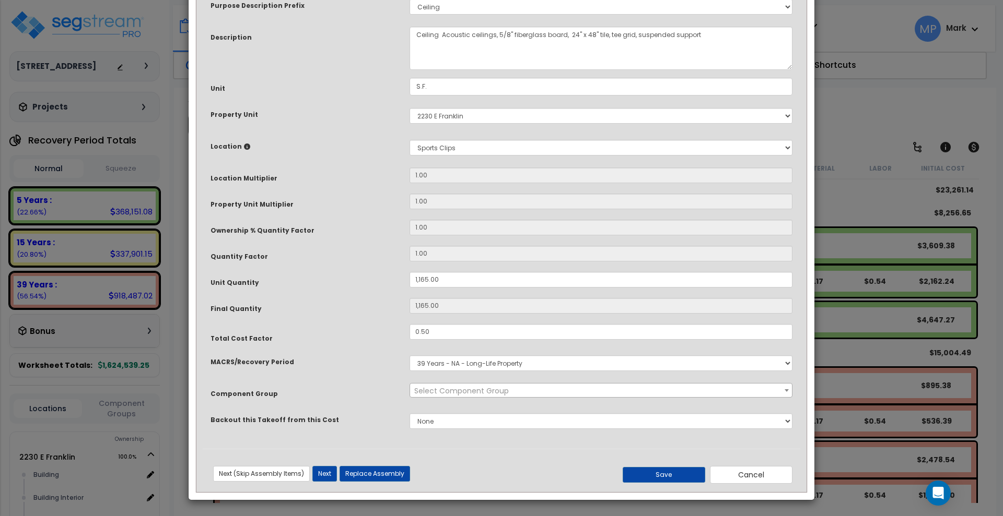
scroll to position [0, 0]
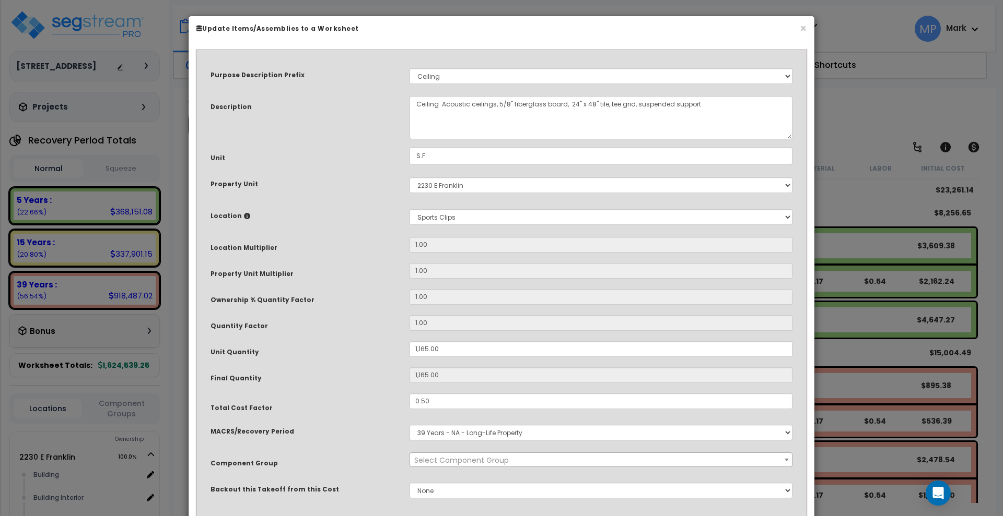
select select "15810"
drag, startPoint x: 707, startPoint y: 104, endPoint x: 602, endPoint y: 101, distance: 105.5
click at [602, 101] on textarea "Ceiling Acoustic ceilings, 5/8" fiberglass board, 24" x 48" tile, tee grid, sus…" at bounding box center [600, 117] width 383 height 43
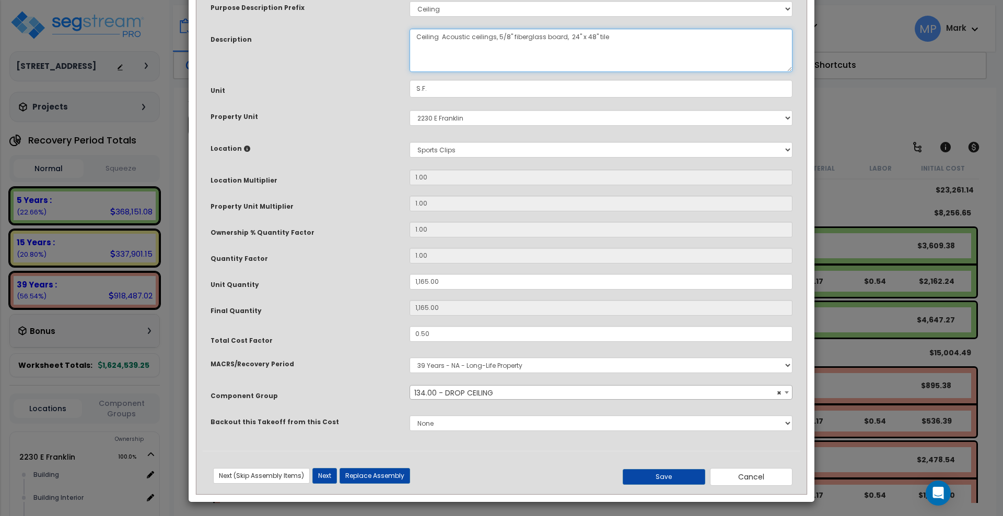
scroll to position [69, 0]
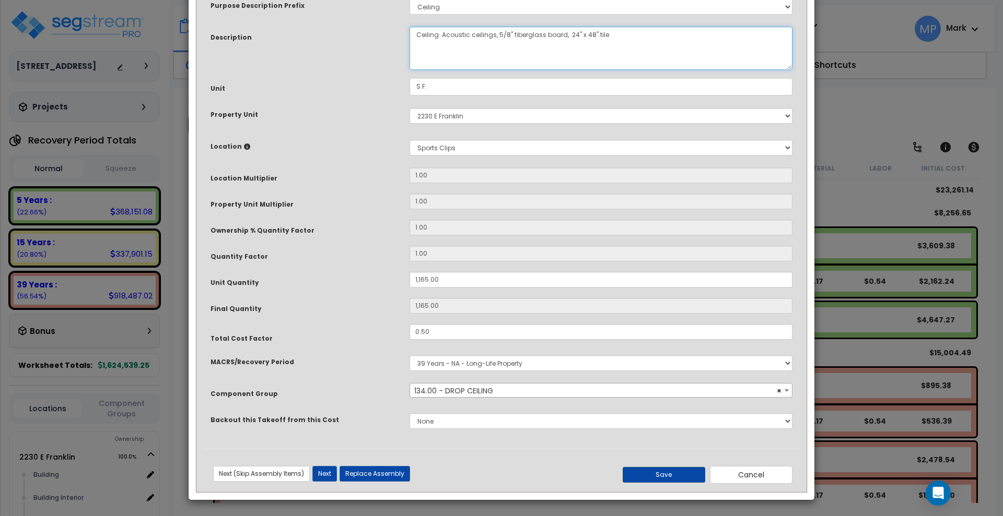
type textarea "Ceiling Acoustic ceilings, 5/8" fiberglass board, 24" x 48" tile"
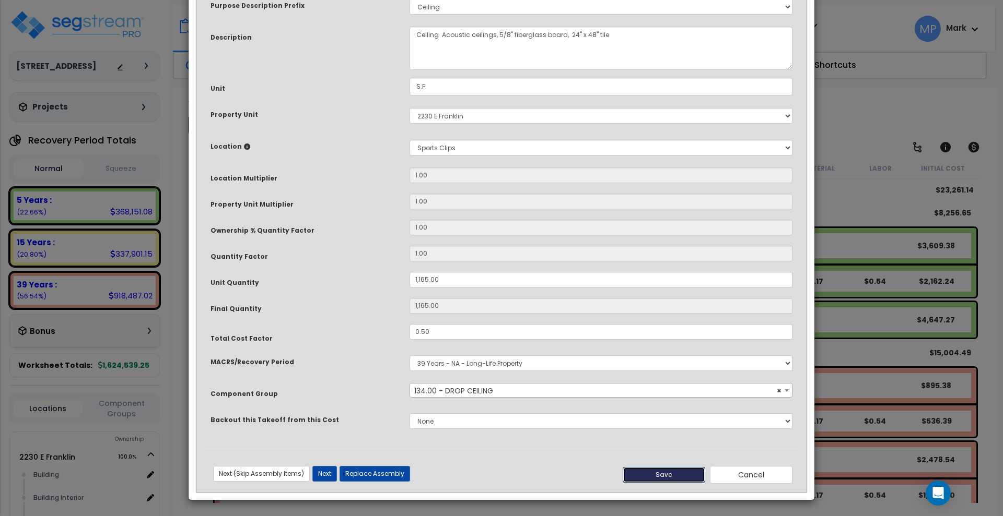
click at [669, 473] on button "Save" at bounding box center [663, 475] width 83 height 16
type input "1165.00"
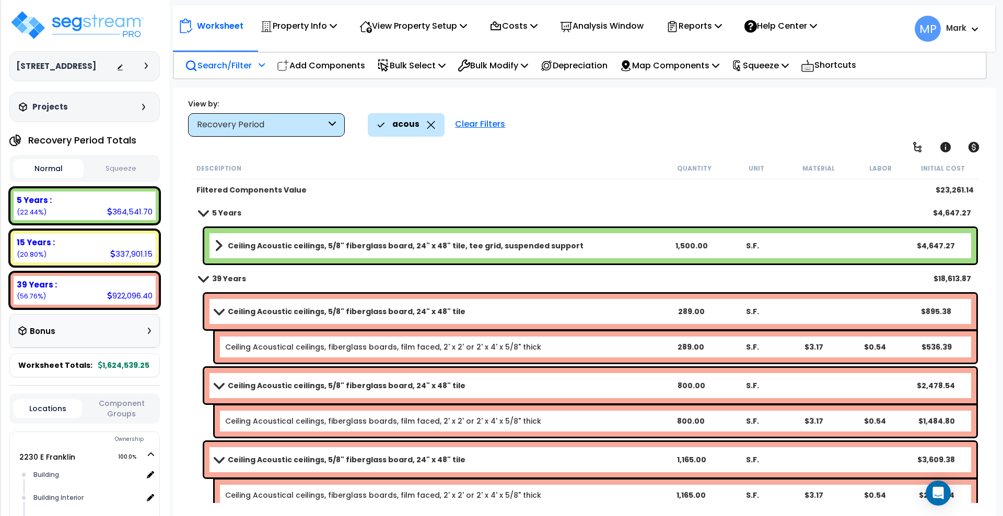
click at [547, 246] on b "Ceiling Acoustic ceilings, 5/8" fiberglass board, 24" x 48" tile, tee grid, sus…" at bounding box center [406, 246] width 356 height 10
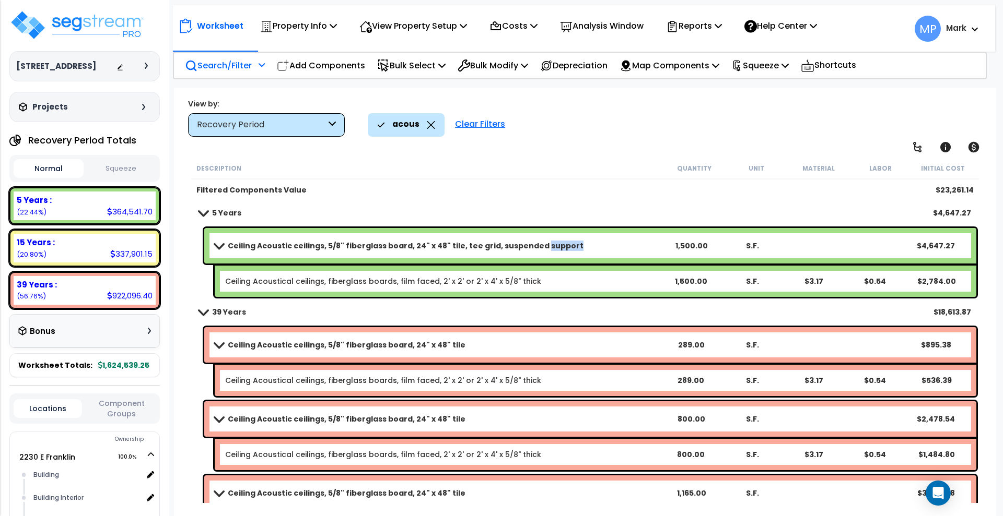
click at [547, 246] on b "Ceiling Acoustic ceilings, 5/8" fiberglass board, 24" x 48" tile, tee grid, sus…" at bounding box center [406, 246] width 356 height 10
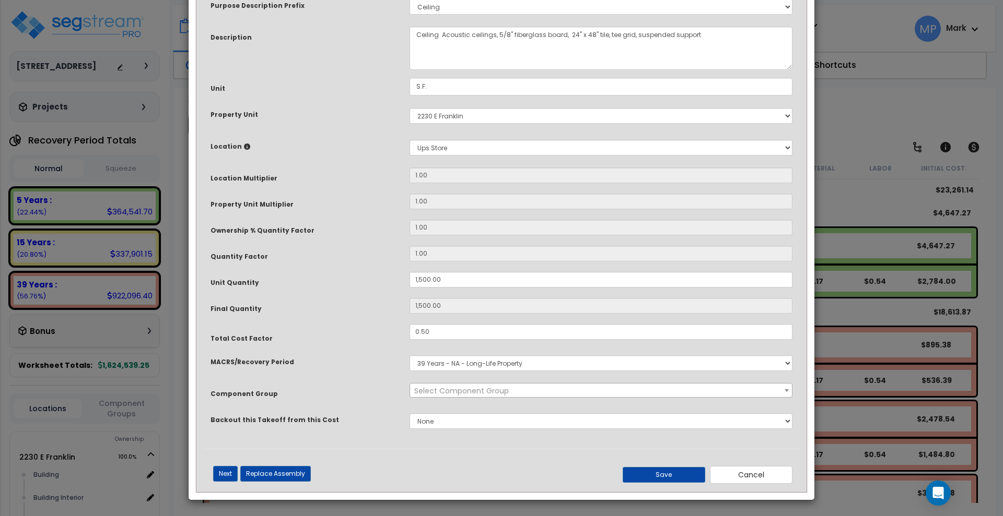
scroll to position [0, 0]
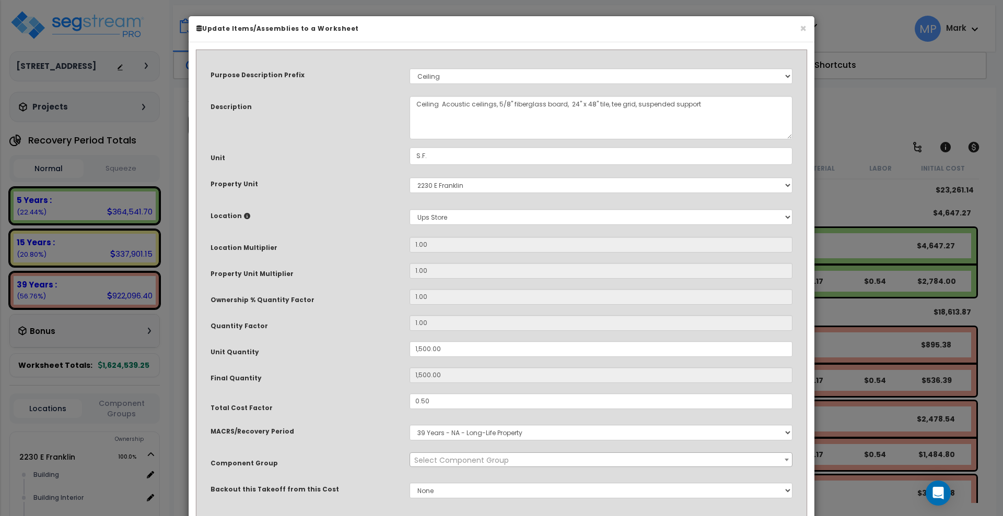
select select "15810"
drag, startPoint x: 708, startPoint y: 106, endPoint x: 600, endPoint y: 105, distance: 107.6
click at [602, 110] on textarea "Ceiling Acoustic ceilings, 5/8" fiberglass board, 24" x 48" tile, tee grid, sus…" at bounding box center [600, 117] width 383 height 43
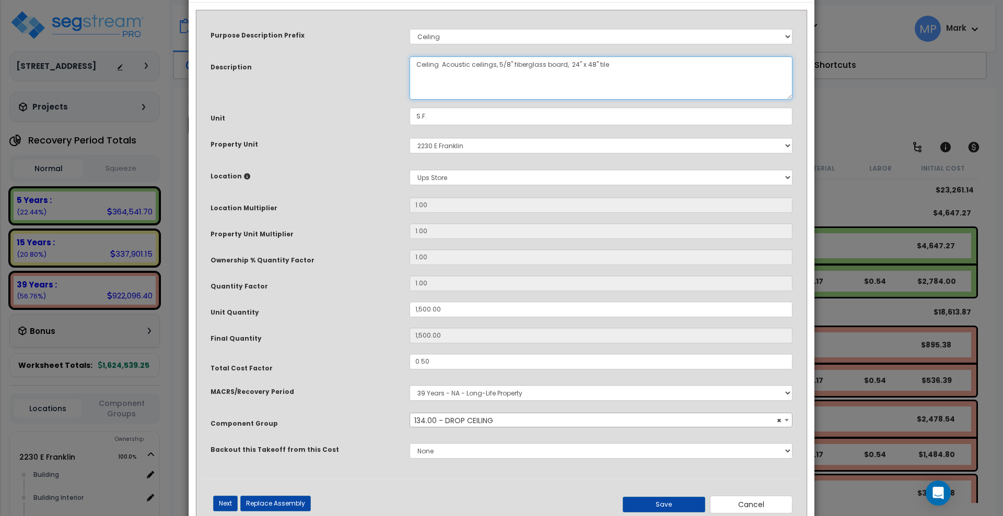
scroll to position [69, 0]
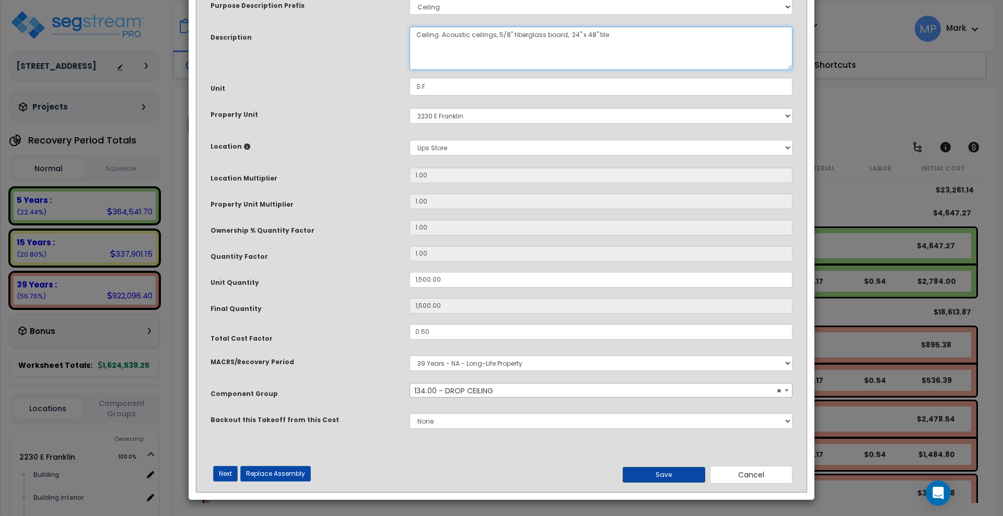
type textarea "Ceiling Acoustic ceilings, 5/8" fiberglass board, 24" x 48" tile"
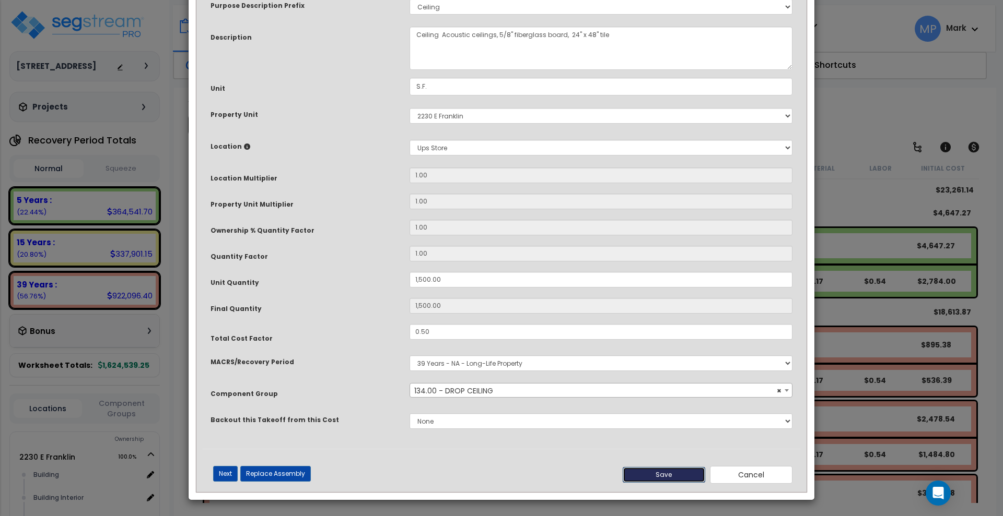
click at [673, 478] on button "Save" at bounding box center [663, 475] width 83 height 16
type input "1500.00"
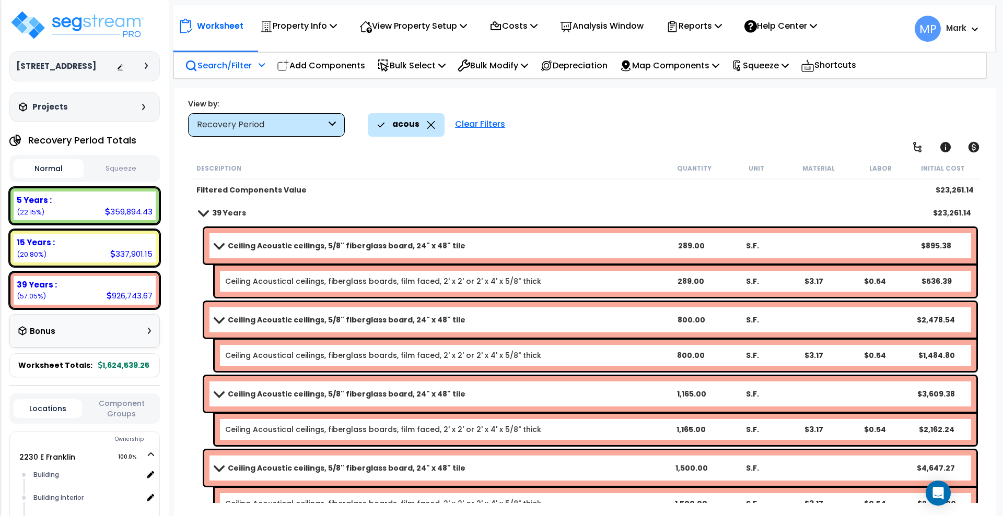
click at [231, 213] on b "39 Years" at bounding box center [229, 213] width 34 height 10
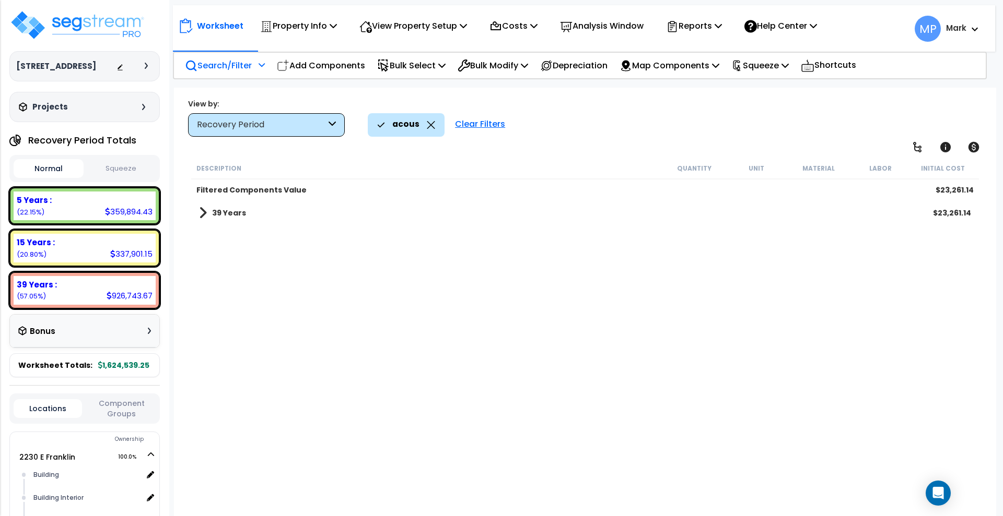
click at [335, 123] on icon at bounding box center [331, 125] width 7 height 12
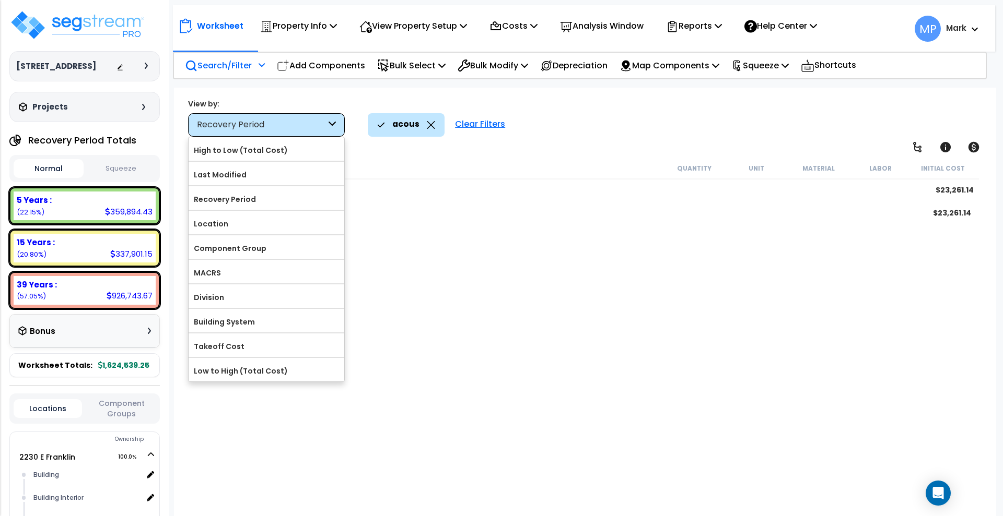
click at [473, 125] on div "Clear Filters" at bounding box center [480, 124] width 61 height 23
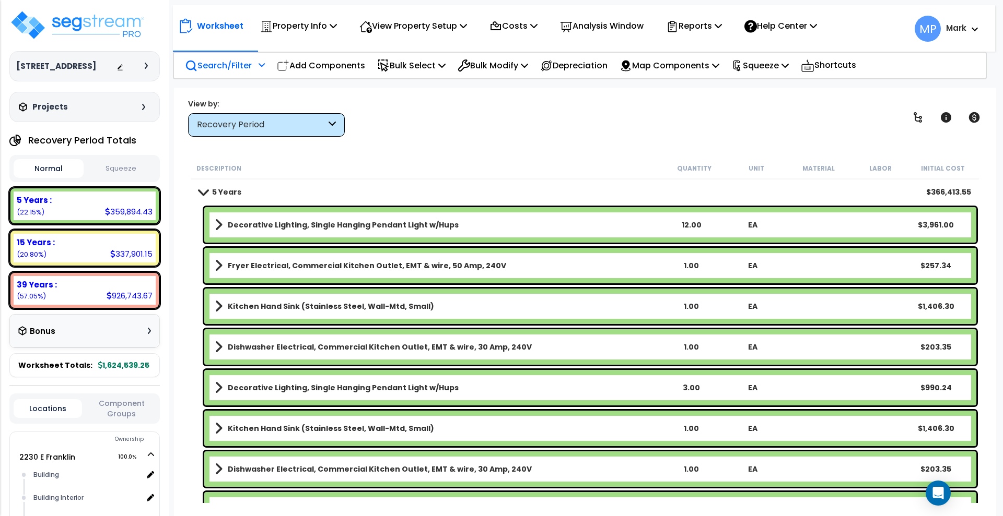
click at [223, 67] on p "Search/Filter" at bounding box center [218, 65] width 67 height 14
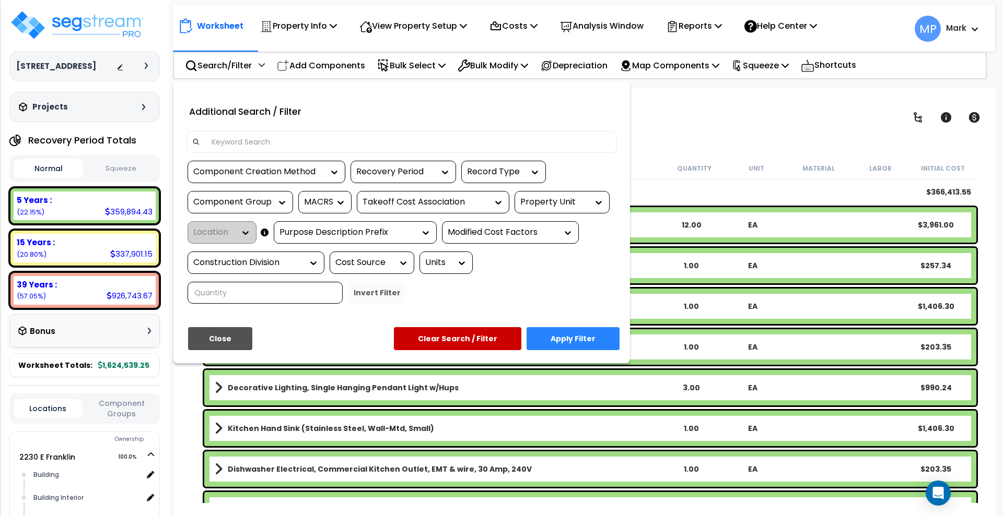
click at [280, 144] on input at bounding box center [408, 142] width 406 height 16
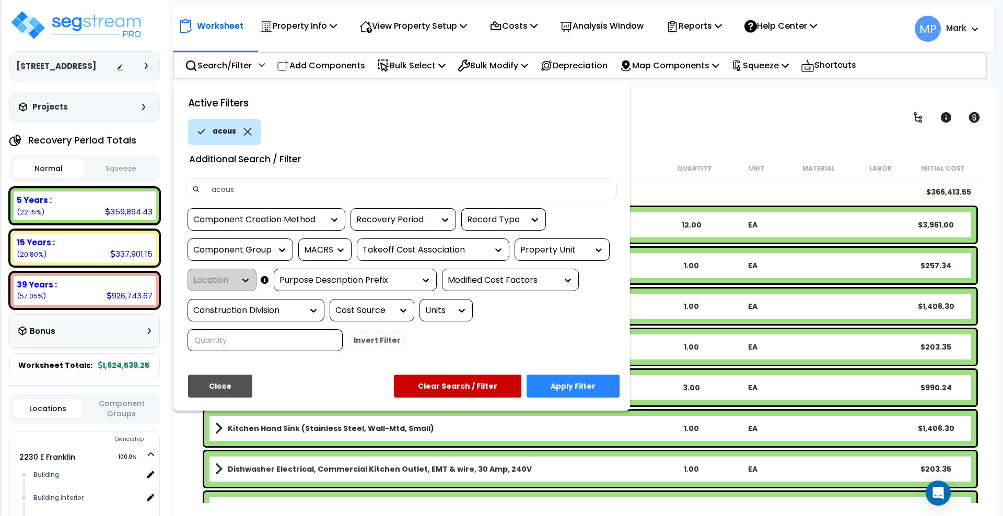
type input "acous"
click at [579, 391] on button "Apply Filter" at bounding box center [572, 386] width 93 height 23
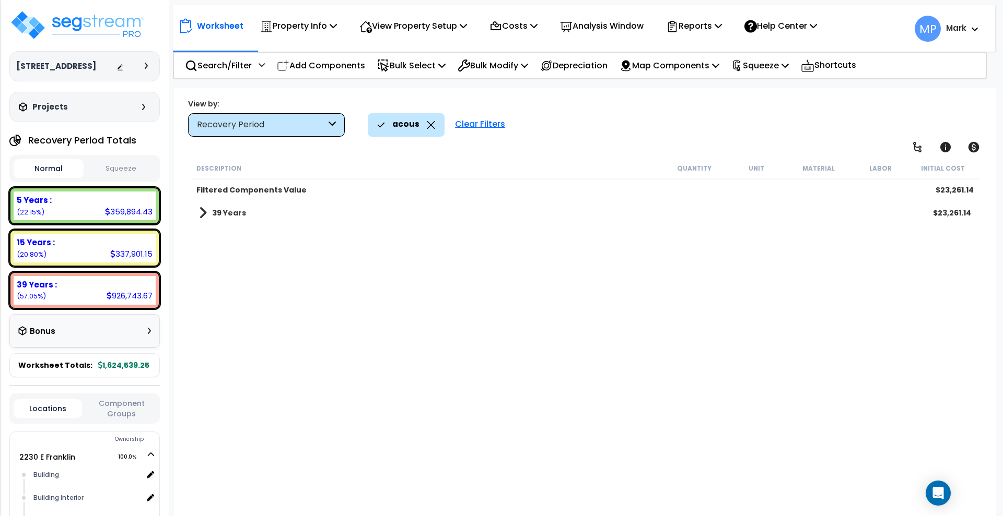
click at [233, 214] on b "39 Years" at bounding box center [229, 213] width 34 height 10
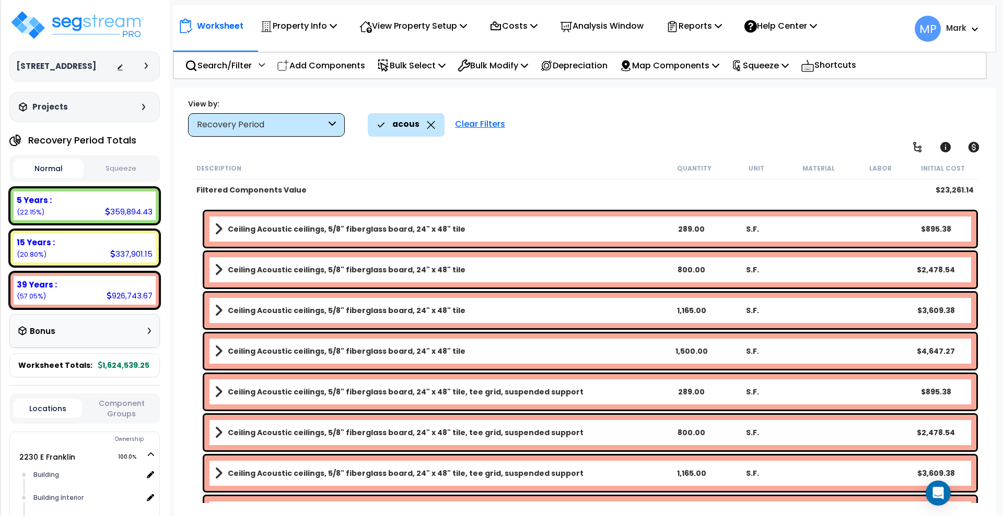
scroll to position [0, 0]
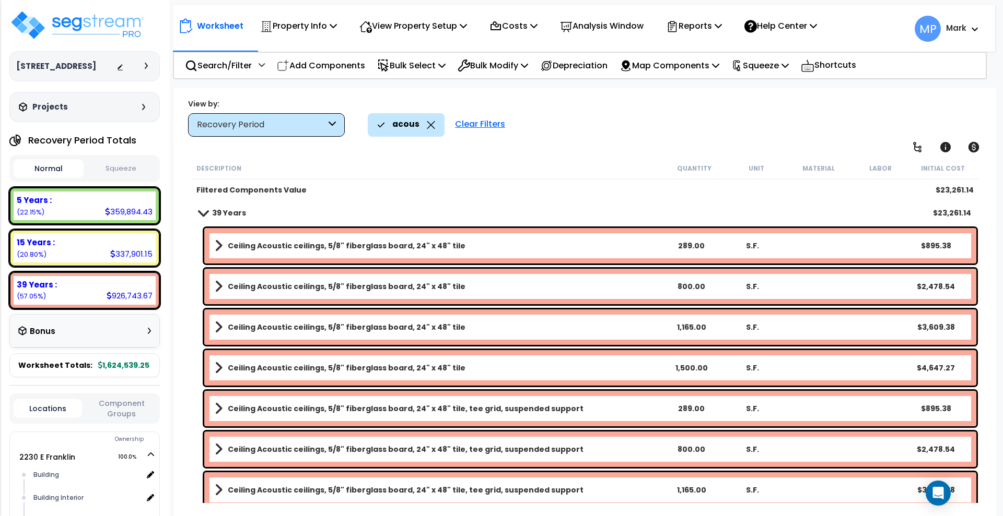
click at [502, 254] on div "Ceiling Acoustic ceilings, 5/8" fiberglass board, 24" x 48" tile 289.00 S.F. $8…" at bounding box center [590, 246] width 772 height 36
click at [470, 245] on link "Ceiling Acoustic ceilings, 5/8" fiberglass board, 24" x 48" tile" at bounding box center [437, 246] width 445 height 15
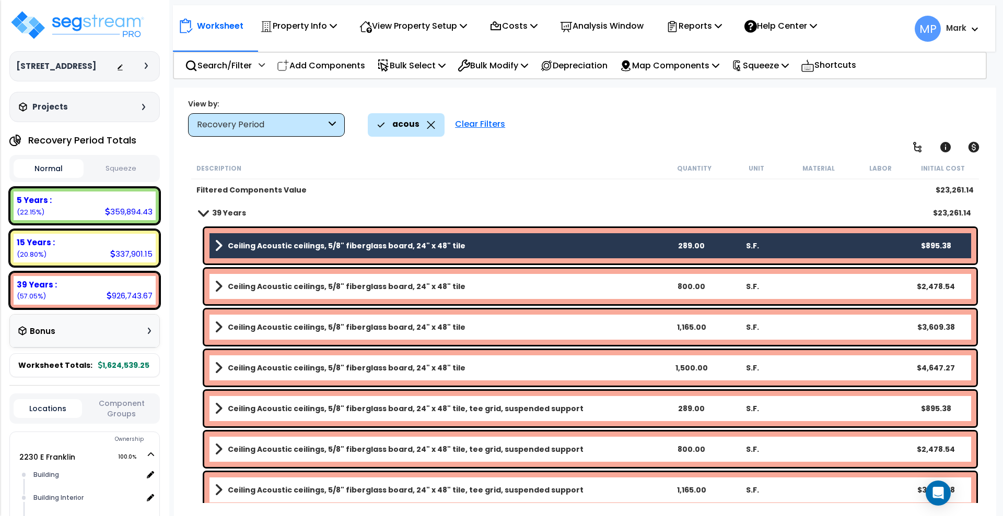
click at [463, 285] on link "Ceiling Acoustic ceilings, 5/8" fiberglass board, 24" x 48" tile" at bounding box center [437, 286] width 445 height 15
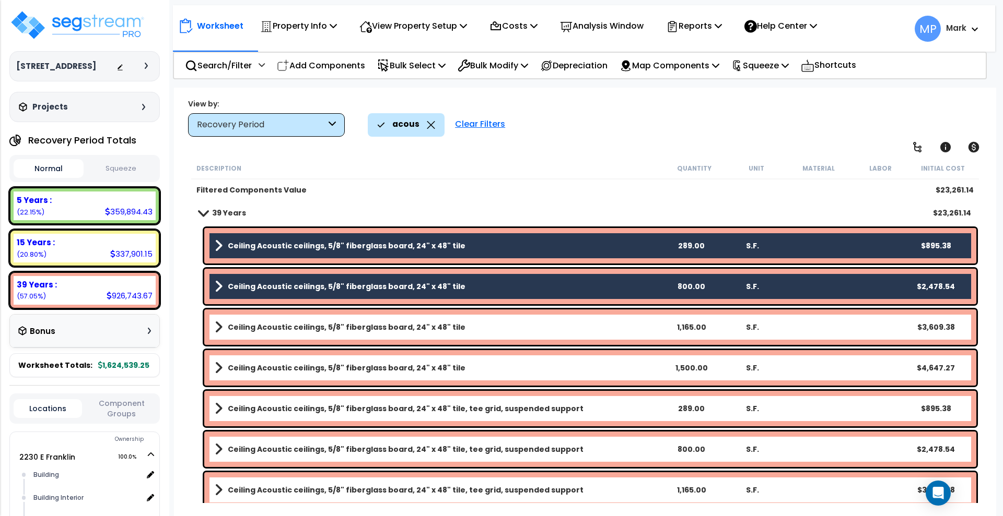
click at [471, 327] on link "Ceiling Acoustic ceilings, 5/8" fiberglass board, 24" x 48" tile" at bounding box center [437, 327] width 445 height 15
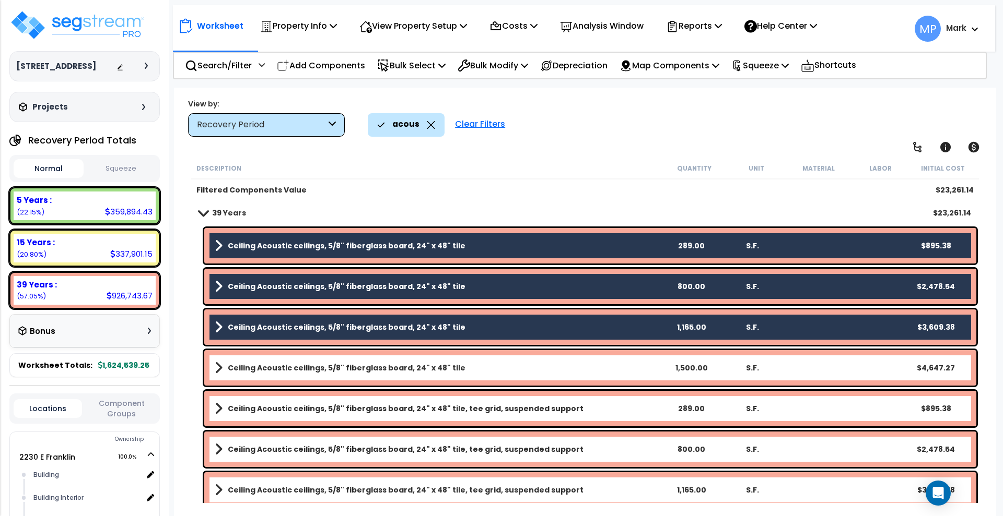
click at [463, 372] on link "Ceiling Acoustic ceilings, 5/8" fiberglass board, 24" x 48" tile" at bounding box center [437, 368] width 445 height 15
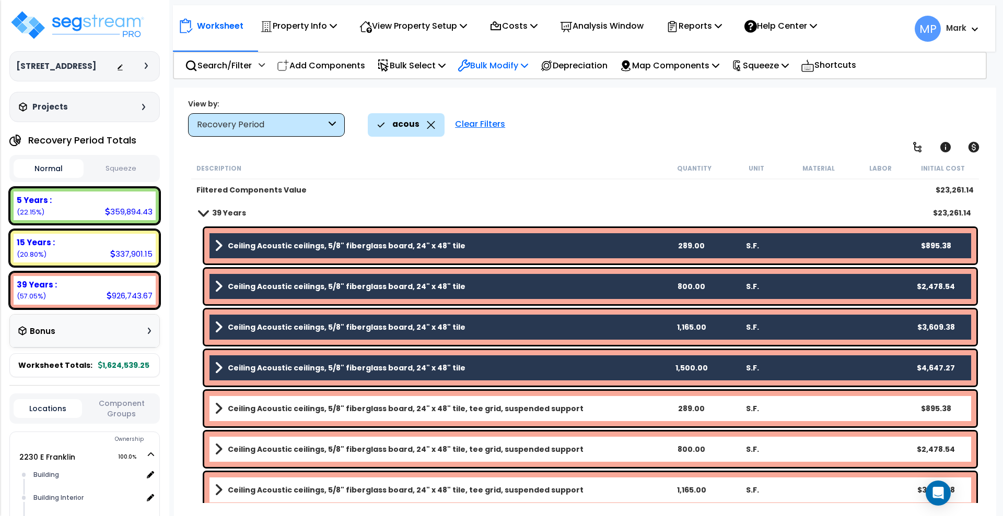
click at [489, 69] on p "Bulk Modify" at bounding box center [492, 65] width 70 height 14
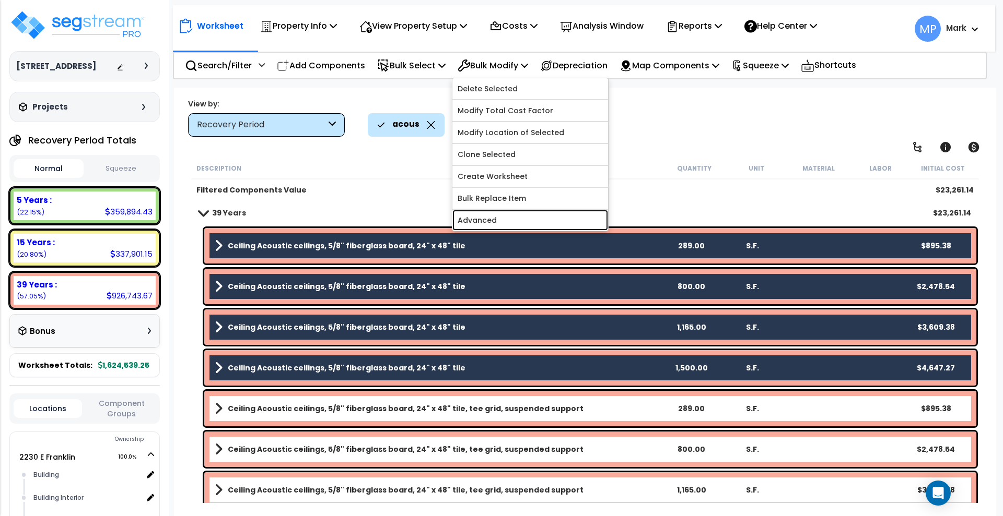
click at [524, 220] on link "Advanced" at bounding box center [530, 220] width 156 height 21
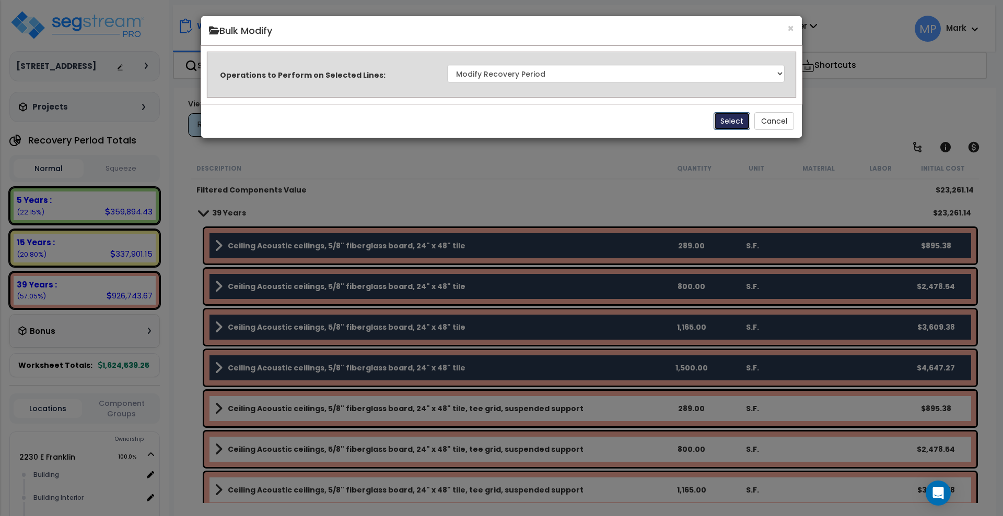
click at [727, 121] on button "Select" at bounding box center [731, 121] width 37 height 18
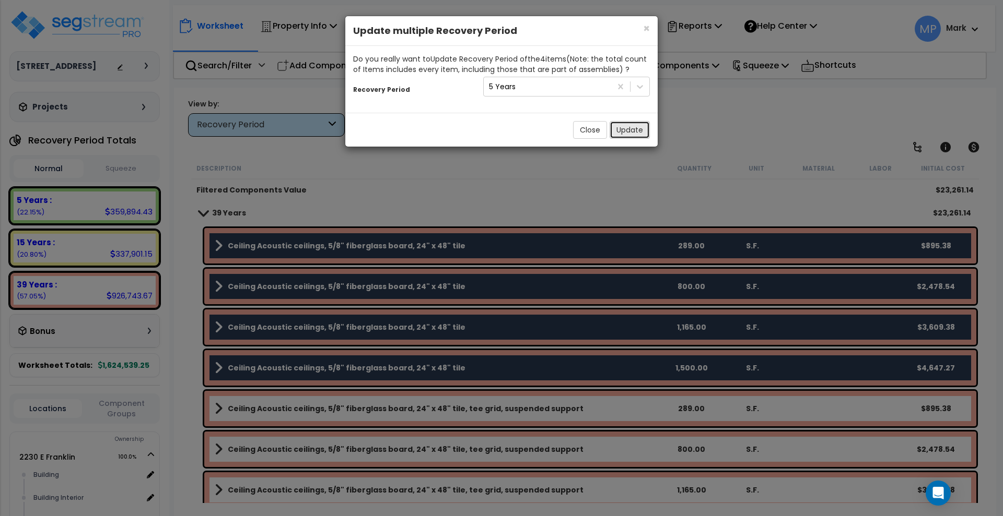
click at [633, 133] on button "Update" at bounding box center [629, 130] width 40 height 18
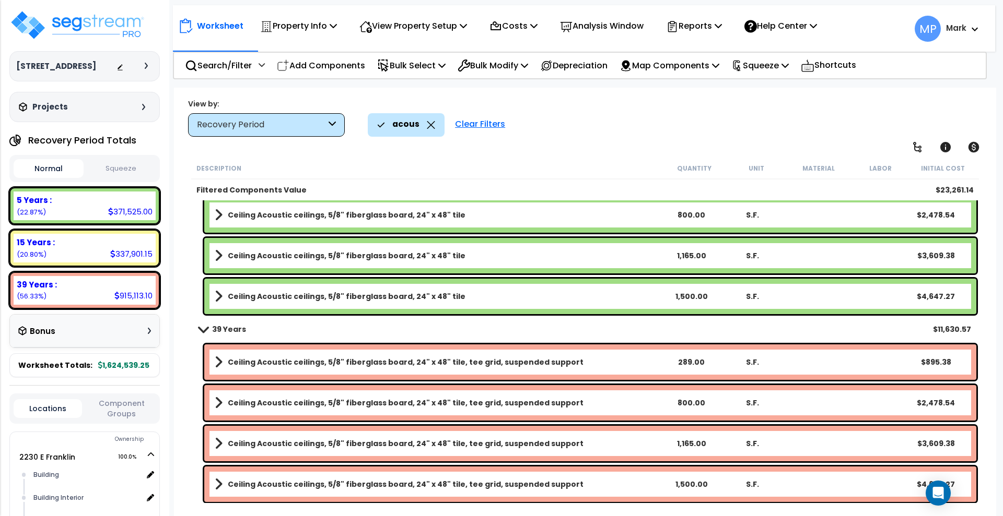
scroll to position [73, 0]
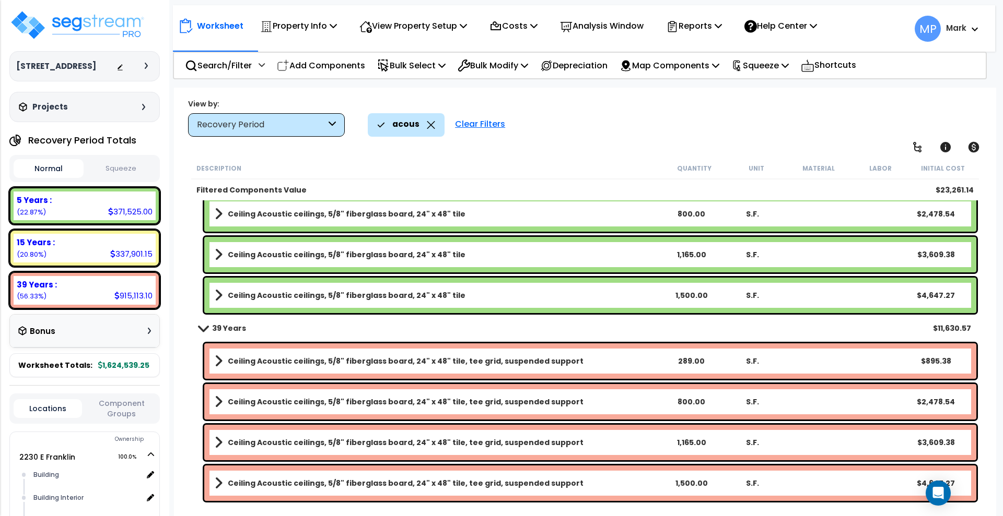
click at [583, 354] on link "Ceiling Acoustic ceilings, 5/8" fiberglass board, 24" x 48" tile, tee grid, sus…" at bounding box center [437, 361] width 445 height 15
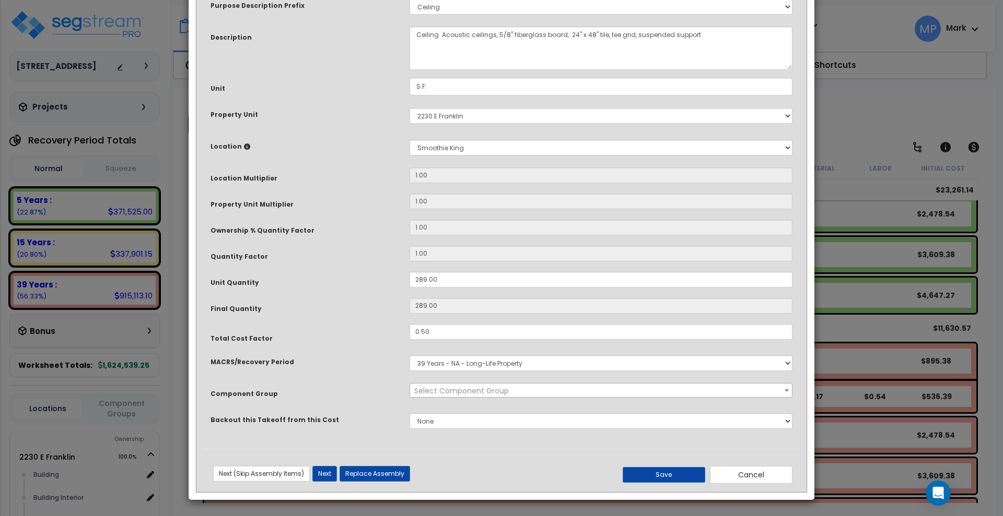
scroll to position [0, 0]
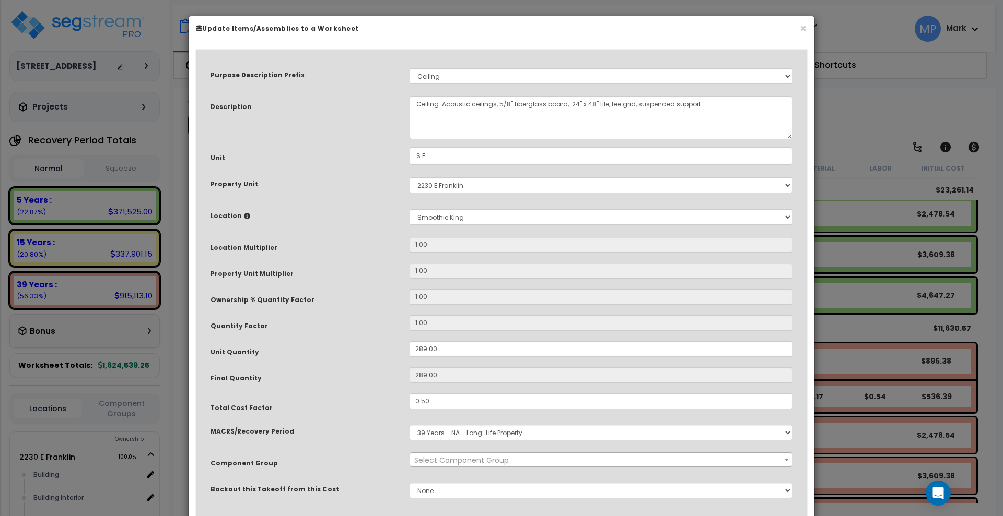
select select "15810"
drag, startPoint x: 604, startPoint y: 103, endPoint x: 497, endPoint y: 104, distance: 107.1
click at [497, 104] on textarea "Ceiling Acoustic ceilings, 5/8" fiberglass board, 24" x 48" tile, tee grid, sus…" at bounding box center [600, 117] width 383 height 43
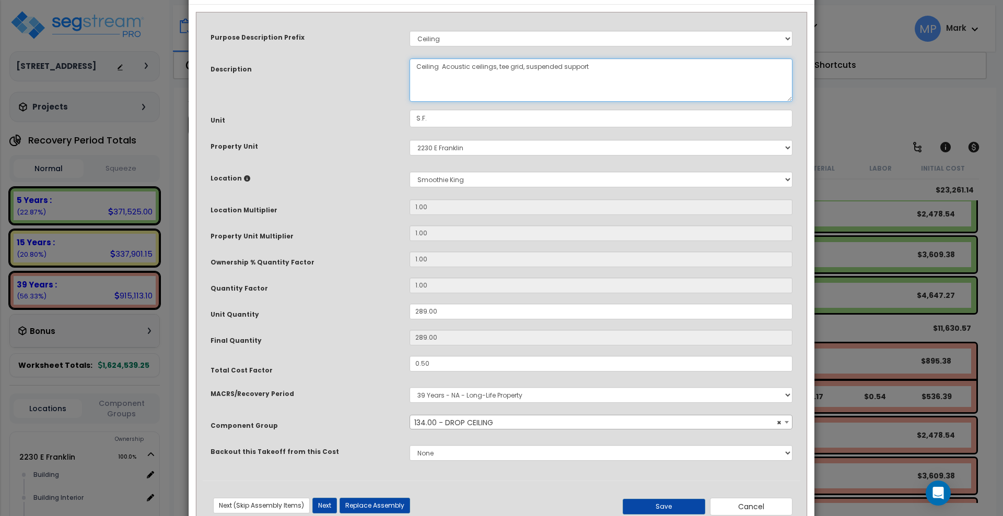
scroll to position [69, 0]
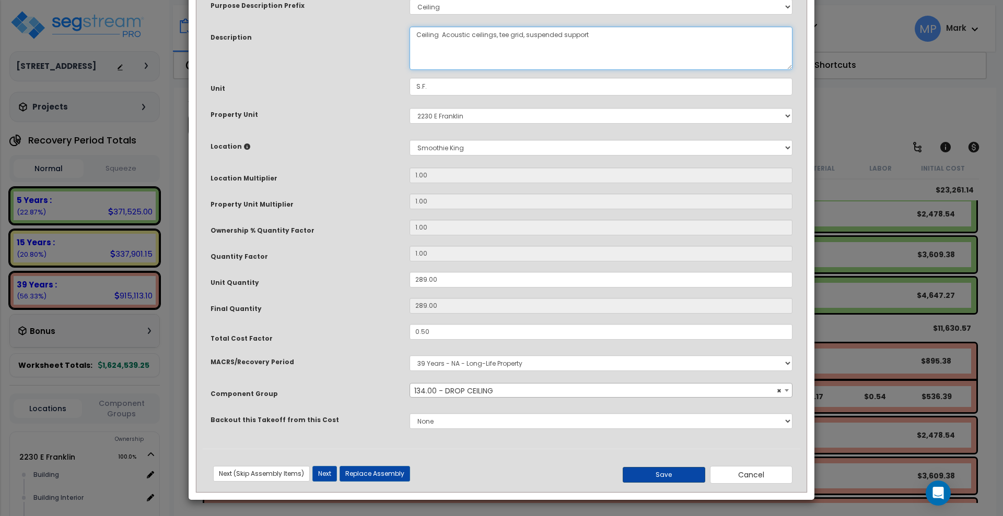
type textarea "Ceiling Acoustic ceilings, tee grid, suspended support"
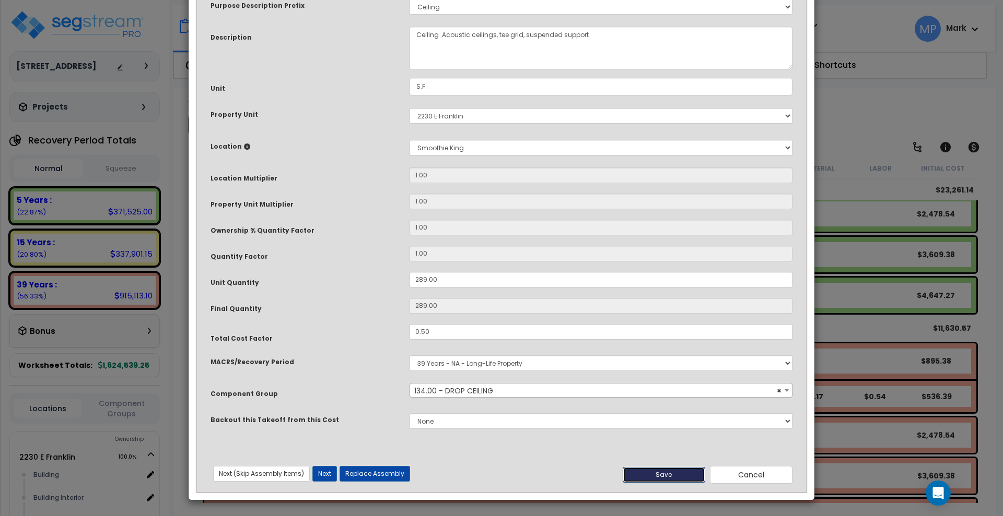
click at [674, 477] on button "Save" at bounding box center [663, 475] width 83 height 16
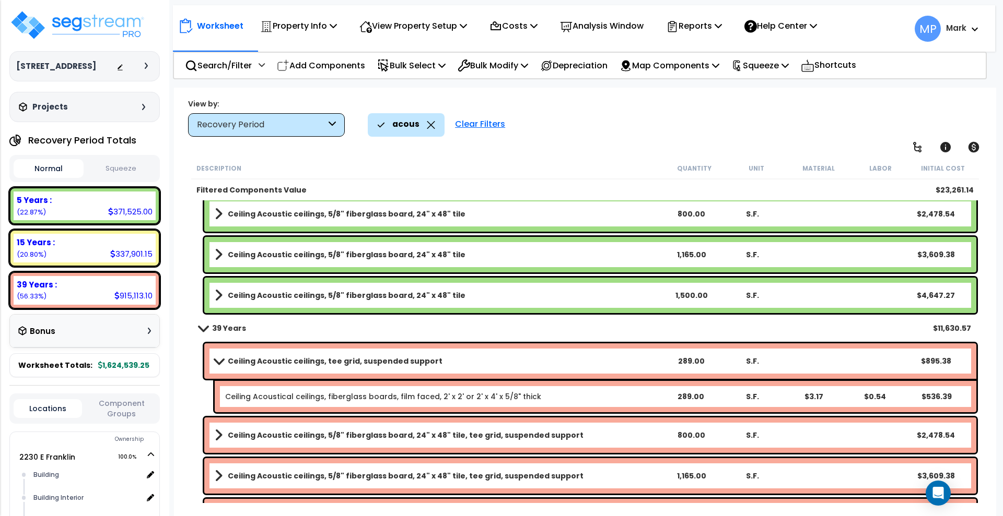
click at [484, 435] on b "Ceiling Acoustic ceilings, 5/8" fiberglass board, 24" x 48" tile, tee grid, sus…" at bounding box center [406, 435] width 356 height 10
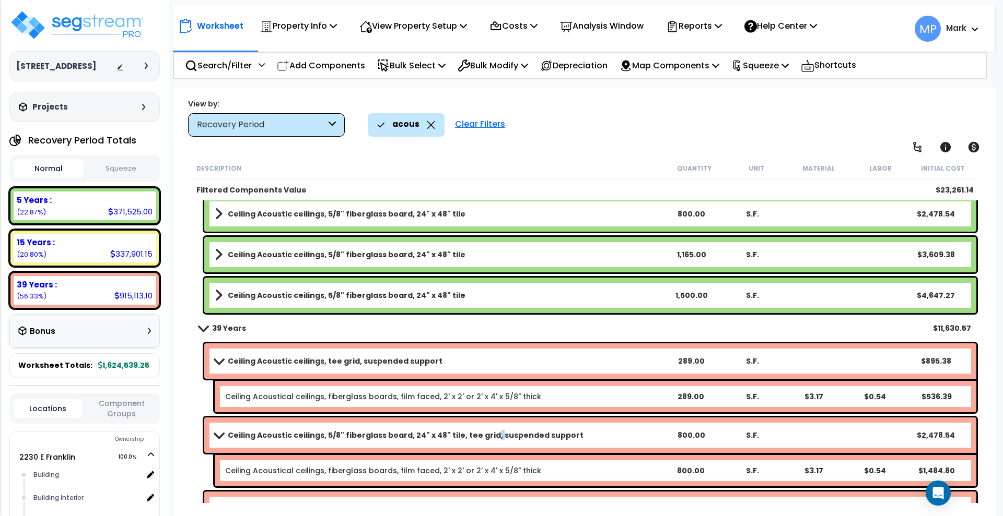
click at [484, 435] on b "Ceiling Acoustic ceilings, 5/8" fiberglass board, 24" x 48" tile, tee grid, sus…" at bounding box center [406, 435] width 356 height 10
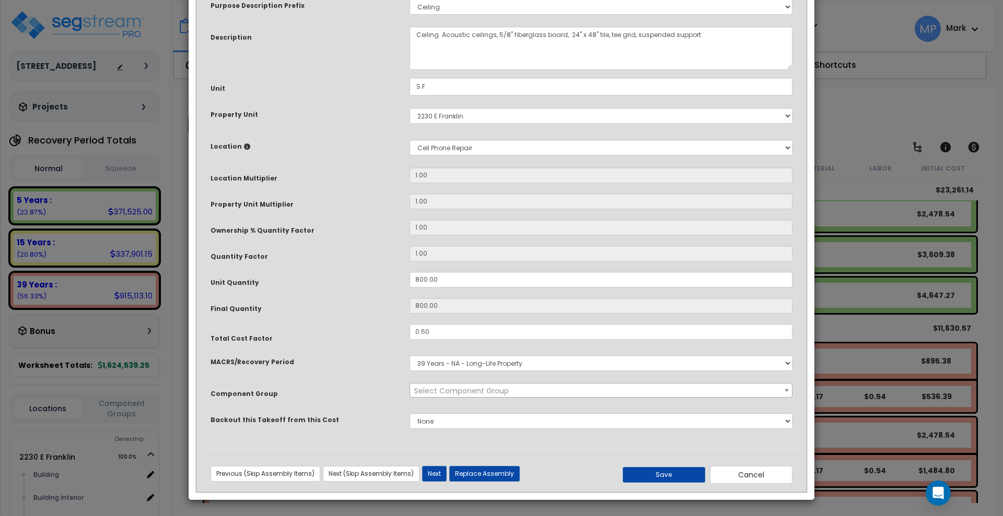
scroll to position [0, 0]
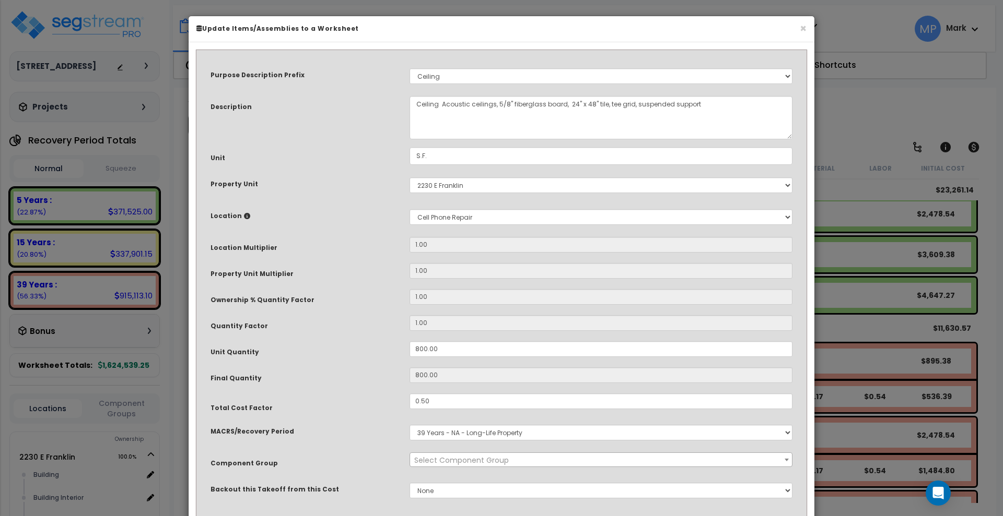
select select "15810"
drag, startPoint x: 605, startPoint y: 104, endPoint x: 497, endPoint y: 102, distance: 107.6
click at [497, 102] on textarea "Ceiling Acoustic ceilings, 5/8" fiberglass board, 24" x 48" tile, tee grid, sus…" at bounding box center [600, 117] width 383 height 43
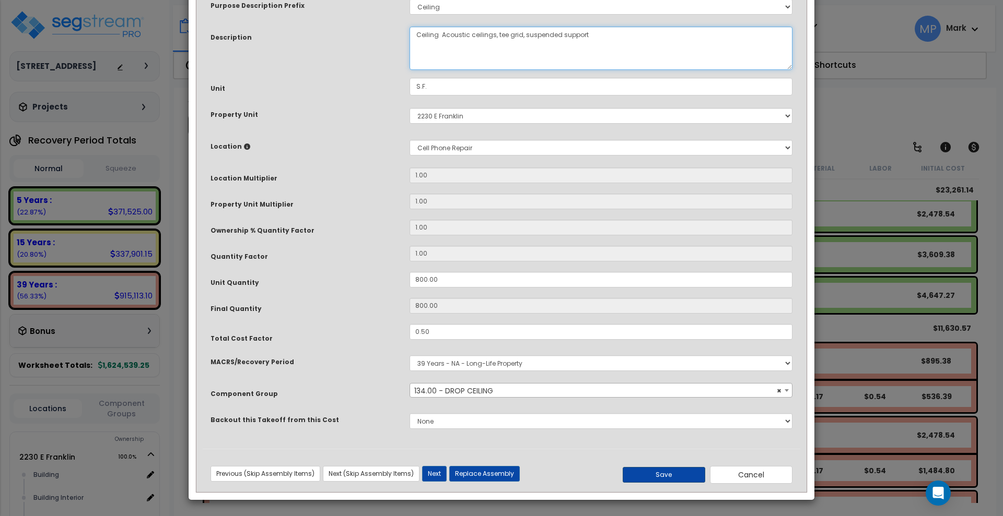
type textarea "Ceiling Acoustic ceilings, tee grid, suspended support"
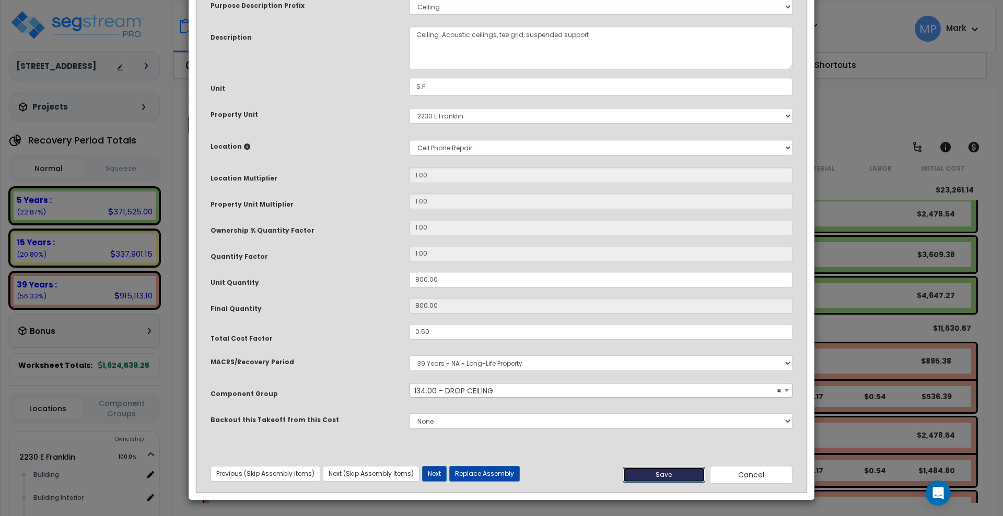
click at [675, 478] on button "Save" at bounding box center [663, 475] width 83 height 16
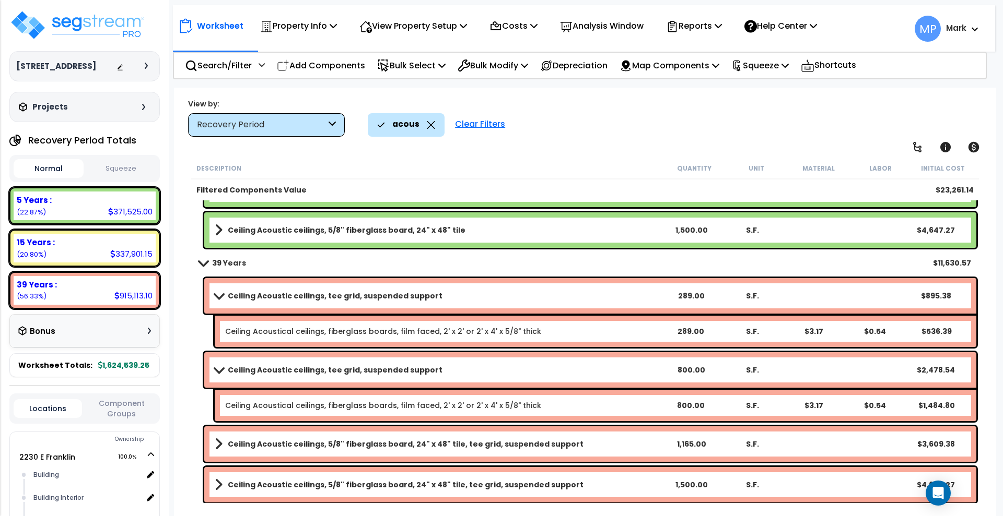
scroll to position [139, 0]
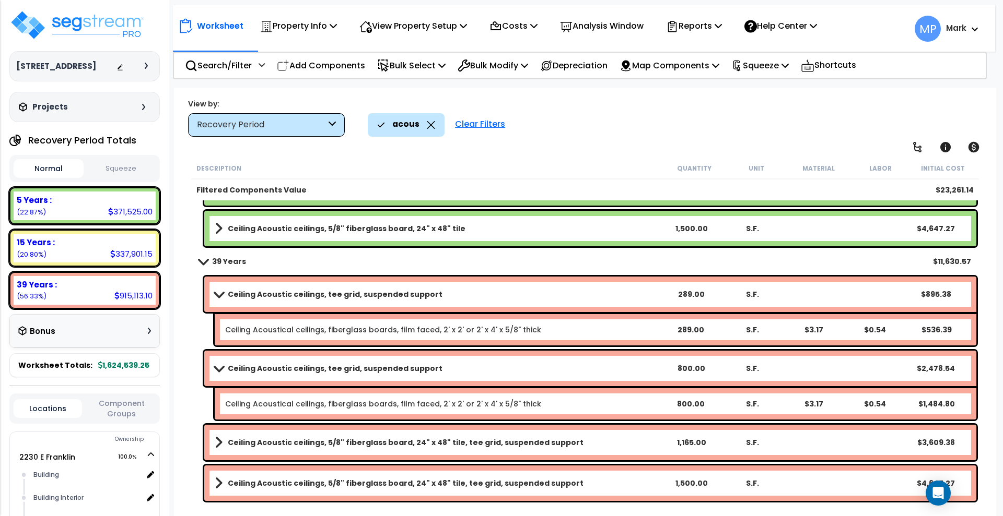
click at [539, 445] on b "Ceiling Acoustic ceilings, 5/8" fiberglass board, 24" x 48" tile, tee grid, sus…" at bounding box center [406, 443] width 356 height 10
click at [539, 446] on b "Ceiling Acoustic ceilings, 5/8" fiberglass board, 24" x 48" tile, tee grid, sus…" at bounding box center [406, 443] width 356 height 10
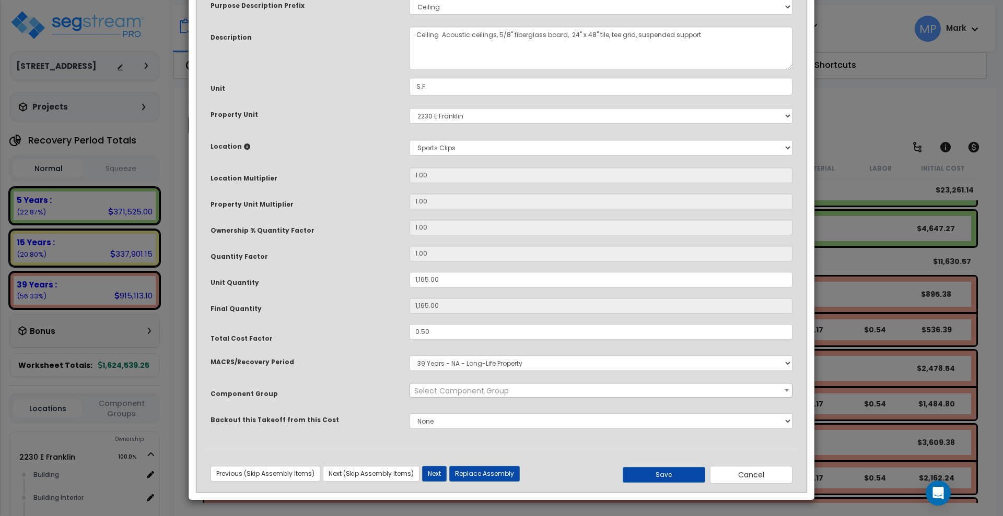
scroll to position [0, 0]
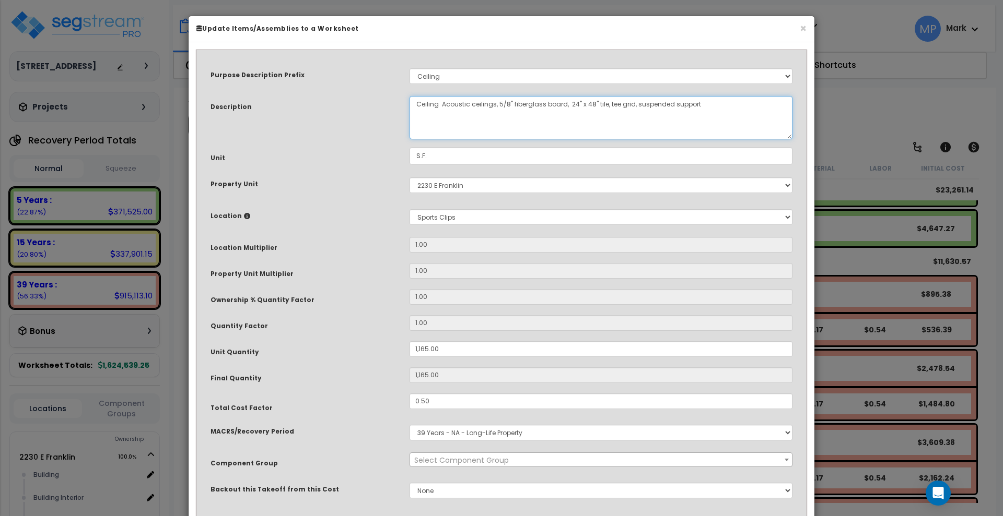
select select "15810"
drag, startPoint x: 632, startPoint y: 102, endPoint x: 496, endPoint y: 104, distance: 136.3
click at [496, 104] on textarea "Ceiling Acoustic ceilings, 5/8" fiberglass board, 24" x 48" tile, tee grid, sus…" at bounding box center [600, 117] width 383 height 43
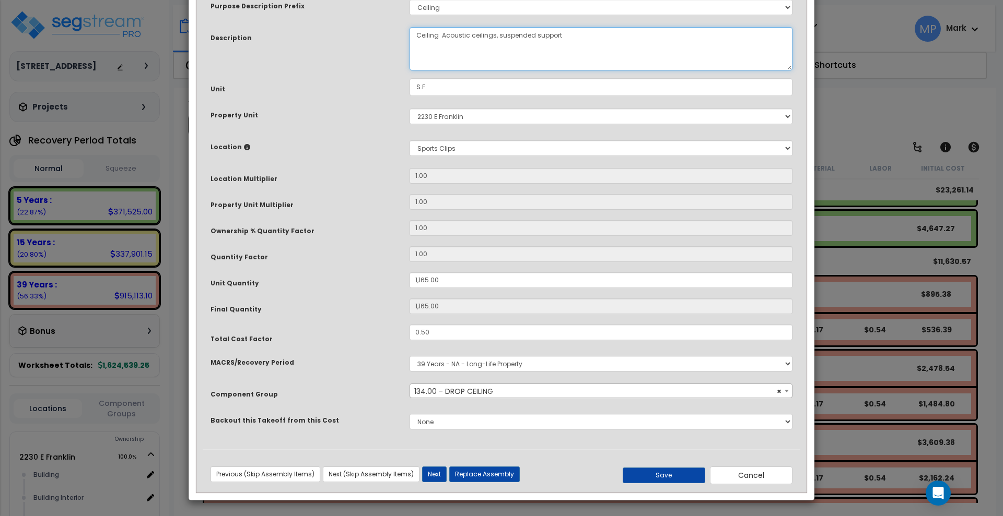
scroll to position [69, 0]
type textarea "Ceiling Acoustic ceilings, suspended support"
click at [674, 474] on button "Save" at bounding box center [663, 475] width 83 height 16
type input "1165.00"
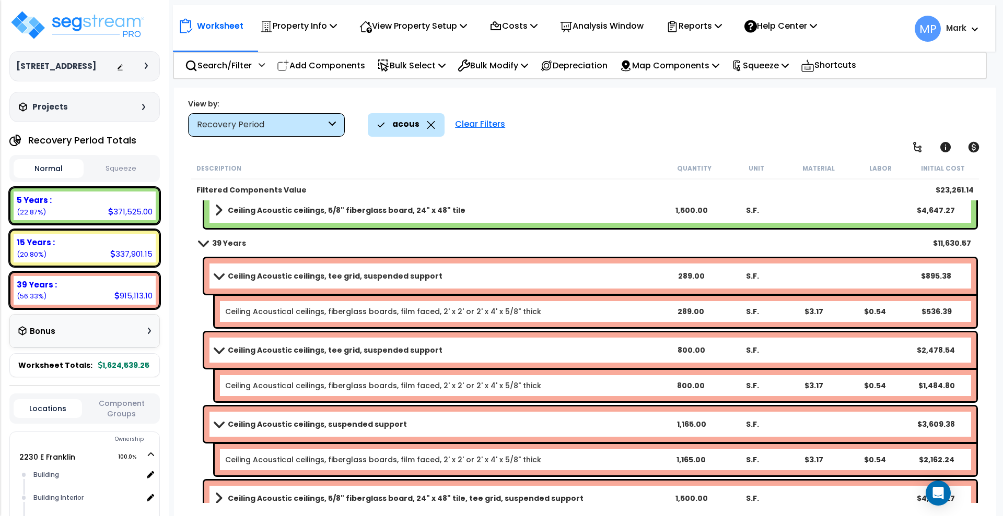
scroll to position [173, 0]
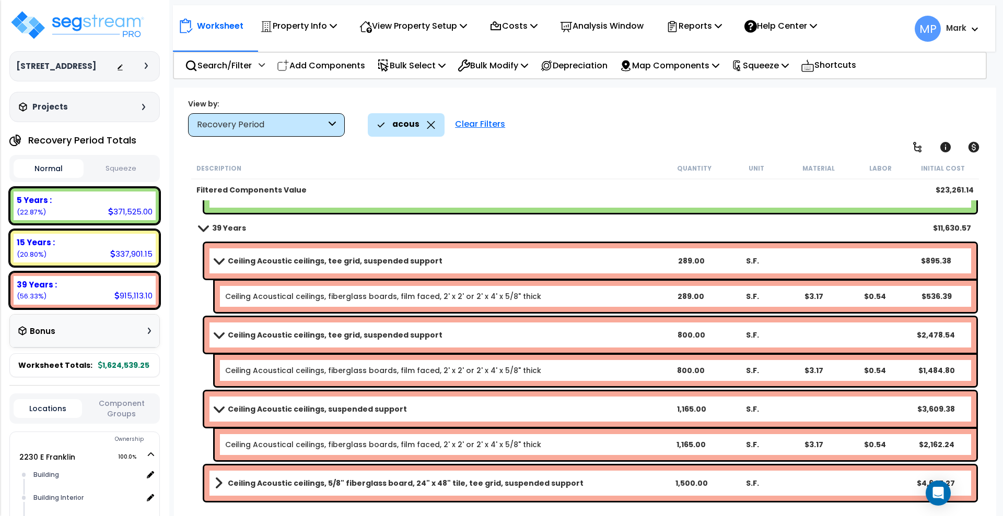
click at [533, 481] on b "Ceiling Acoustic ceilings, 5/8" fiberglass board, 24" x 48" tile, tee grid, sus…" at bounding box center [406, 483] width 356 height 10
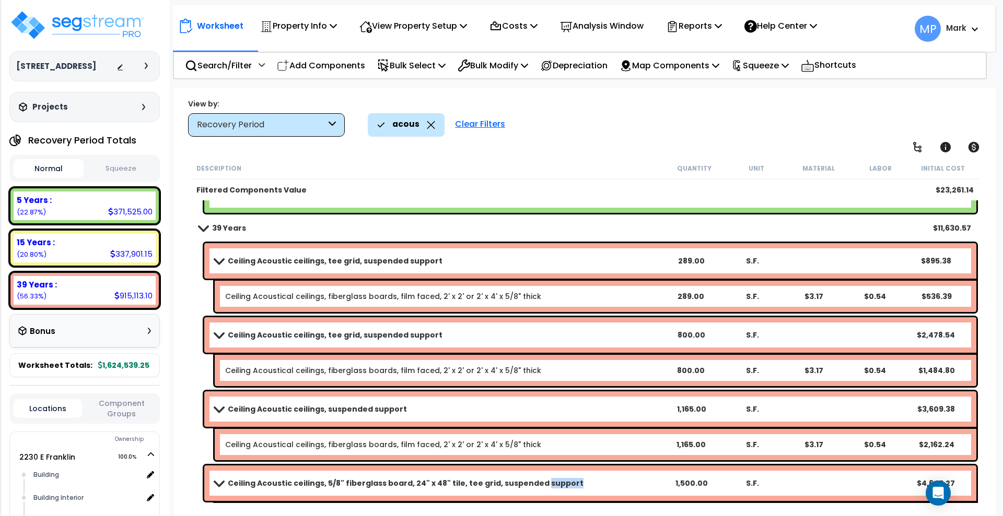
click at [533, 481] on b "Ceiling Acoustic ceilings, 5/8" fiberglass board, 24" x 48" tile, tee grid, sus…" at bounding box center [406, 483] width 356 height 10
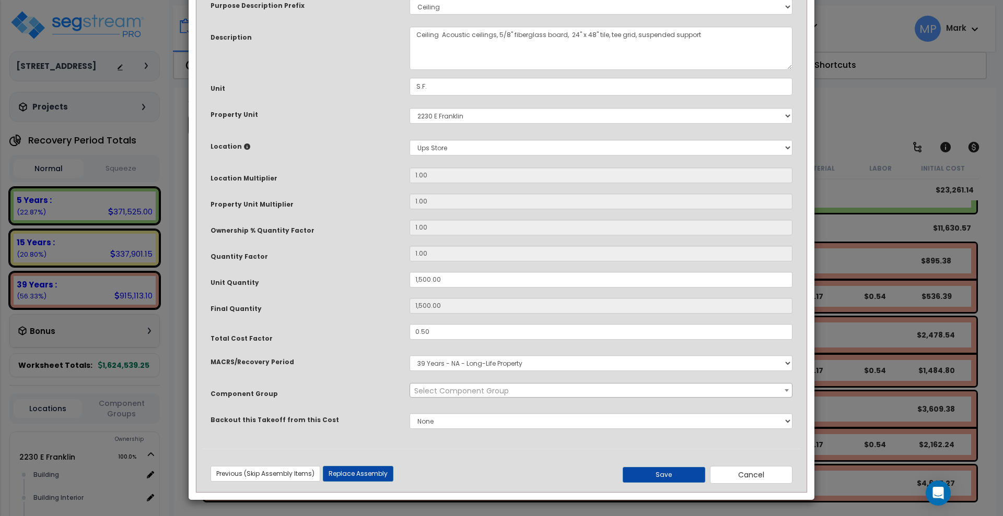
scroll to position [0, 0]
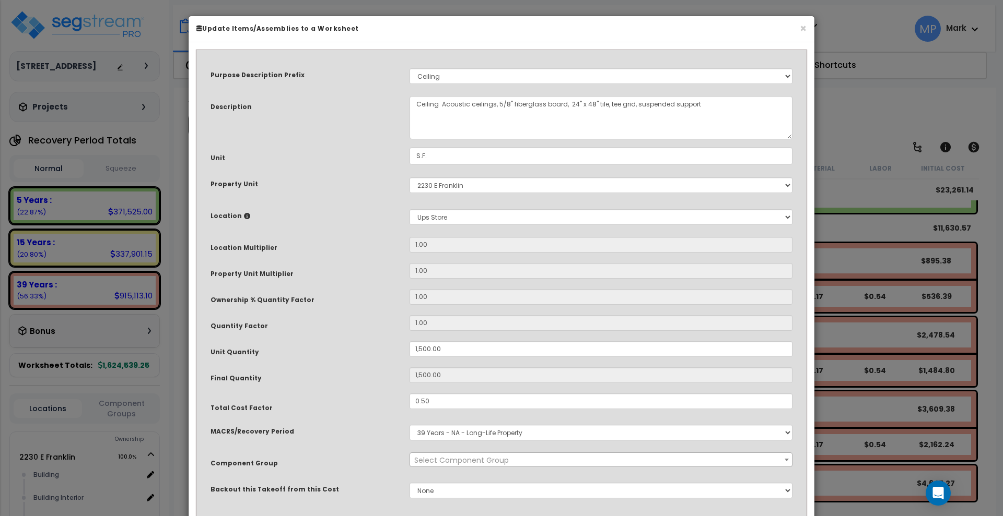
select select "15810"
drag, startPoint x: 605, startPoint y: 105, endPoint x: 497, endPoint y: 104, distance: 108.1
click at [497, 104] on textarea "Ceiling Acoustic ceilings, 5/8" fiberglass board, 24" x 48" tile, tee grid, sus…" at bounding box center [600, 117] width 383 height 43
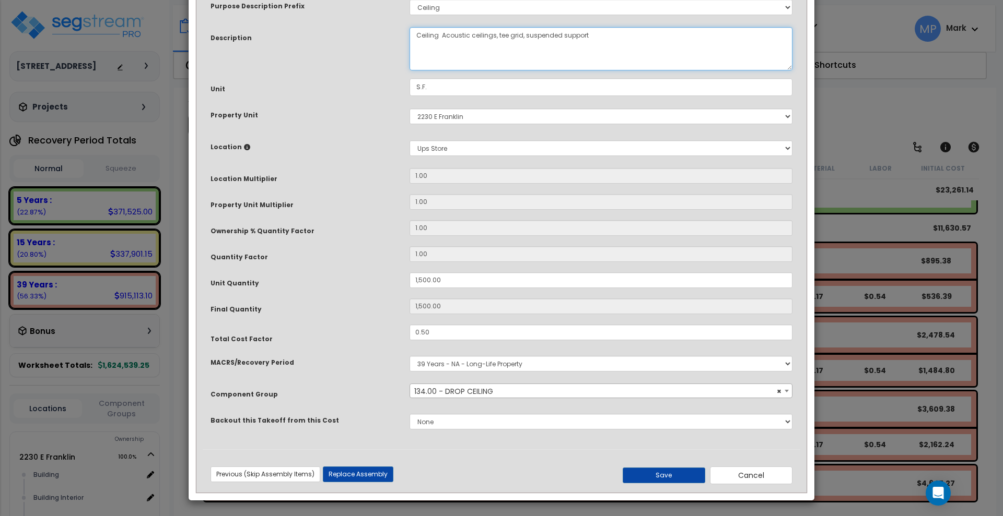
scroll to position [69, 0]
type textarea "Ceiling Acoustic ceilings, tee grid, suspended support"
click at [654, 475] on button "Save" at bounding box center [663, 475] width 83 height 16
type input "1500.00"
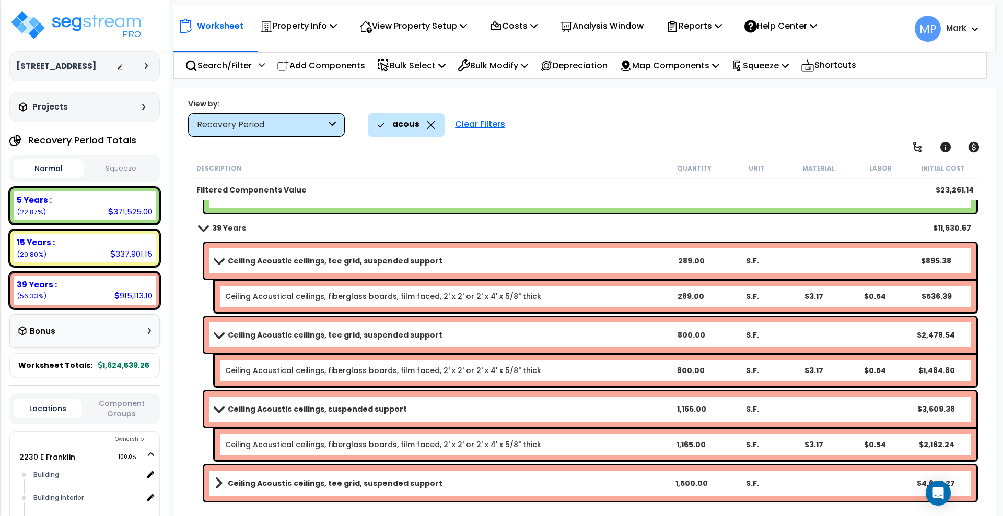
scroll to position [46, 0]
click at [478, 126] on div "Clear Filters" at bounding box center [480, 124] width 61 height 23
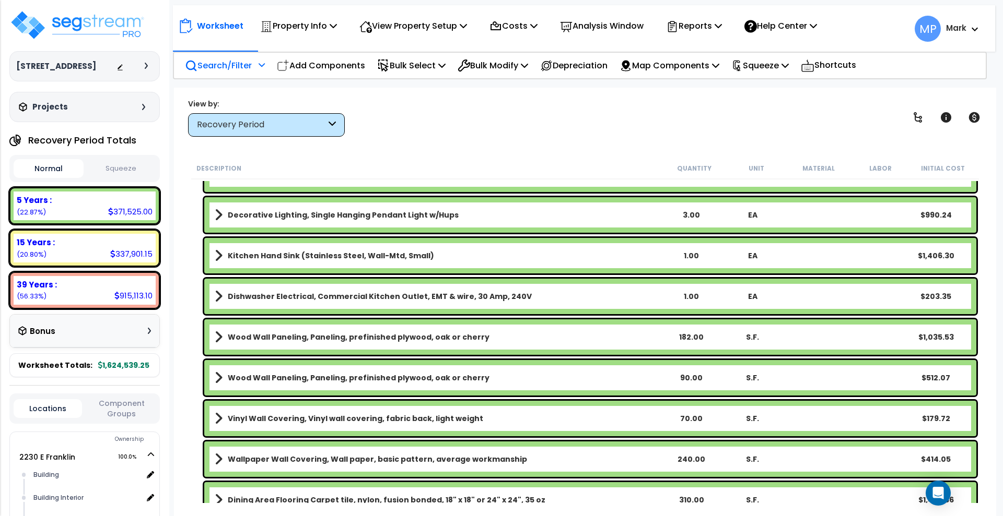
click at [227, 67] on p "Search/Filter" at bounding box center [218, 65] width 67 height 14
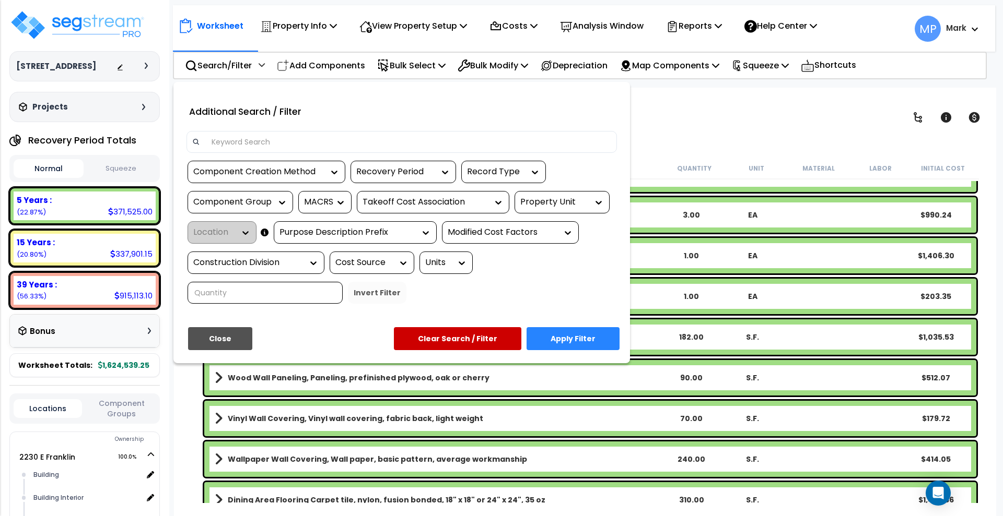
click at [254, 142] on input at bounding box center [408, 142] width 406 height 16
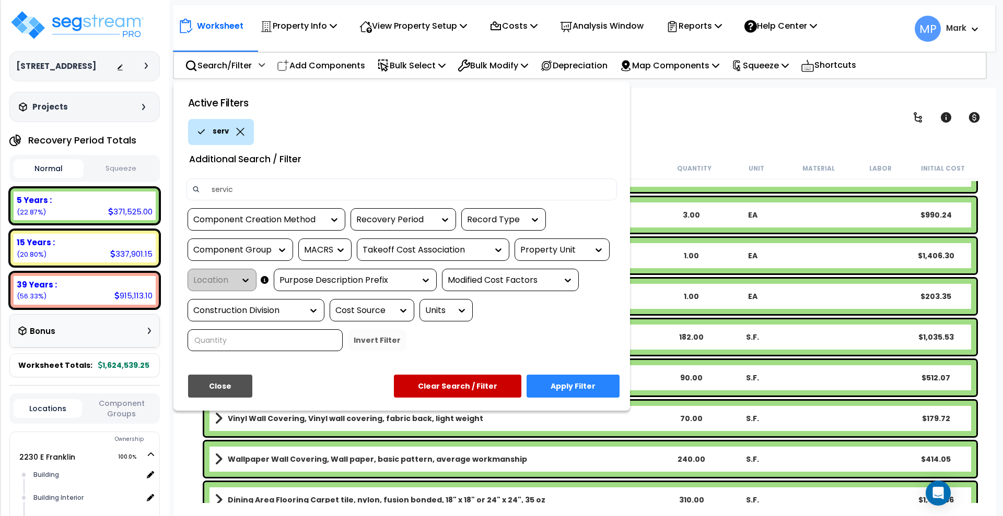
type input "service"
click at [582, 387] on button "Apply Filter" at bounding box center [572, 386] width 93 height 23
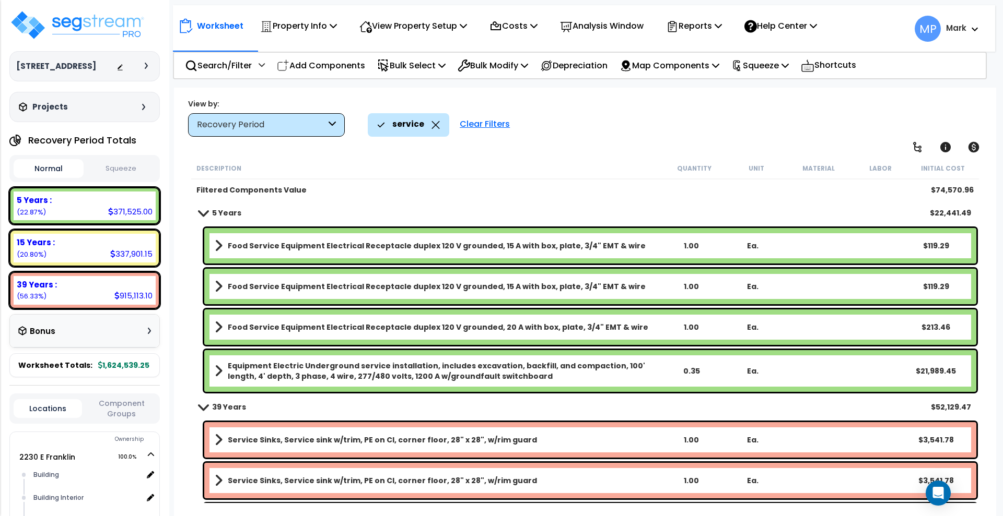
scroll to position [0, 0]
